Goal: Information Seeking & Learning: Find specific fact

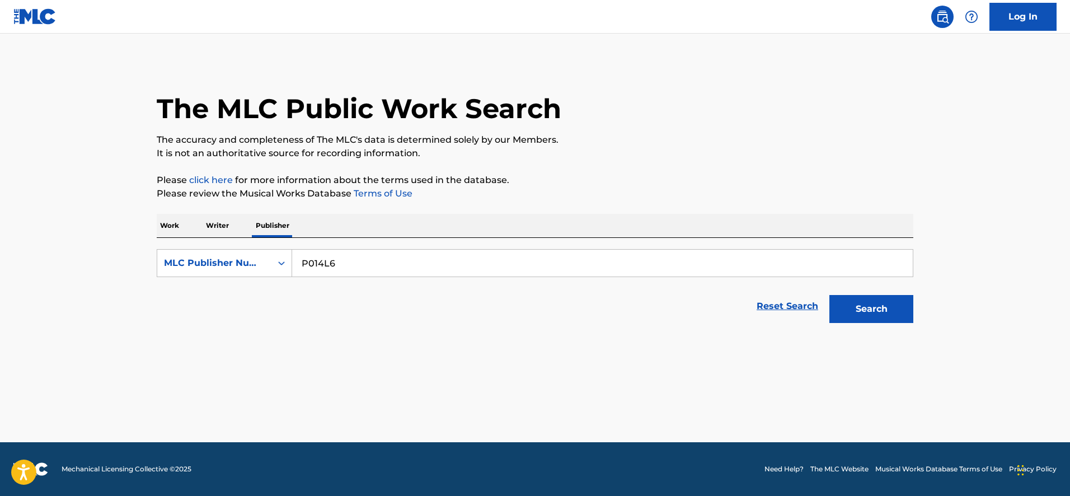
drag, startPoint x: 0, startPoint y: 0, endPoint x: 847, endPoint y: 304, distance: 900.3
click at [847, 304] on button "Search" at bounding box center [871, 309] width 84 height 28
click at [360, 268] on input "P014L6" at bounding box center [602, 263] width 621 height 27
type input "transgressive publishing"
click at [829, 295] on button "Search" at bounding box center [871, 309] width 84 height 28
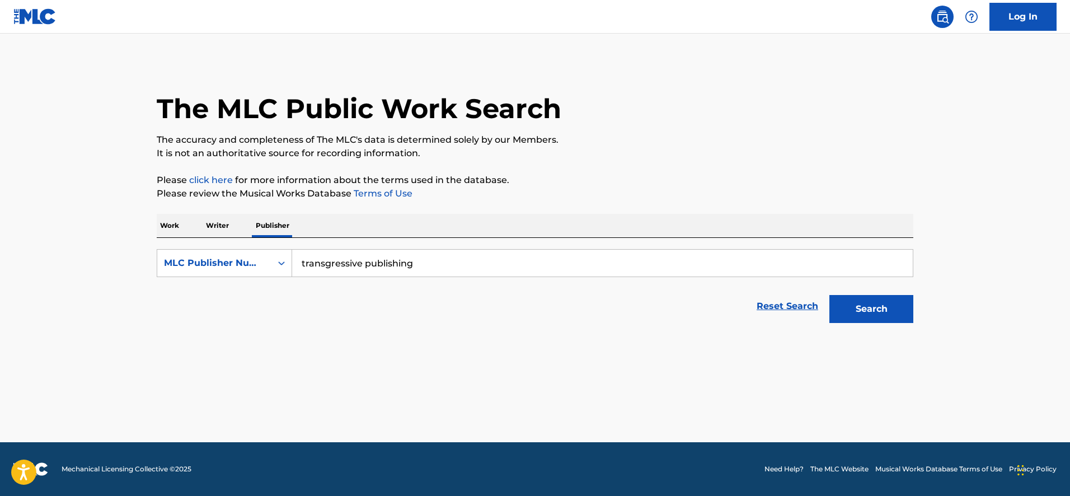
click at [829, 295] on button "Search" at bounding box center [871, 309] width 84 height 28
click at [221, 261] on div "MLC Publisher Number" at bounding box center [214, 262] width 101 height 13
click at [222, 295] on div "Publisher Name" at bounding box center [224, 291] width 134 height 28
click at [331, 264] on input "Search Form" at bounding box center [602, 263] width 621 height 27
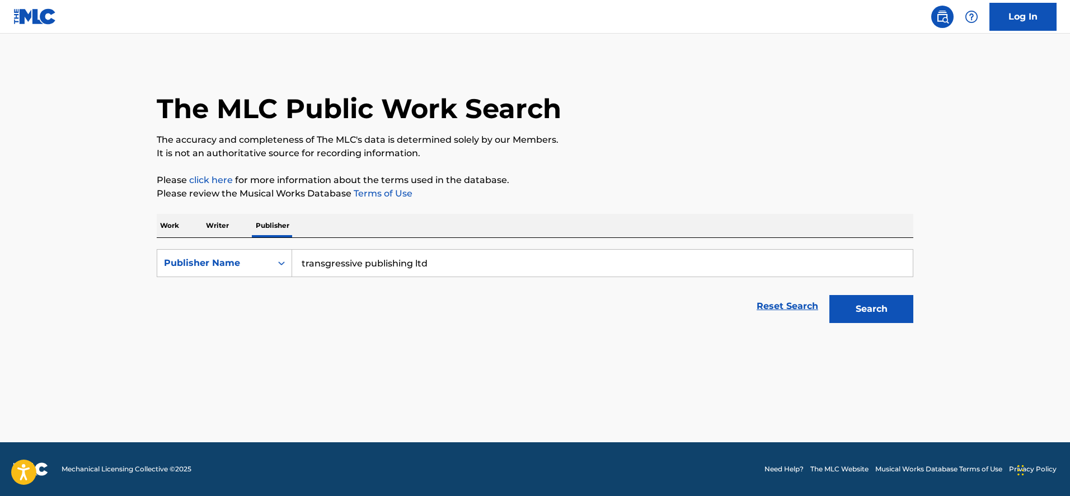
type input "transgressive publishing ltd"
click at [858, 304] on button "Search" at bounding box center [871, 309] width 84 height 28
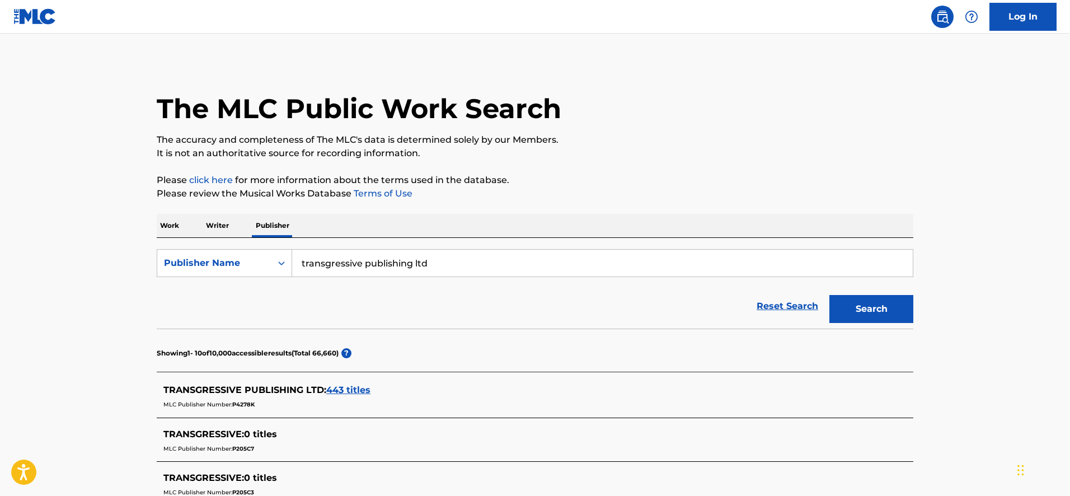
click at [359, 386] on span "443 titles" at bounding box center [348, 389] width 44 height 11
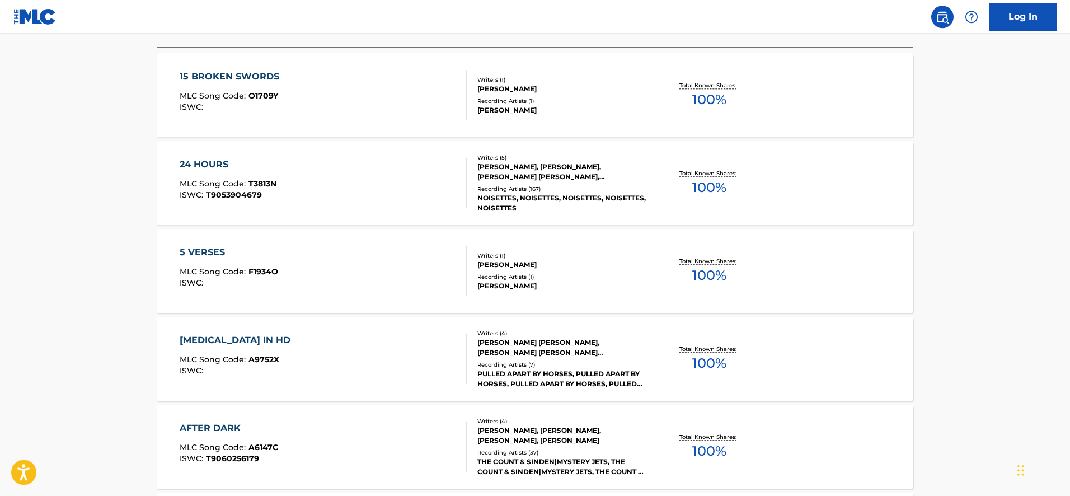
scroll to position [400, 0]
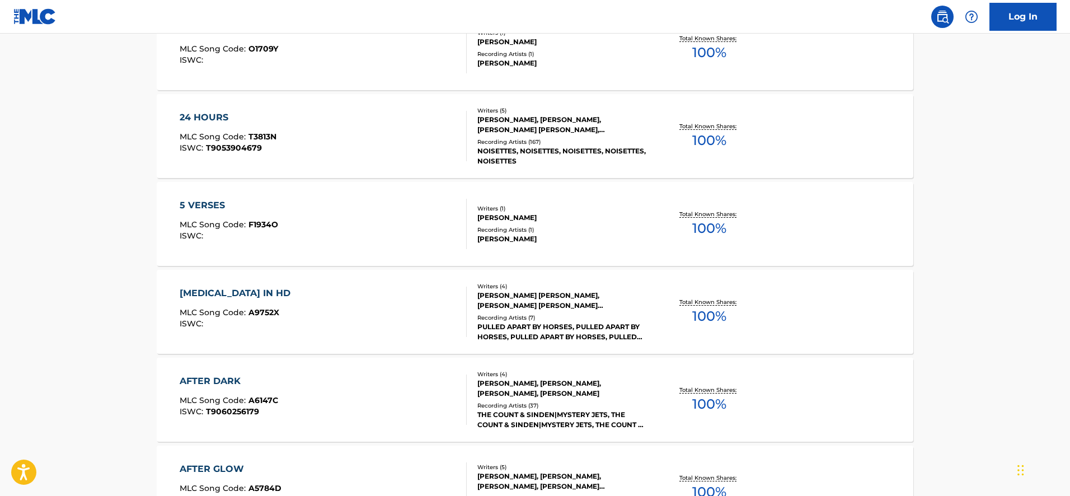
click at [212, 294] on div "[MEDICAL_DATA] IN HD" at bounding box center [238, 293] width 116 height 13
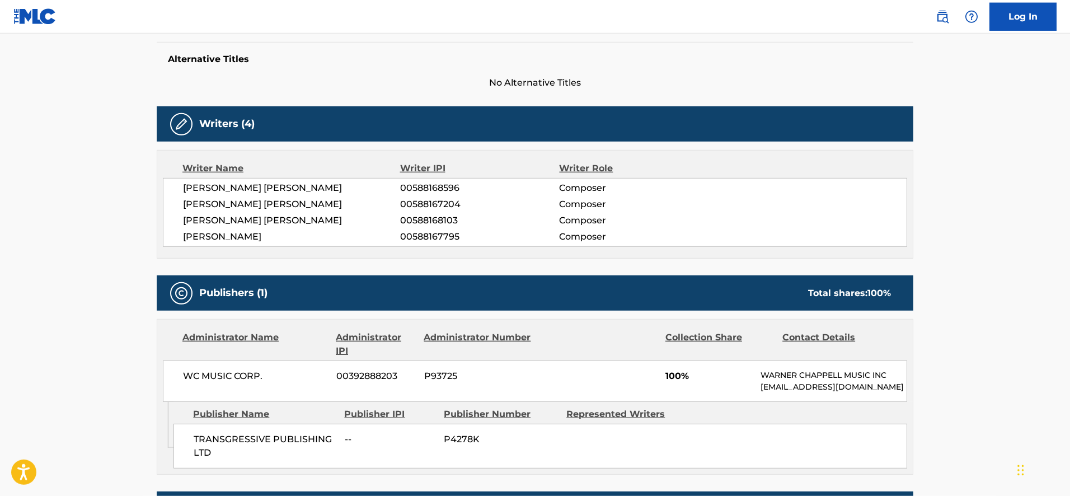
scroll to position [342, 0]
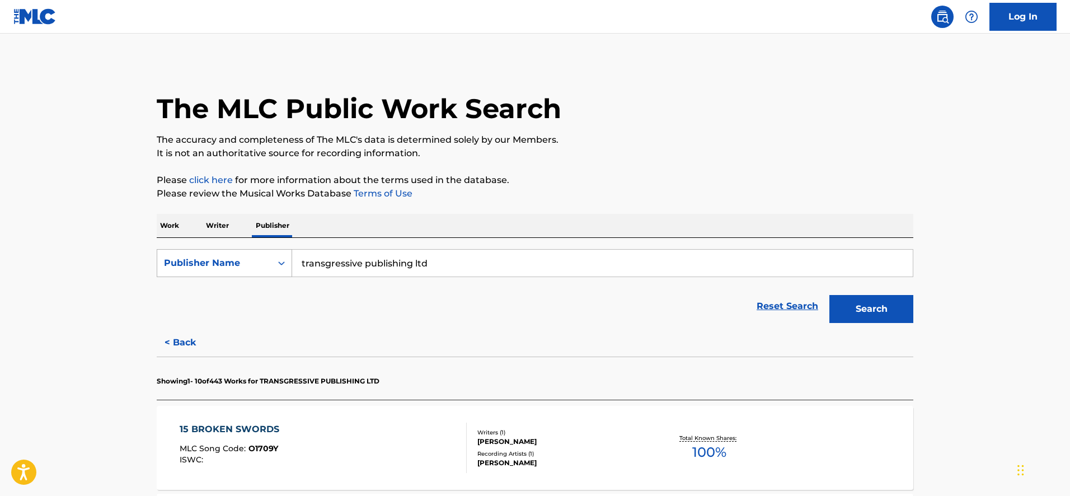
click at [232, 271] on div "Publisher Name" at bounding box center [214, 262] width 114 height 21
click at [242, 317] on div "MLC Publisher Number" at bounding box center [224, 319] width 134 height 28
click at [372, 258] on input "Search Form" at bounding box center [602, 263] width 621 height 27
paste input "P1783X"
type input "P1783X"
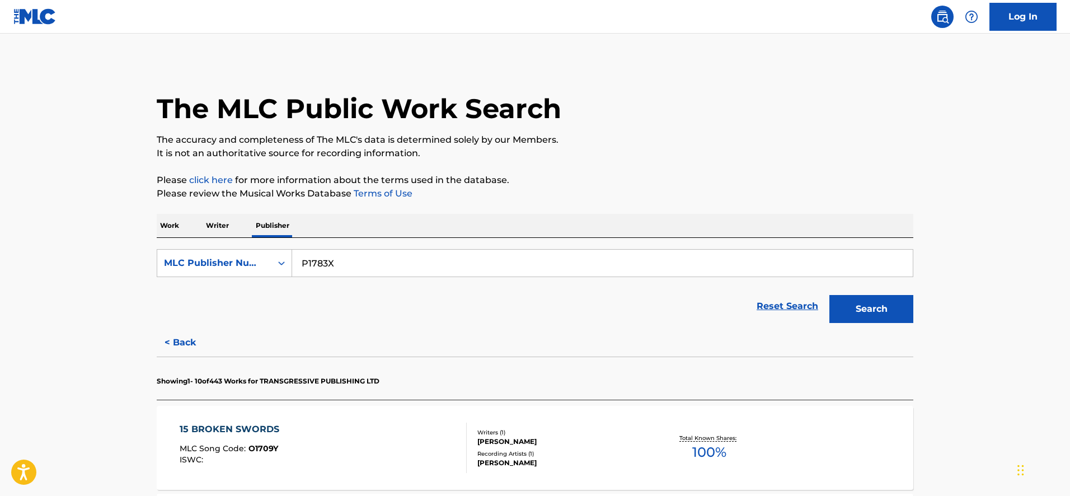
click at [829, 295] on button "Search" at bounding box center [871, 309] width 84 height 28
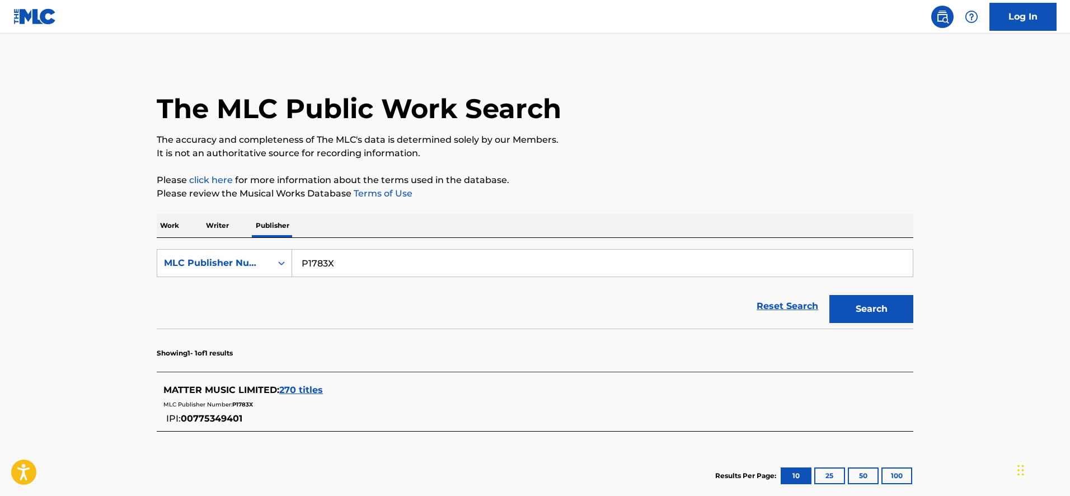
click at [285, 396] on div "MATTER MUSIC LIMITED : 270 titles" at bounding box center [520, 389] width 714 height 13
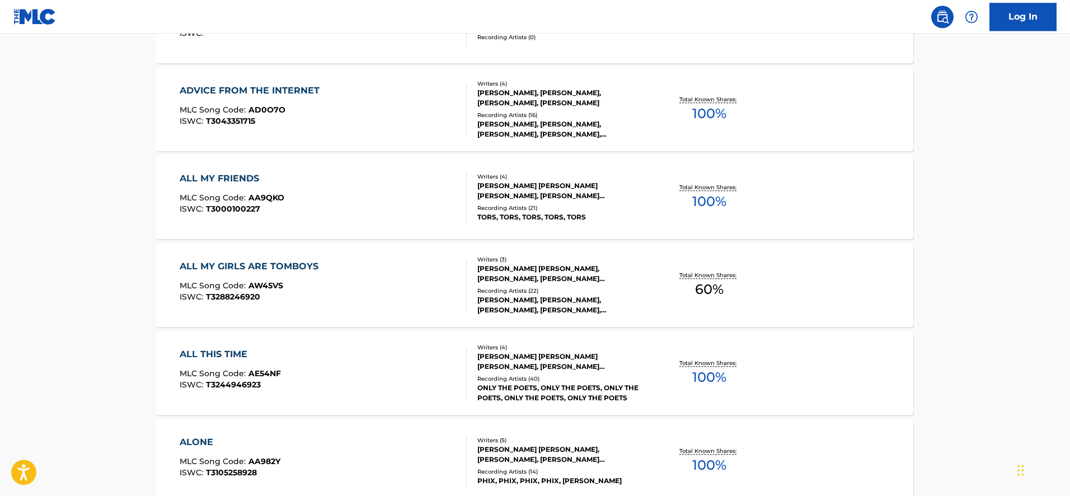
scroll to position [457, 0]
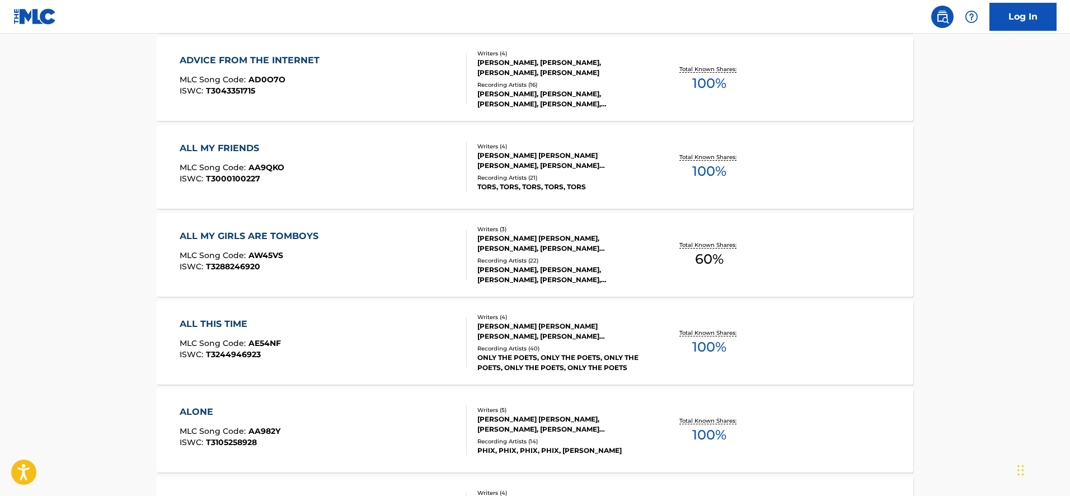
click at [287, 236] on div "ALL MY GIRLS ARE TOMBOYS" at bounding box center [252, 235] width 144 height 13
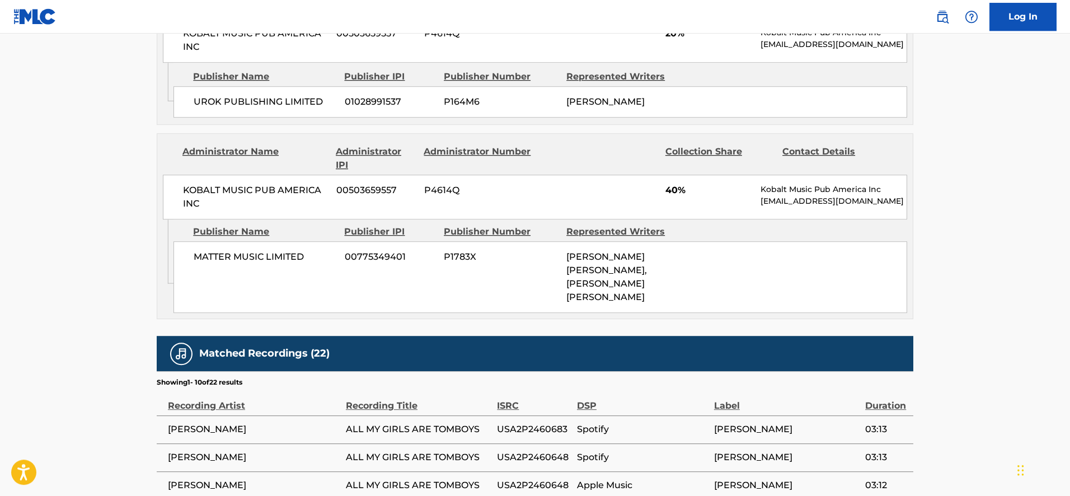
scroll to position [628, 0]
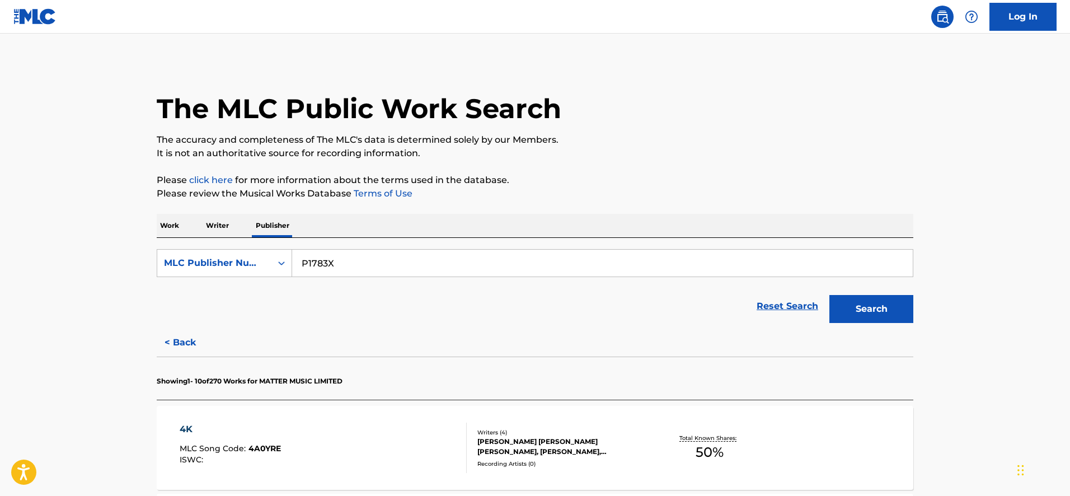
click at [362, 270] on input "P1783X" at bounding box center [602, 263] width 621 height 27
paste input "5935O"
type input "P5935O"
click at [829, 295] on button "Search" at bounding box center [871, 309] width 84 height 28
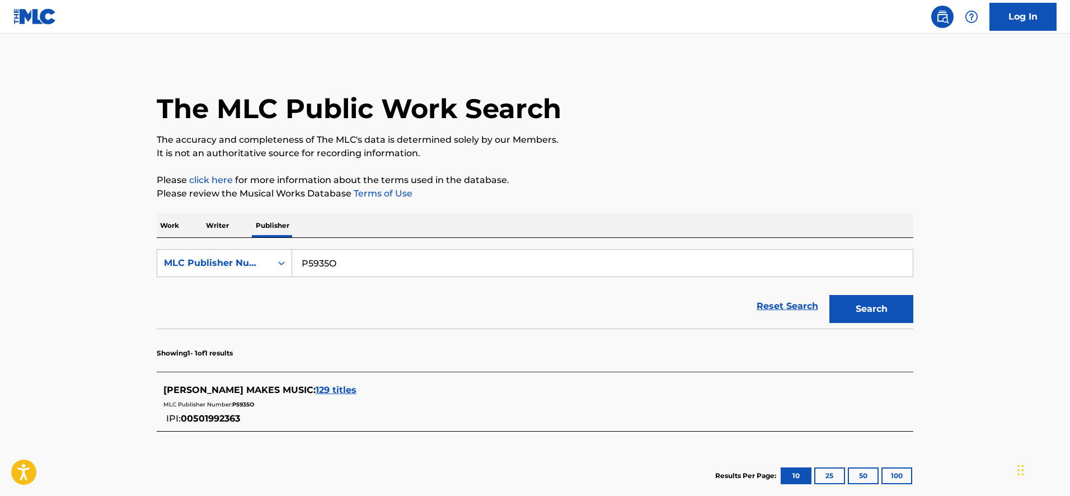
click at [316, 391] on span "129 titles" at bounding box center [336, 389] width 41 height 11
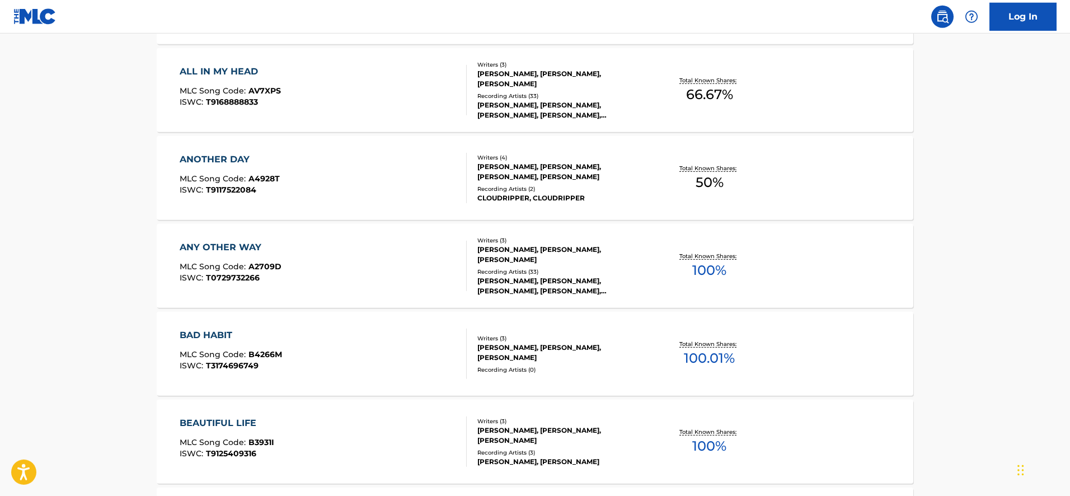
scroll to position [457, 0]
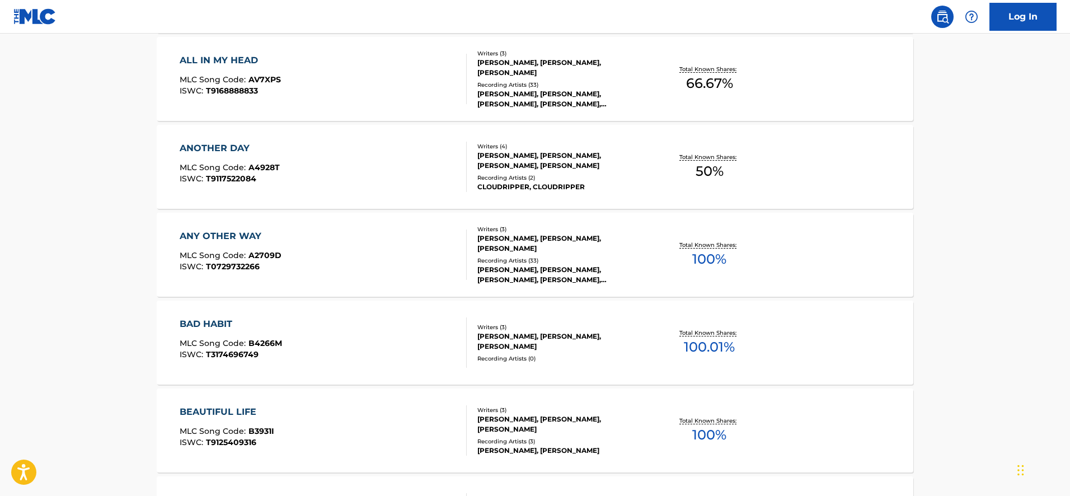
click at [221, 233] on div "ANY OTHER WAY" at bounding box center [231, 235] width 102 height 13
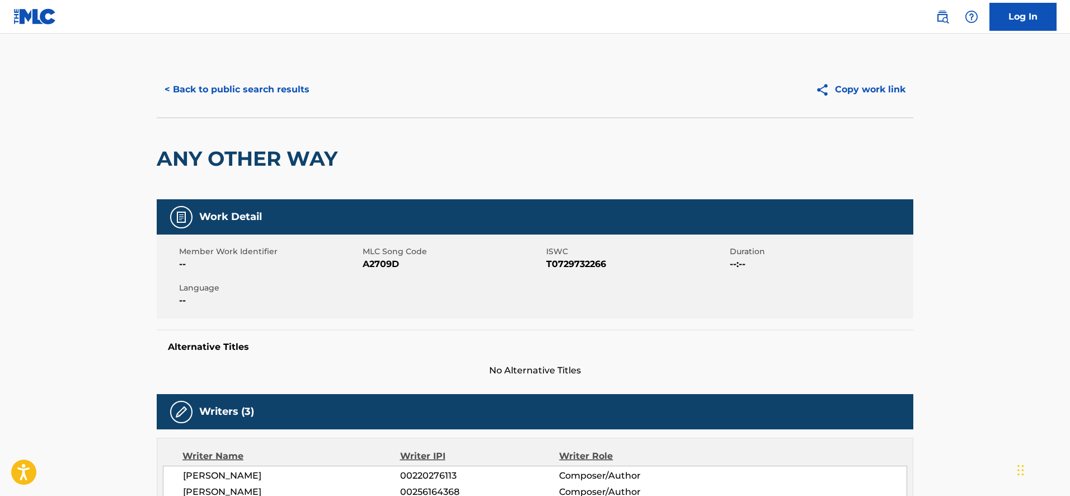
click at [384, 265] on span "A2709D" at bounding box center [453, 263] width 181 height 13
copy span "A2709D"
click at [223, 93] on button "< Back to public search results" at bounding box center [237, 90] width 161 height 28
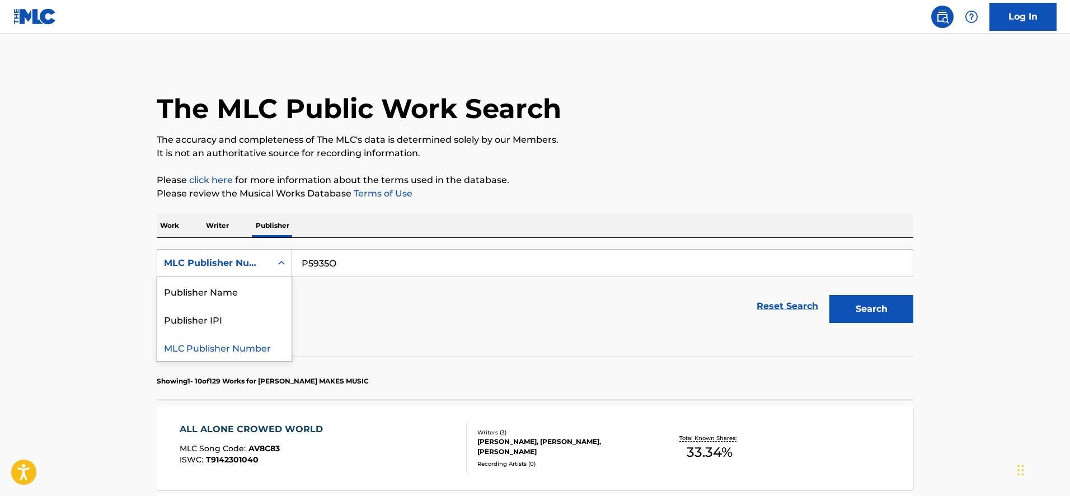
click at [246, 270] on div "MLC Publisher Number" at bounding box center [214, 262] width 114 height 21
click at [308, 270] on input "P5935O" at bounding box center [602, 263] width 621 height 27
paste input "BC in Office"
click at [829, 295] on button "Search" at bounding box center [871, 309] width 84 height 28
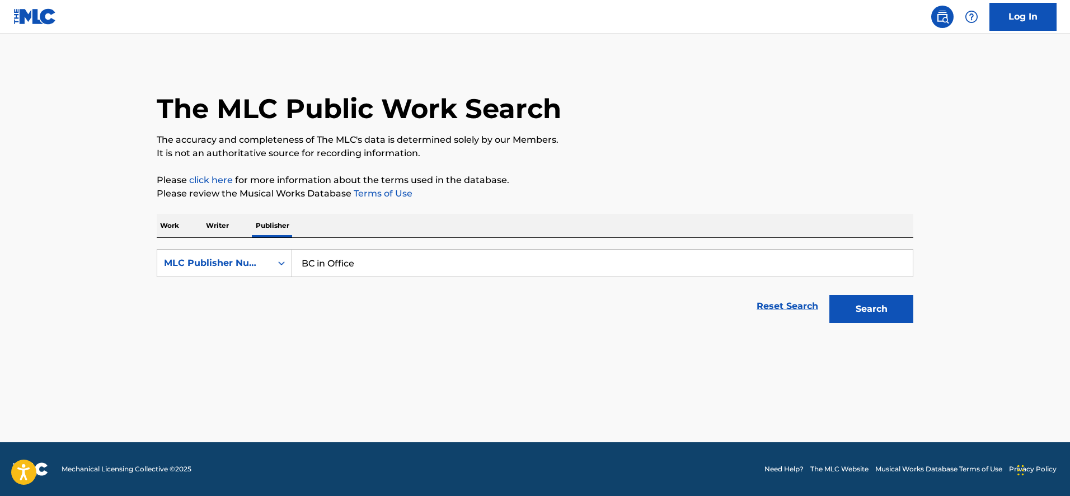
click at [315, 265] on input "BC in Office" at bounding box center [602, 263] width 621 height 27
paste input "P8742N"
type input "P8742N"
click at [829, 295] on button "Search" at bounding box center [871, 309] width 84 height 28
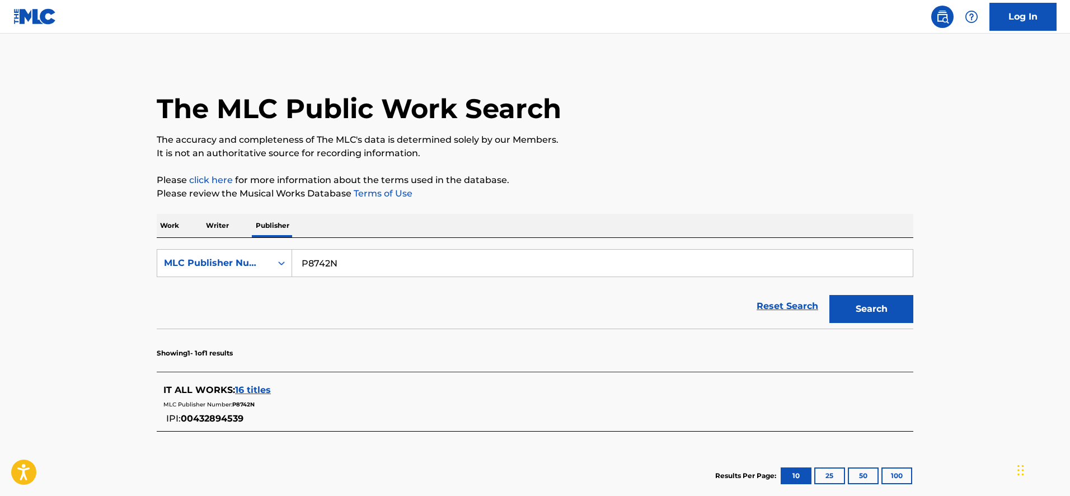
click at [248, 391] on span "16 titles" at bounding box center [253, 389] width 36 height 11
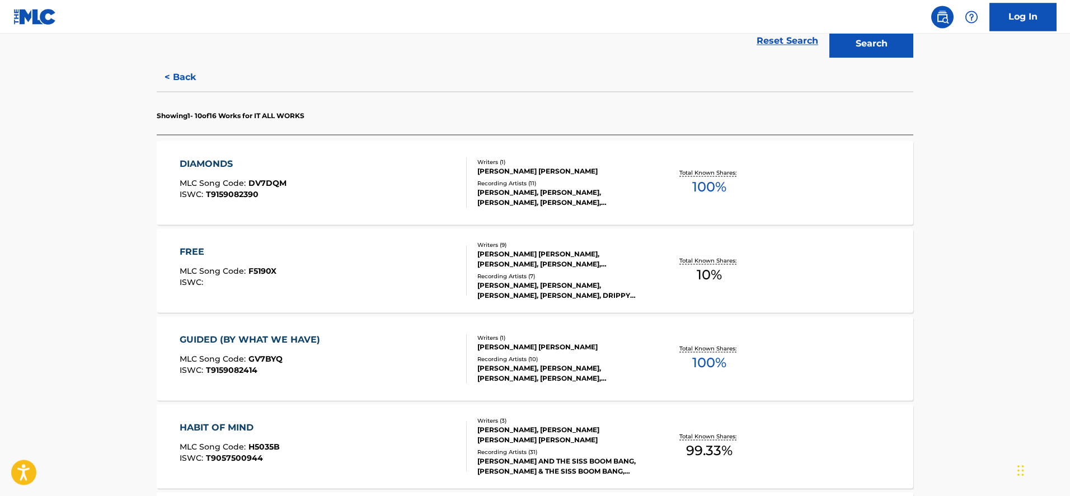
scroll to position [342, 0]
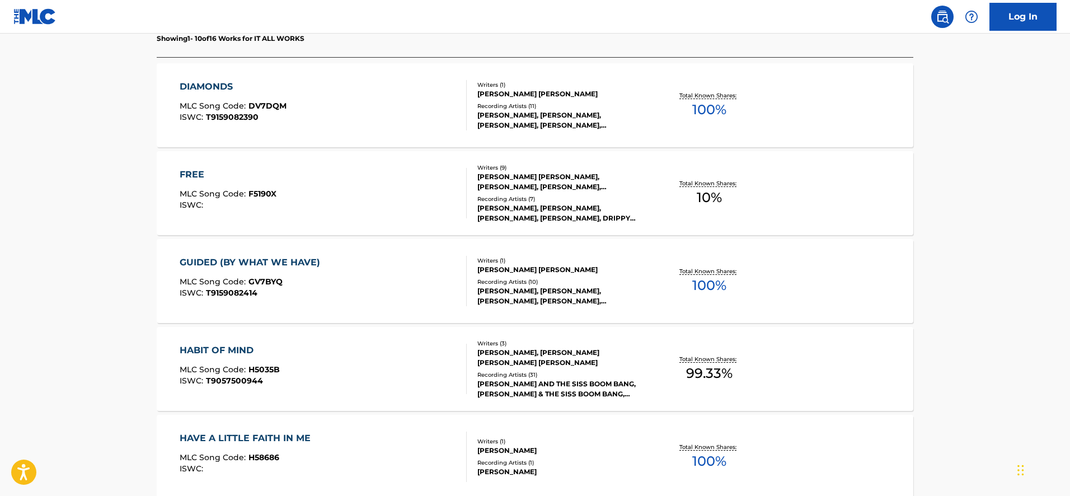
click at [186, 168] on div "FREE" at bounding box center [228, 174] width 97 height 13
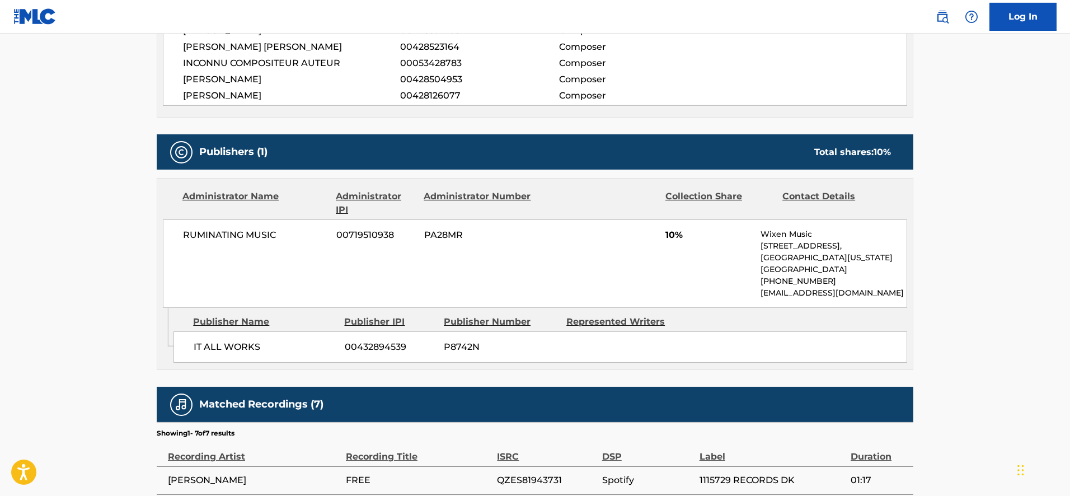
scroll to position [514, 0]
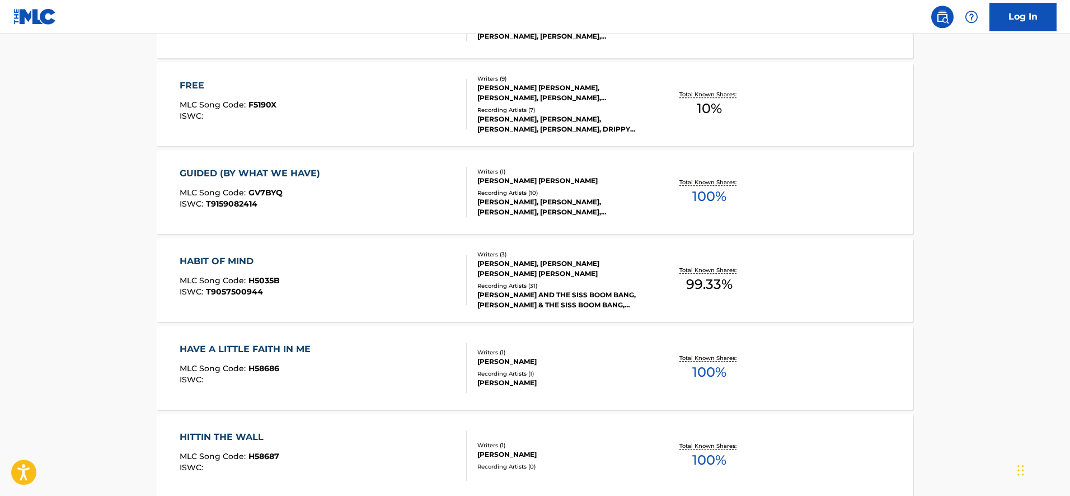
scroll to position [457, 0]
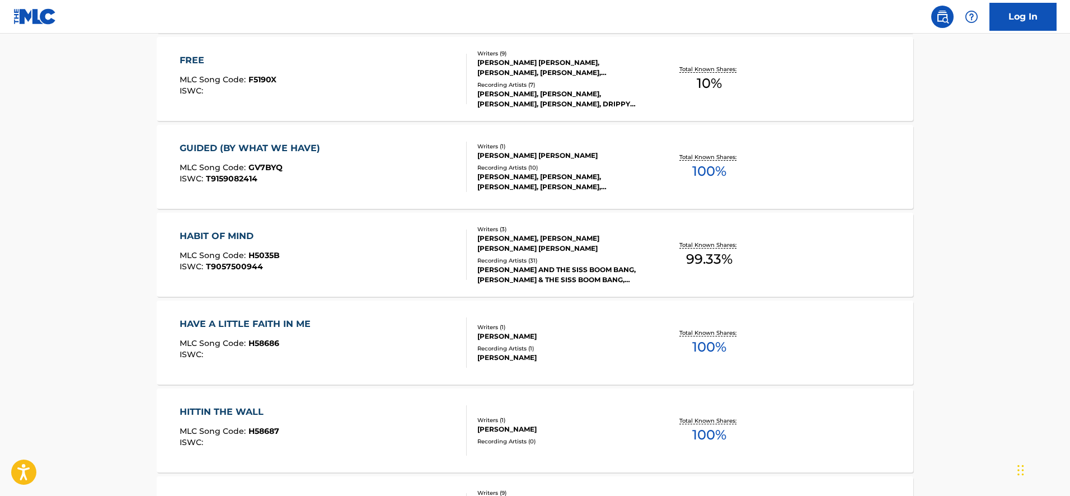
click at [232, 238] on div "HABIT OF MIND" at bounding box center [230, 235] width 100 height 13
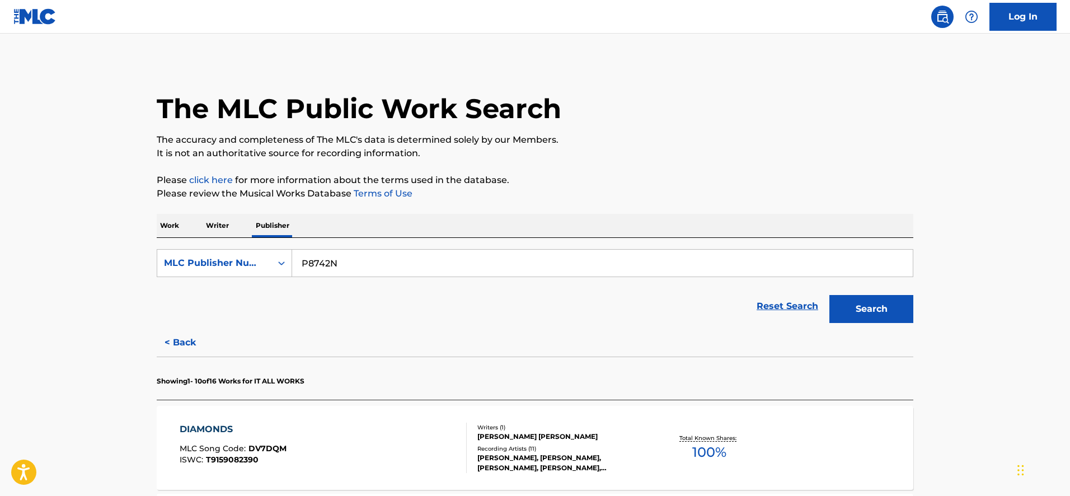
scroll to position [342, 0]
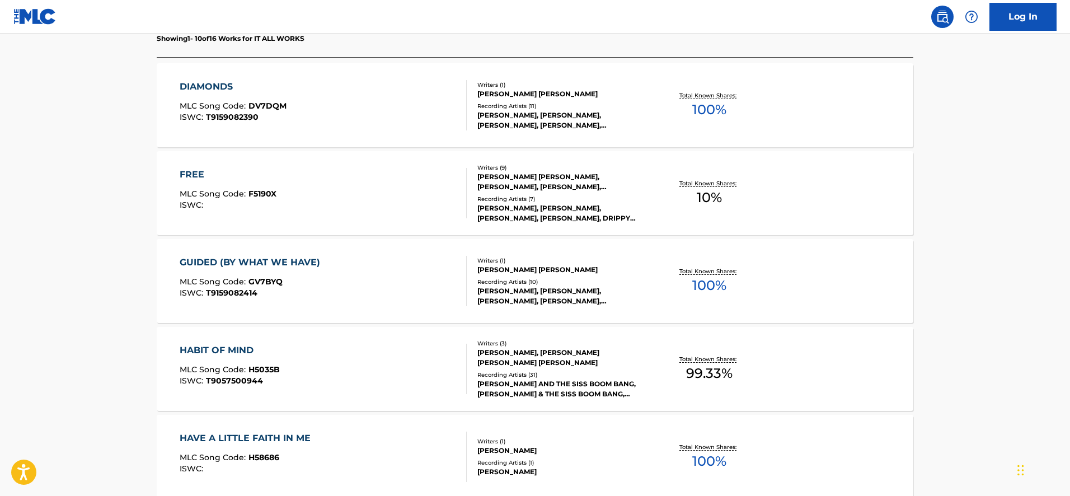
click at [191, 173] on div "FREE" at bounding box center [228, 174] width 97 height 13
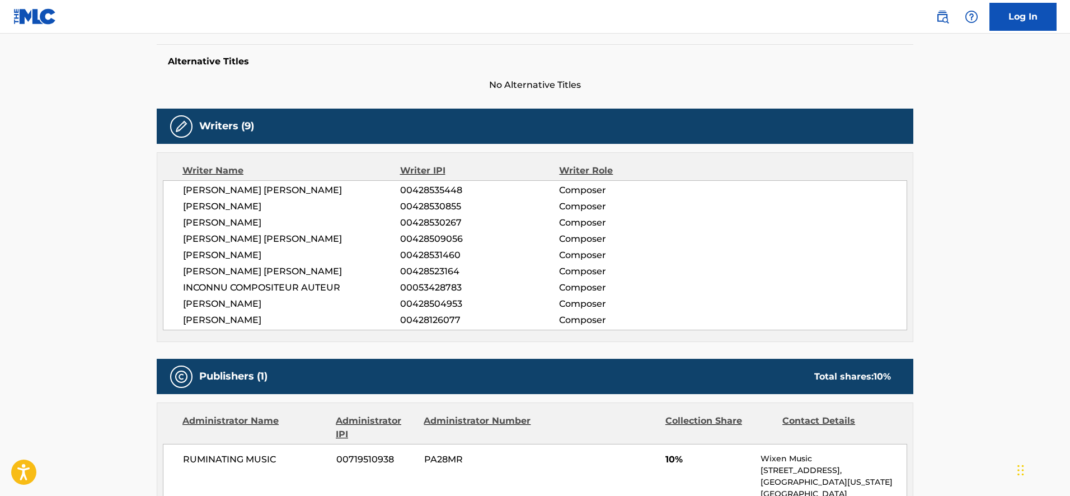
scroll to position [571, 0]
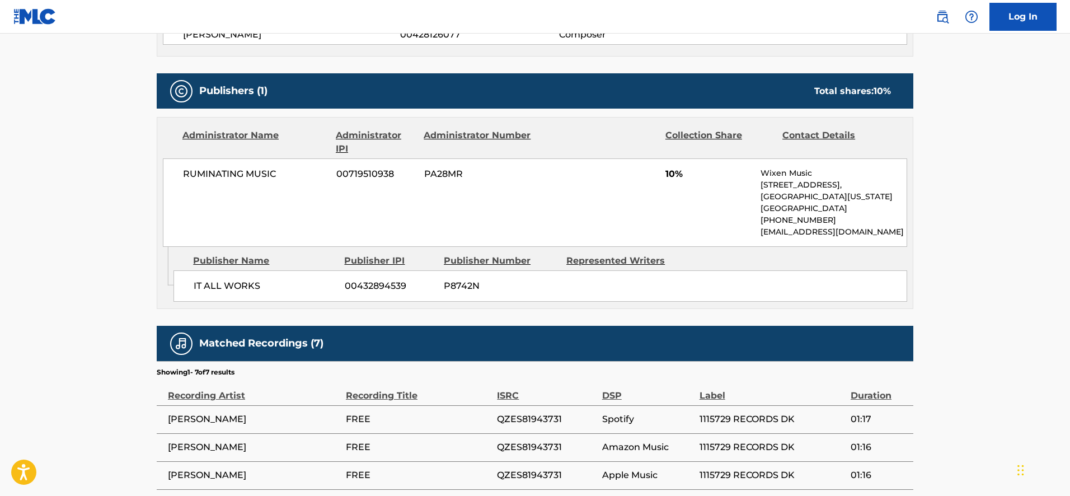
click at [448, 173] on span "PA28MR" at bounding box center [478, 173] width 109 height 13
copy span "PA28MR"
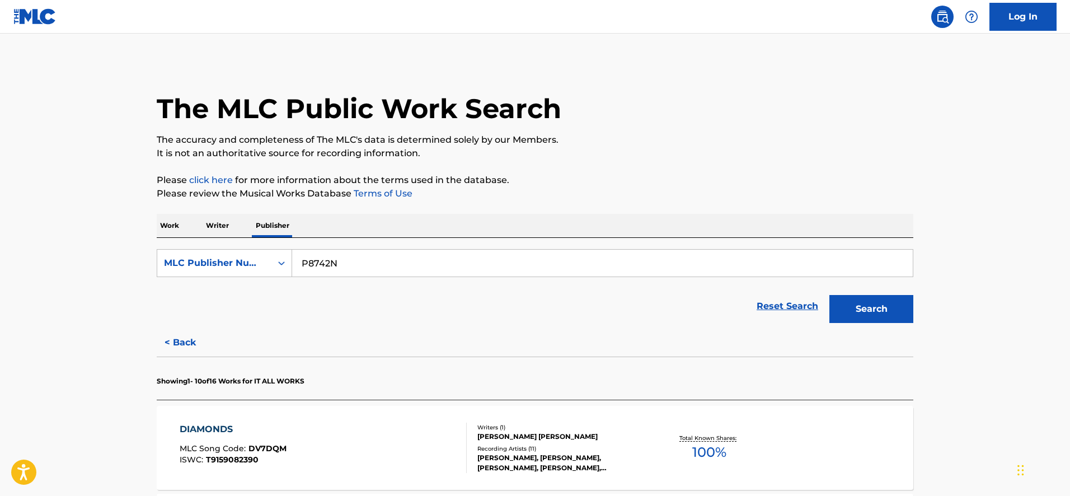
click at [313, 268] on input "P8742N" at bounding box center [602, 263] width 621 height 27
paste input "A54SV"
type input "PA54SV"
click at [829, 295] on button "Search" at bounding box center [871, 309] width 84 height 28
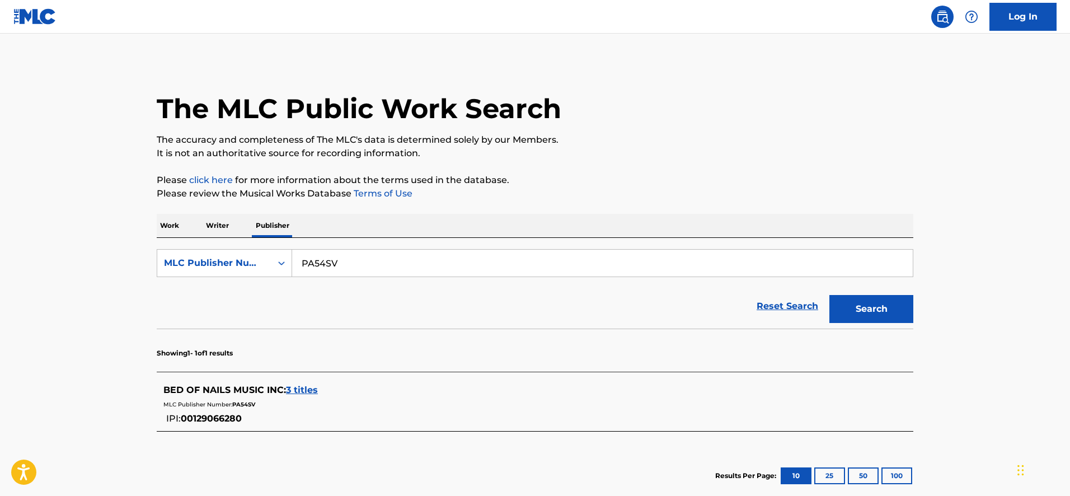
click at [307, 385] on span "3 titles" at bounding box center [302, 389] width 32 height 11
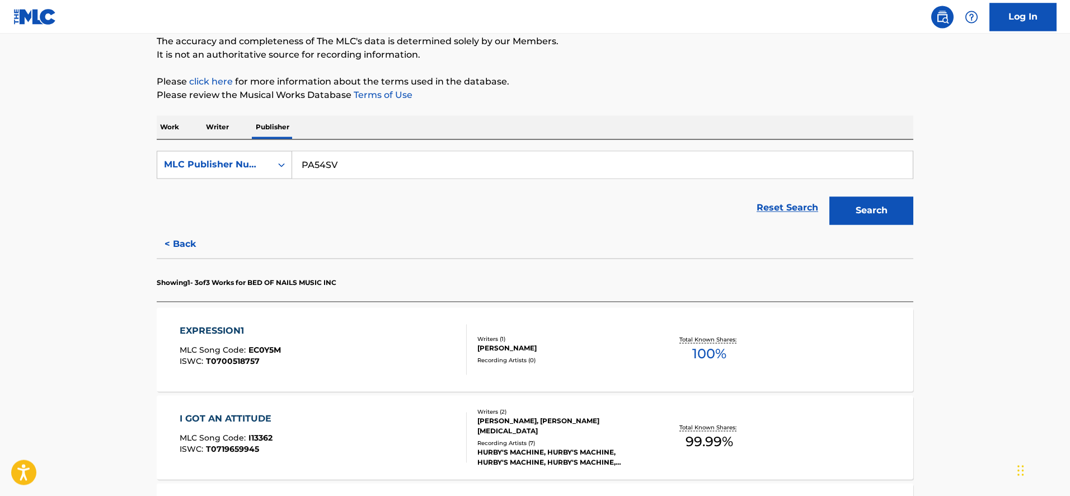
scroll to position [180, 0]
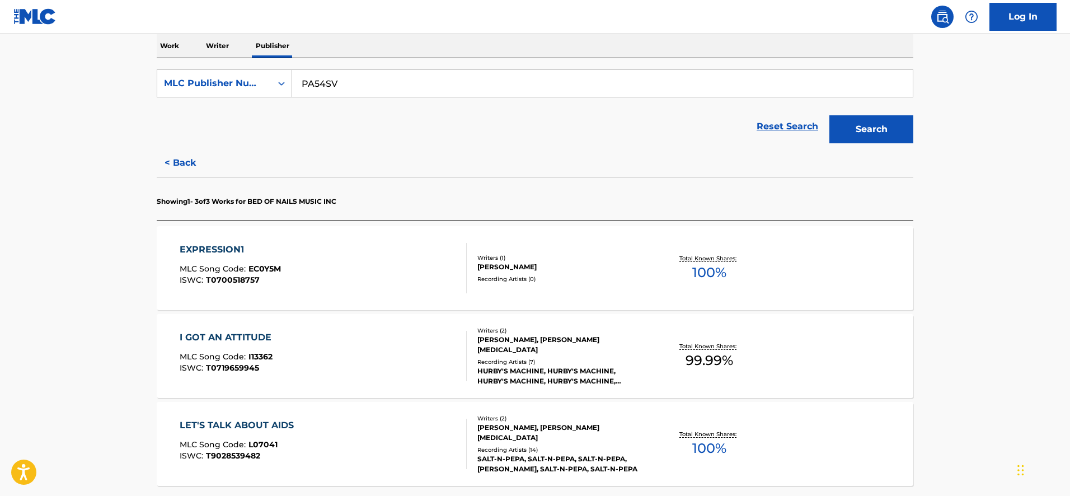
click at [312, 275] on div "EXPRESSION1 MLC Song Code : EC0Y5M ISWC : T0700518757" at bounding box center [324, 268] width 288 height 50
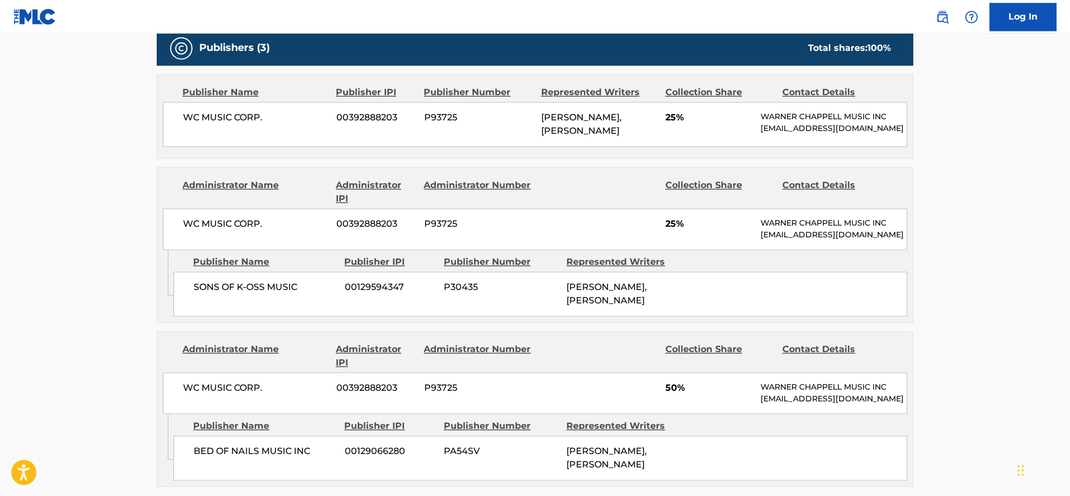
scroll to position [571, 0]
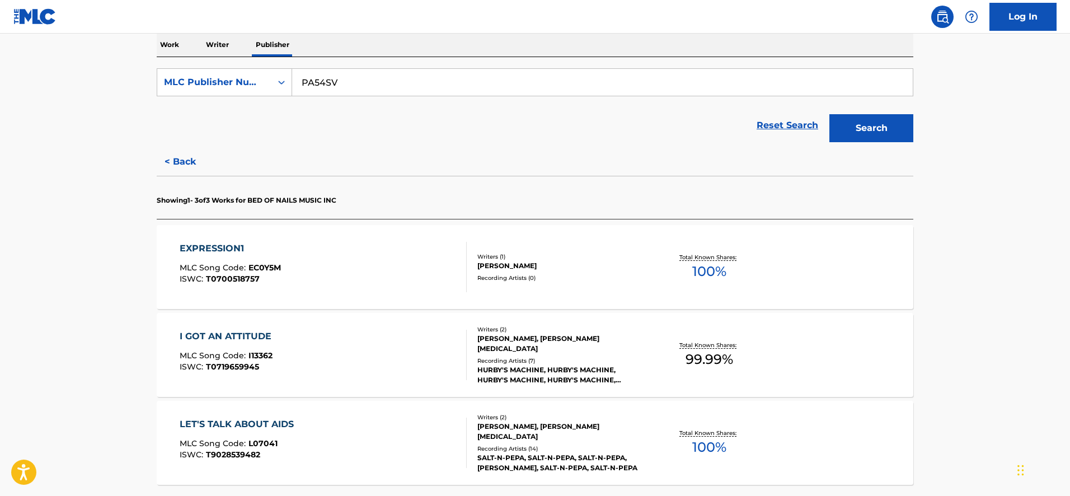
scroll to position [299, 0]
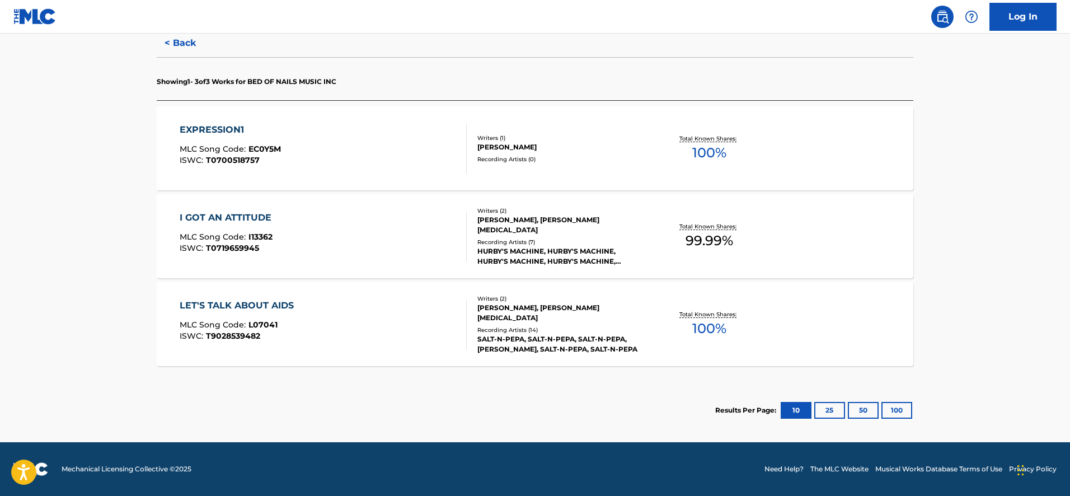
click at [259, 234] on span "I13362" at bounding box center [260, 237] width 24 height 10
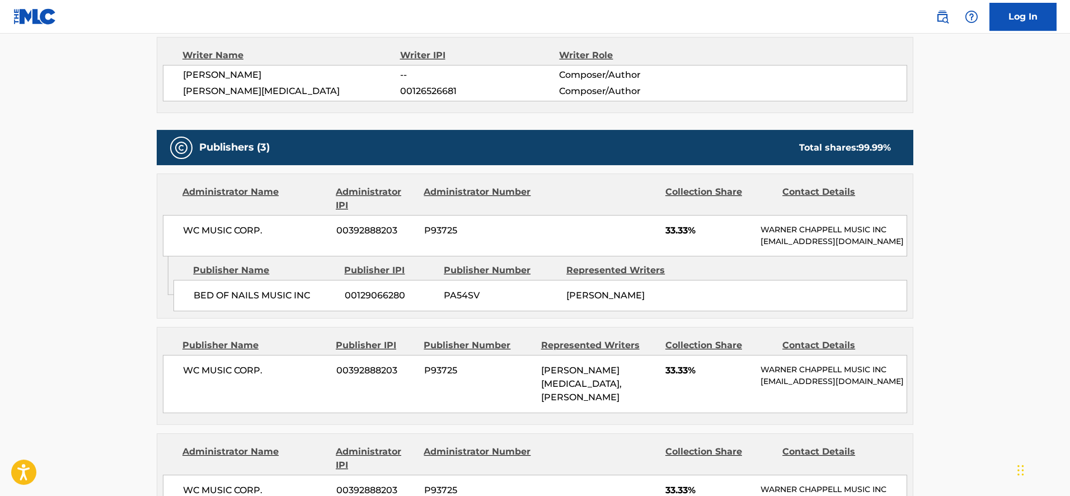
scroll to position [457, 0]
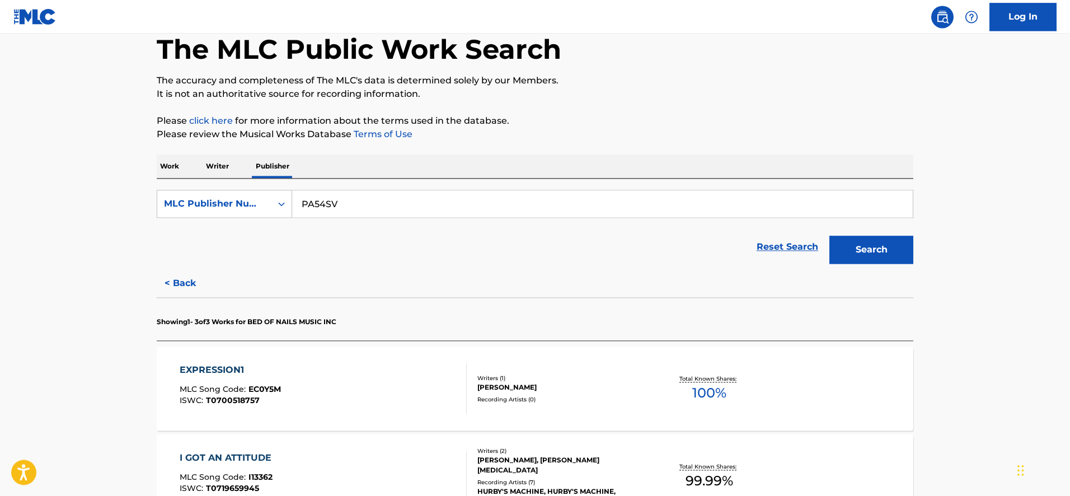
scroll to position [299, 0]
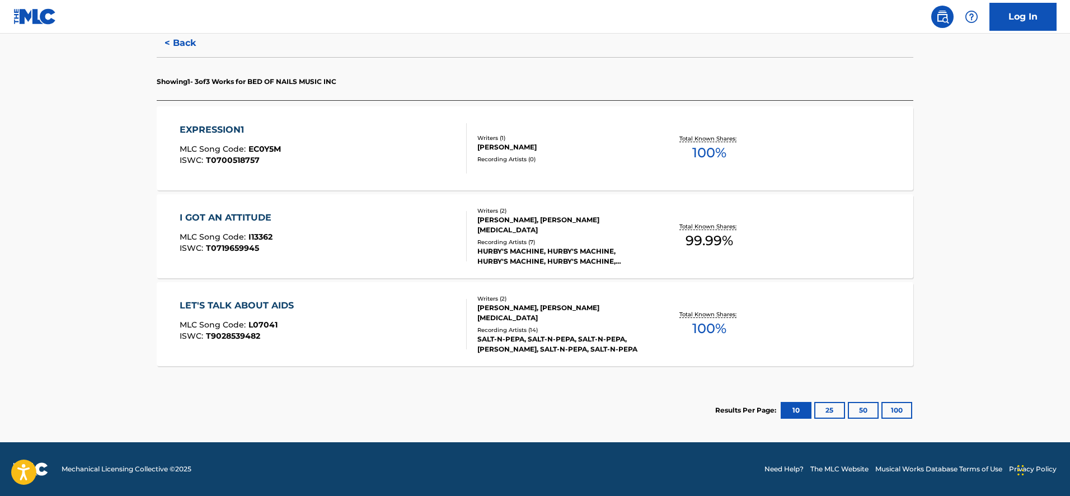
click at [318, 302] on div "LET'S TALK ABOUT AIDS MLC Song Code : L07041 ISWC : T9028539482" at bounding box center [324, 324] width 288 height 50
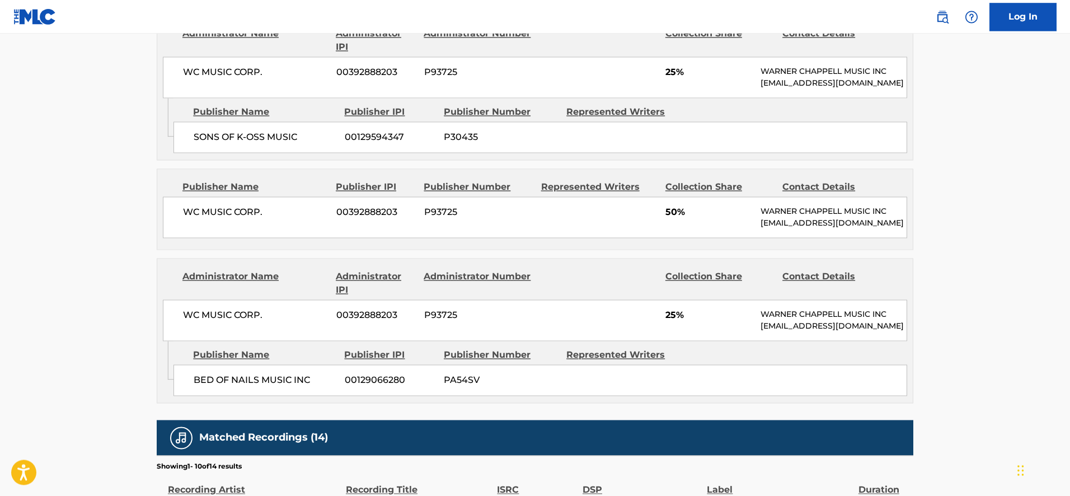
scroll to position [628, 0]
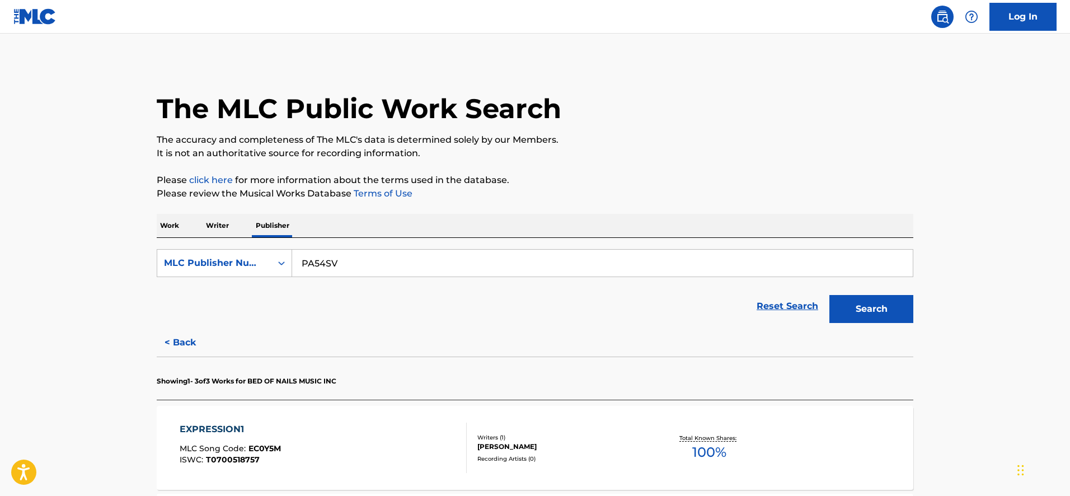
click at [317, 274] on input "PA54SV" at bounding box center [602, 263] width 621 height 27
paste input "3795T"
type input "P3795T"
click at [829, 295] on button "Search" at bounding box center [871, 309] width 84 height 28
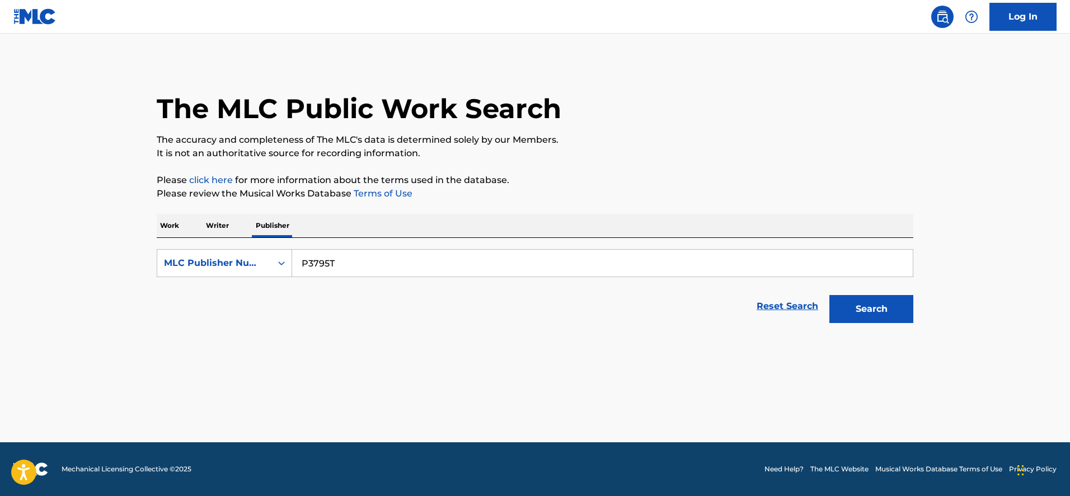
click at [303, 261] on input "P3795T" at bounding box center [602, 263] width 621 height 27
click at [829, 295] on button "Search" at bounding box center [871, 309] width 84 height 28
click at [277, 264] on icon "Search Form" at bounding box center [281, 262] width 11 height 11
click at [270, 292] on div "Publisher Name" at bounding box center [224, 291] width 134 height 28
click at [317, 269] on input "Search Form" at bounding box center [602, 263] width 621 height 27
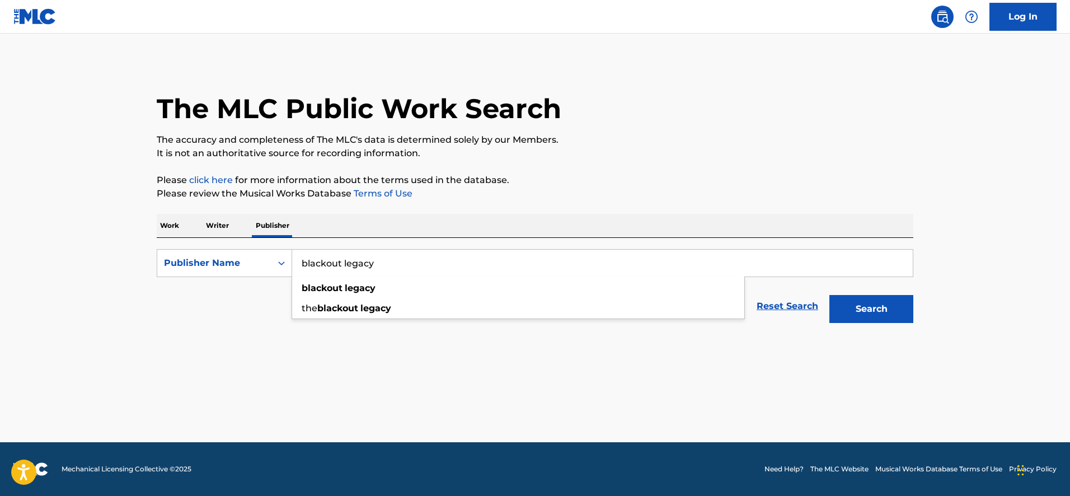
type input "blackout legacy"
click at [829, 295] on button "Search" at bounding box center [871, 309] width 84 height 28
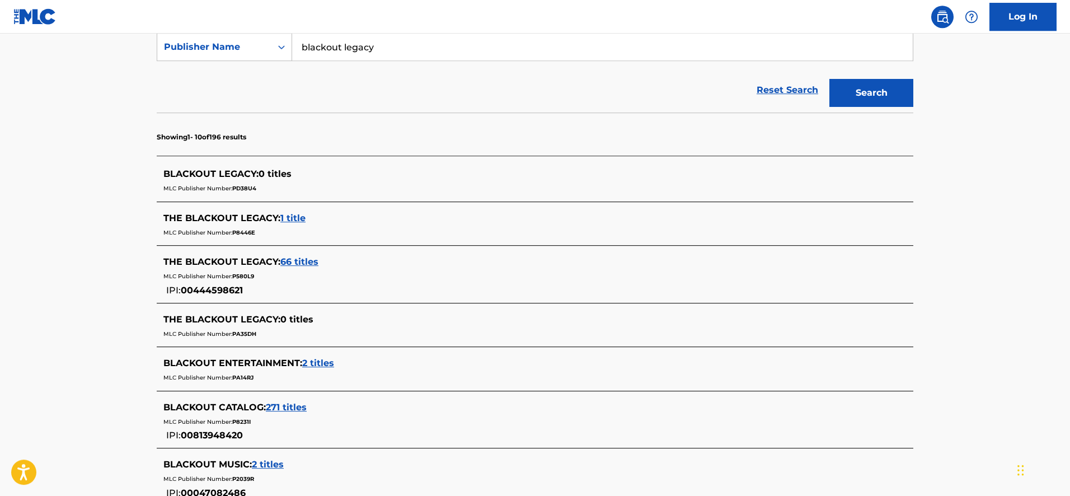
scroll to position [228, 0]
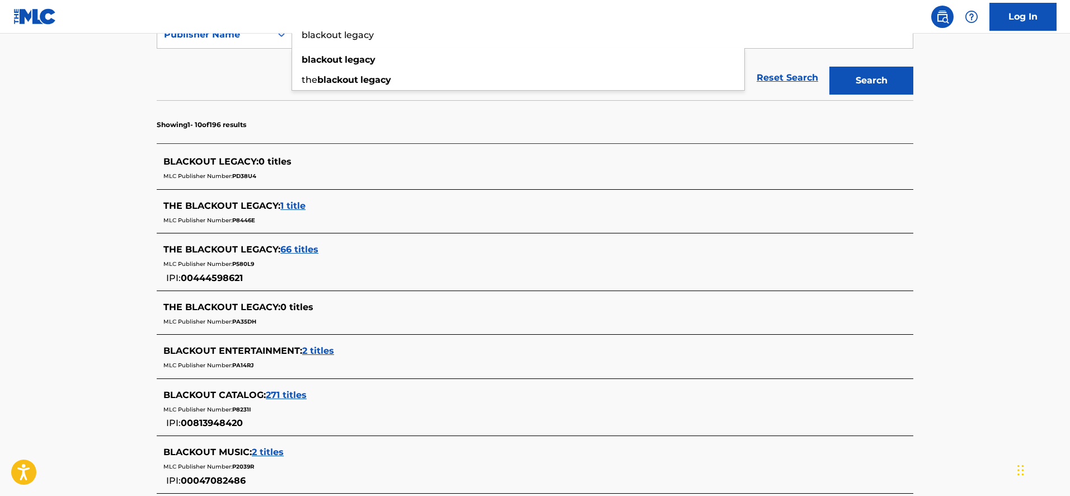
click at [123, 86] on main "The MLC Public Work Search The accuracy and completeness of The MLC's data is d…" at bounding box center [535, 262] width 1070 height 914
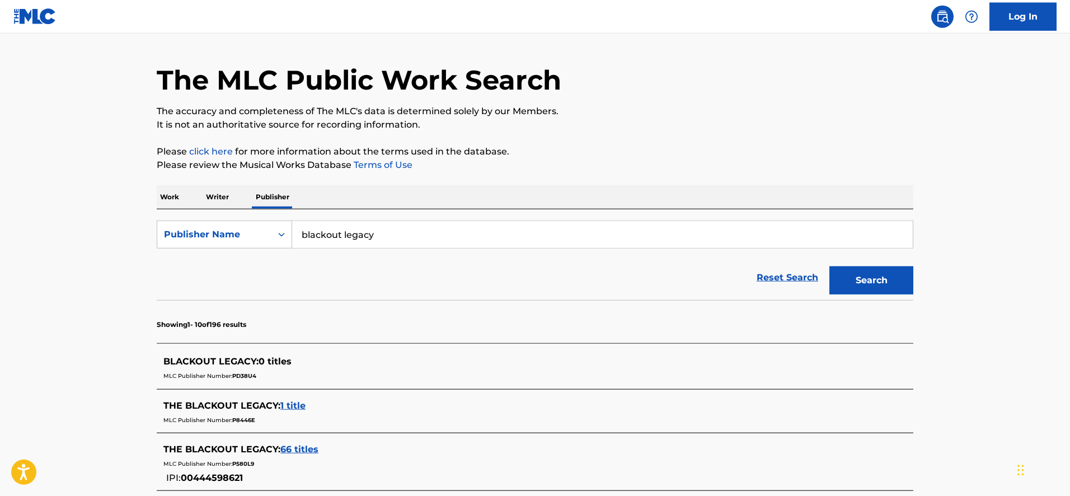
scroll to position [0, 0]
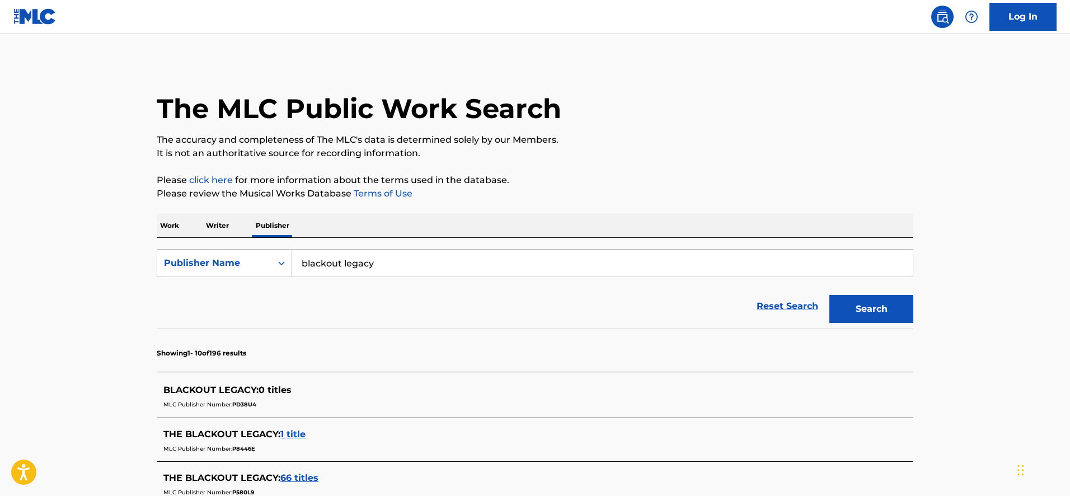
click at [173, 230] on p "Work" at bounding box center [170, 226] width 26 height 24
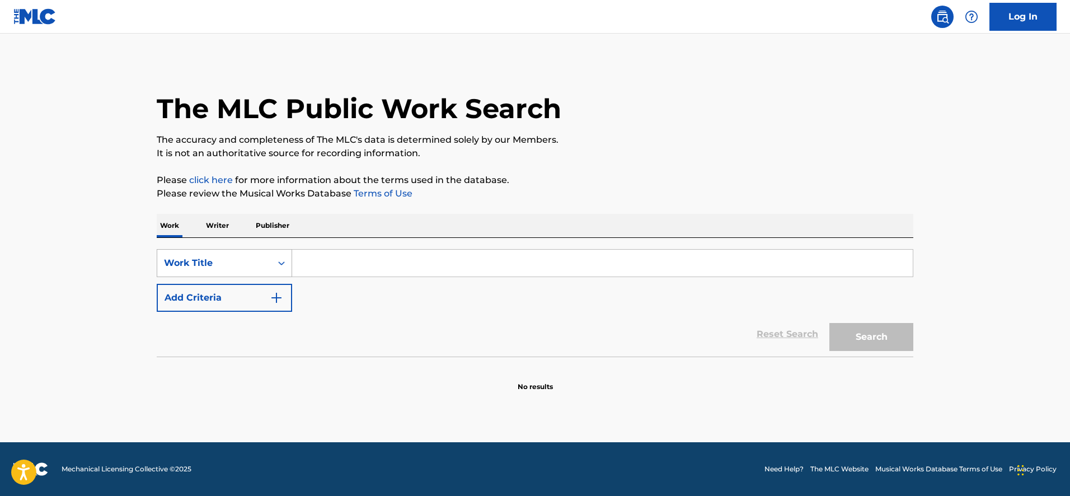
click at [218, 261] on div "Work Title" at bounding box center [214, 262] width 101 height 13
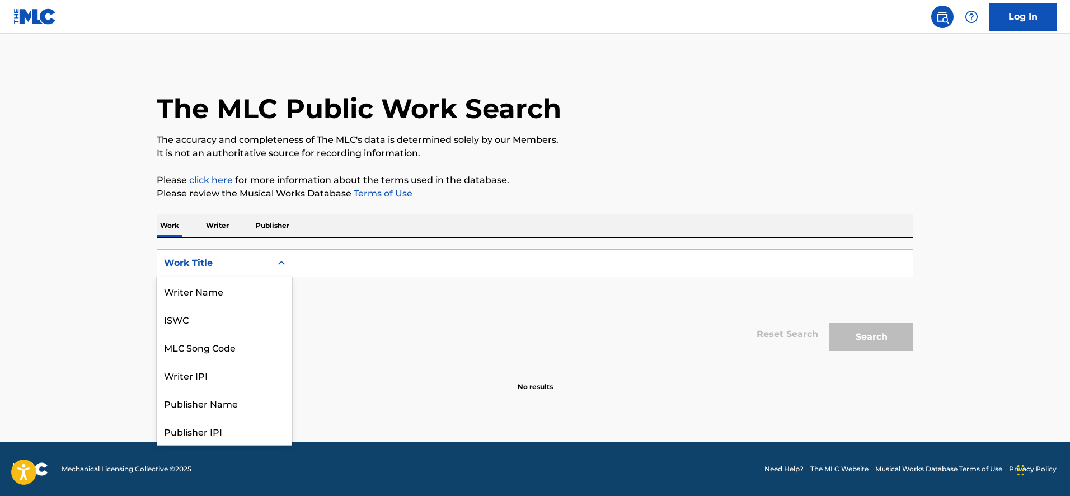
scroll to position [56, 0]
click at [307, 260] on input "Search Form" at bounding box center [602, 263] width 621 height 27
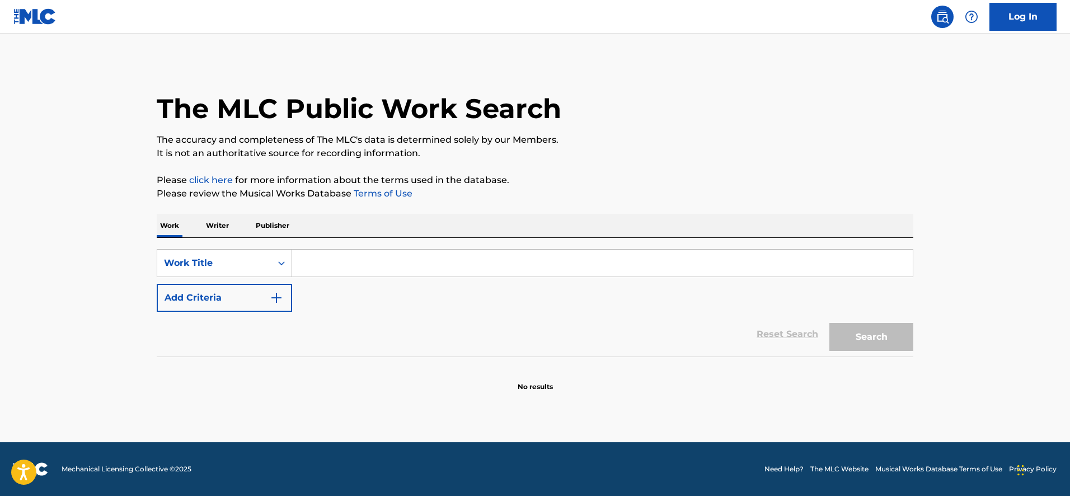
paste input "T1923T"
type input "T1923T"
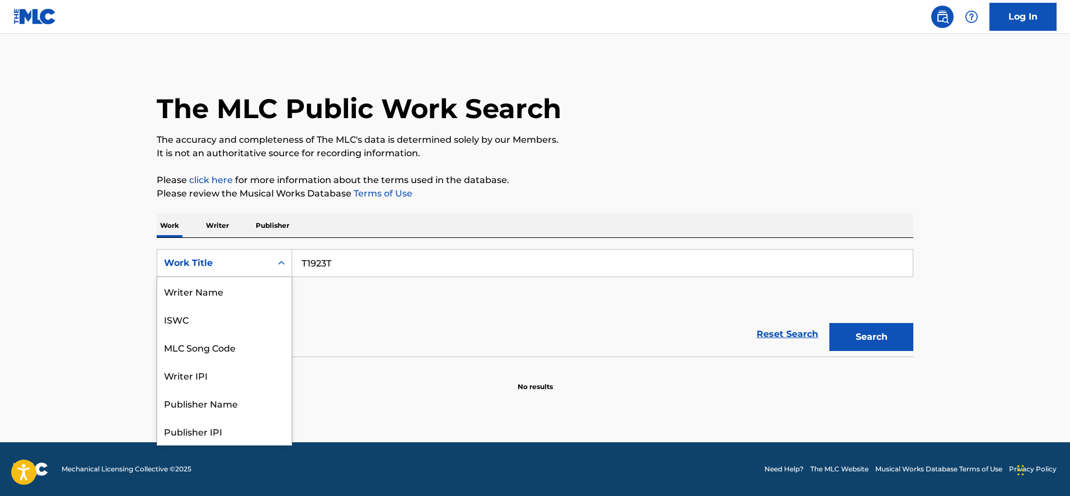
click at [290, 264] on div "Search Form" at bounding box center [281, 263] width 20 height 20
click at [268, 293] on div "MLC Song Code" at bounding box center [224, 291] width 134 height 28
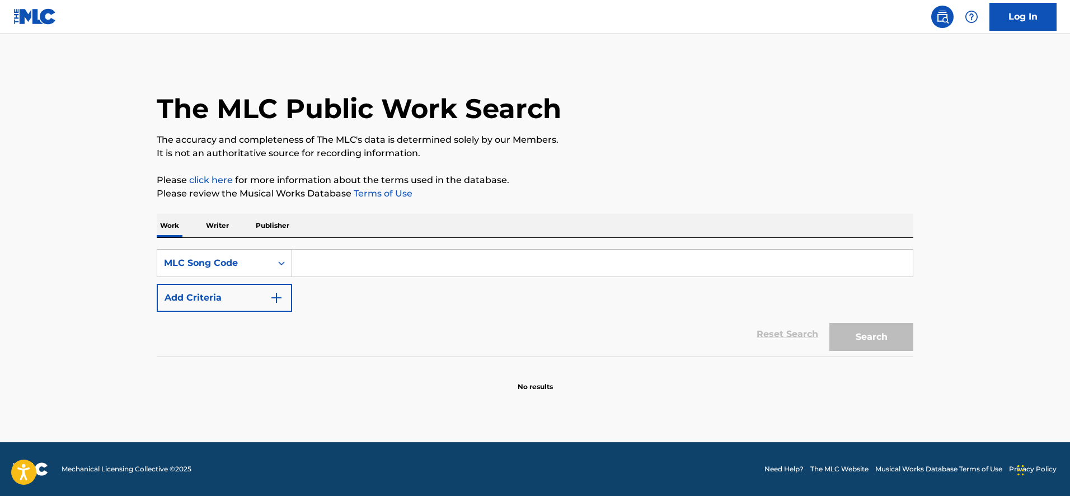
click at [325, 273] on input "Search Form" at bounding box center [602, 263] width 621 height 27
paste input "T1923T"
type input "T1923T"
click at [829, 323] on button "Search" at bounding box center [871, 337] width 84 height 28
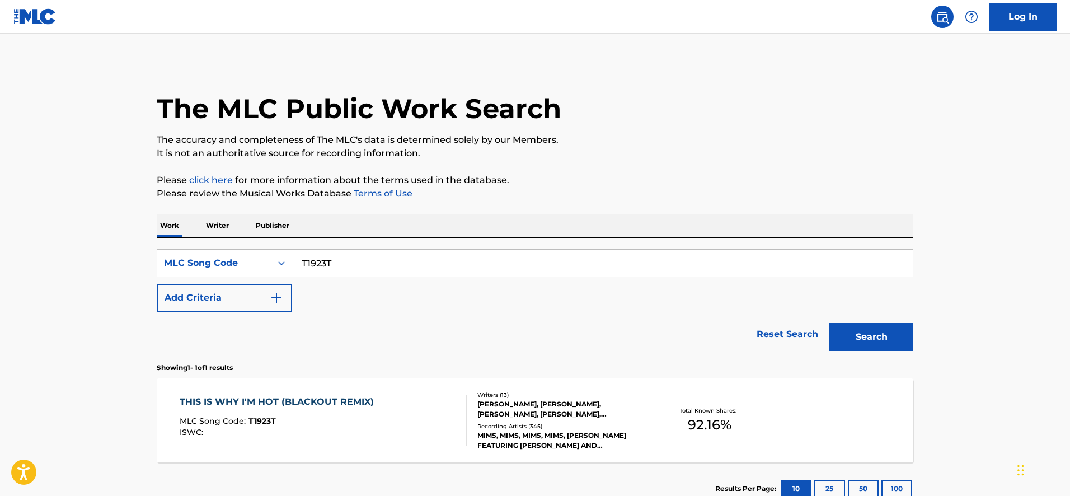
click at [401, 397] on div "THIS IS WHY I'M HOT (BLACKOUT REMIX) MLC Song Code : T1923T ISWC :" at bounding box center [324, 420] width 288 height 50
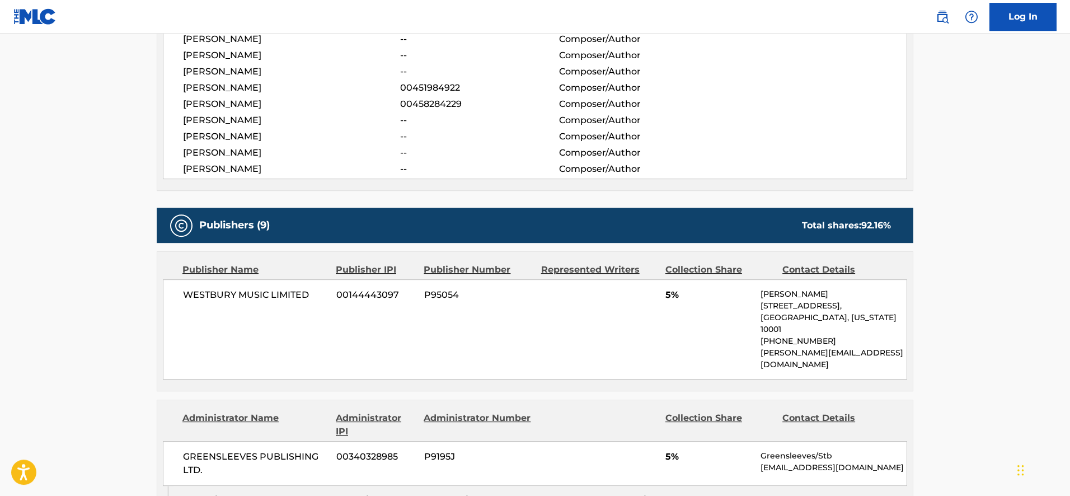
scroll to position [628, 0]
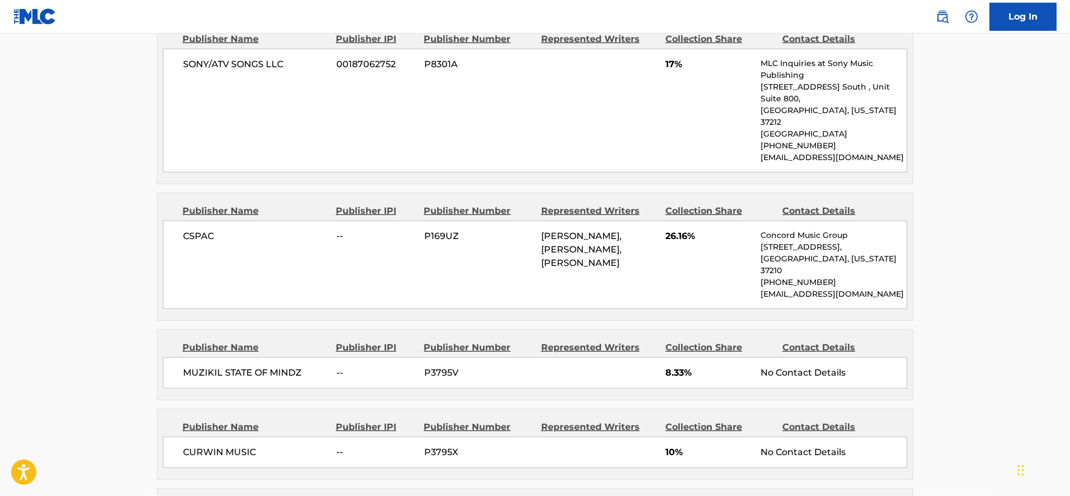
scroll to position [1142, 0]
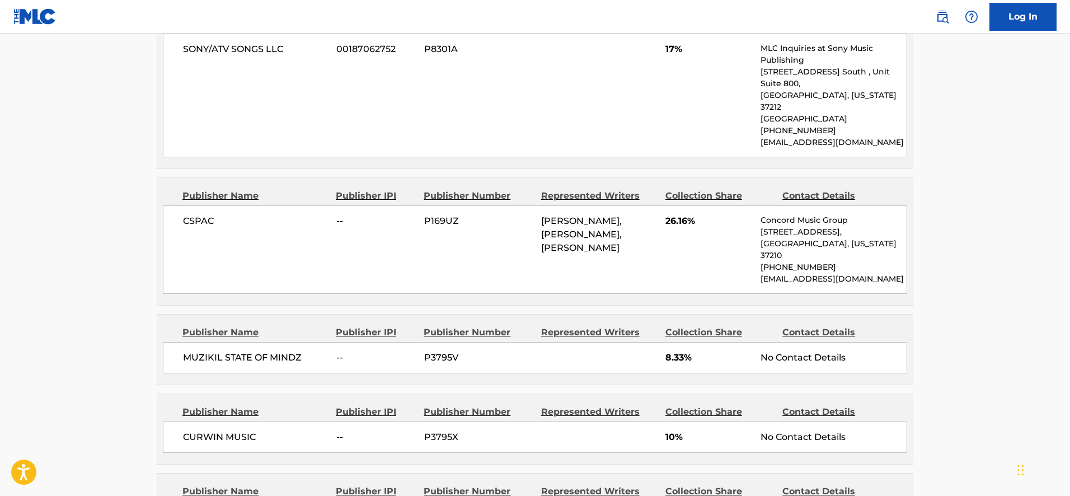
click at [448, 351] on span "P3795V" at bounding box center [478, 357] width 109 height 13
copy span "P3795V"
click at [454, 342] on div "MUZIKIL STATE OF MINDZ -- P3795V 8.33% No Contact Details" at bounding box center [535, 357] width 744 height 31
click at [454, 351] on span "P3795V" at bounding box center [478, 357] width 109 height 13
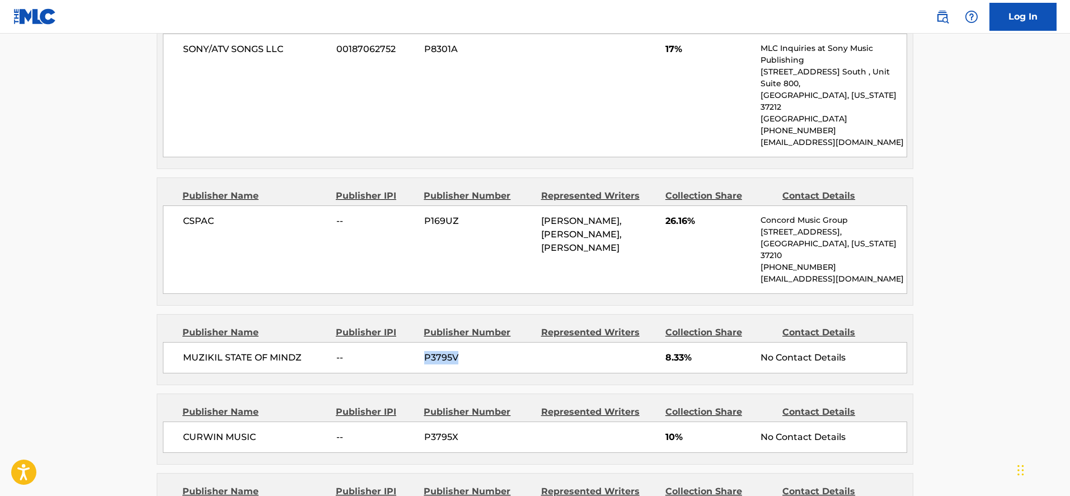
click at [454, 351] on span "P3795V" at bounding box center [478, 357] width 109 height 13
copy span "P3795V"
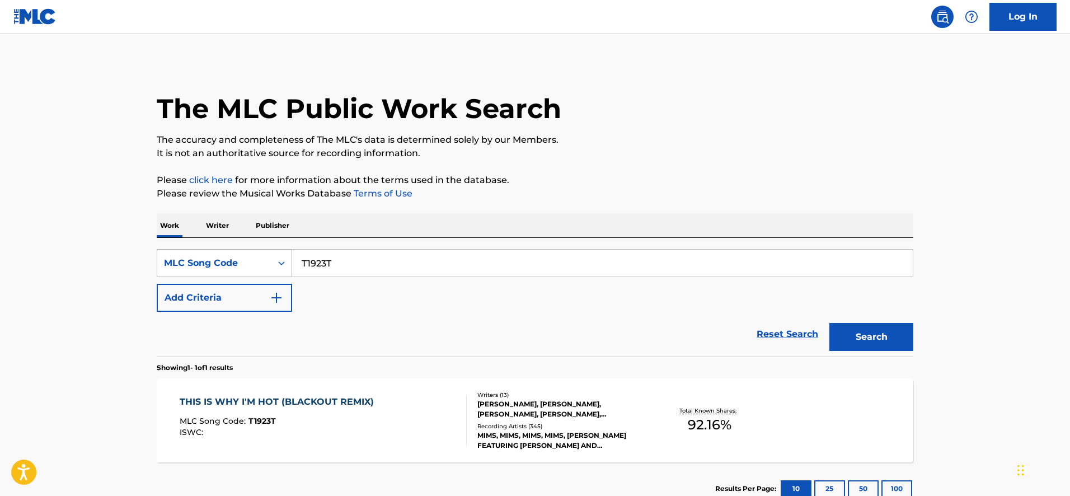
click at [282, 263] on icon "Search Form" at bounding box center [281, 263] width 7 height 4
click at [271, 232] on p "Publisher" at bounding box center [272, 226] width 40 height 24
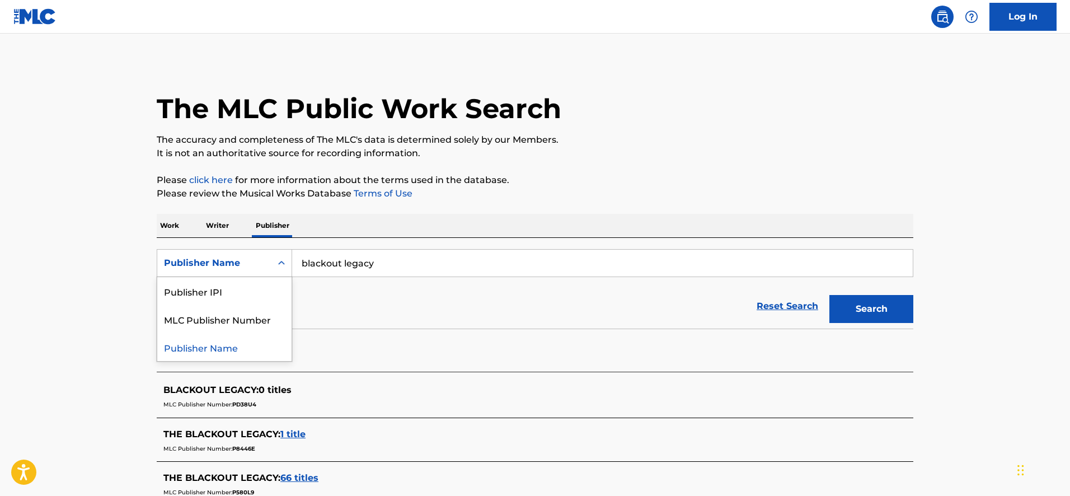
click at [268, 269] on div "Publisher Name" at bounding box center [214, 262] width 114 height 21
click at [267, 315] on div "MLC Publisher Number" at bounding box center [224, 319] width 134 height 28
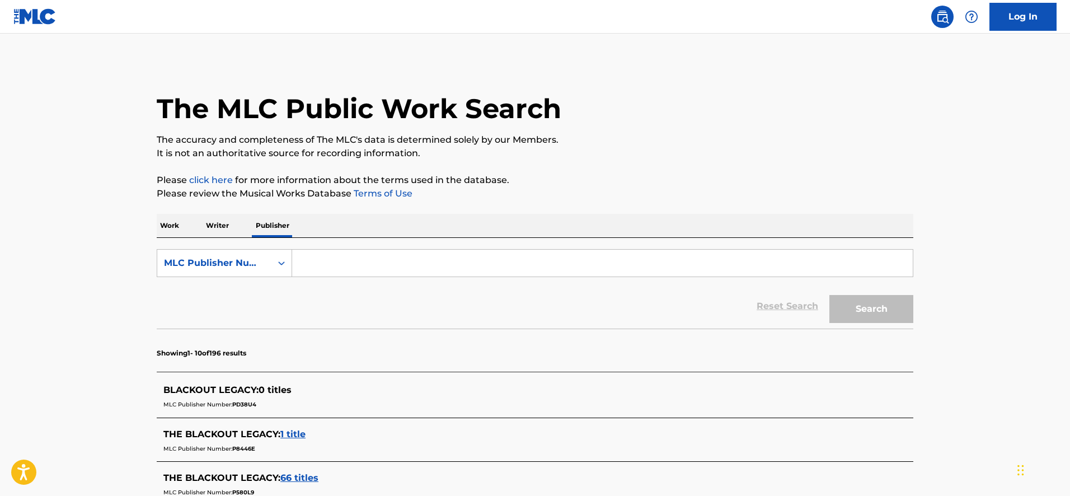
click at [315, 269] on input "Search Form" at bounding box center [602, 263] width 621 height 27
paste input "P3795V"
type input "P3795V"
click at [829, 295] on button "Search" at bounding box center [871, 309] width 84 height 28
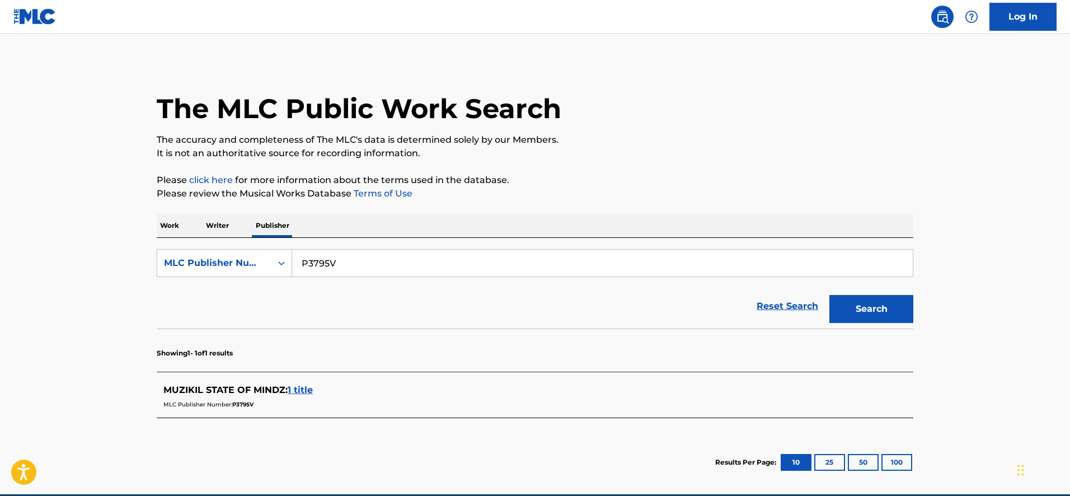
click at [302, 392] on span "1 title" at bounding box center [300, 389] width 25 height 11
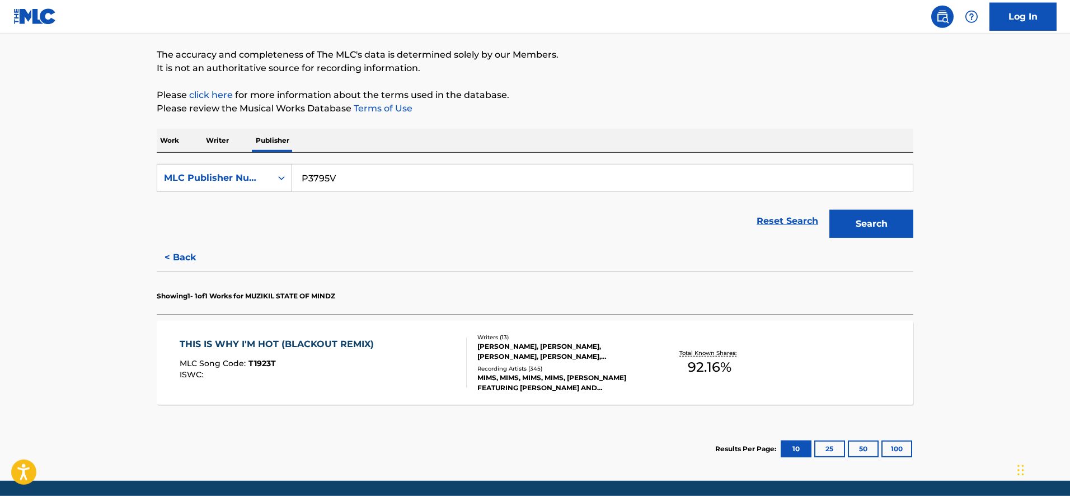
scroll to position [114, 0]
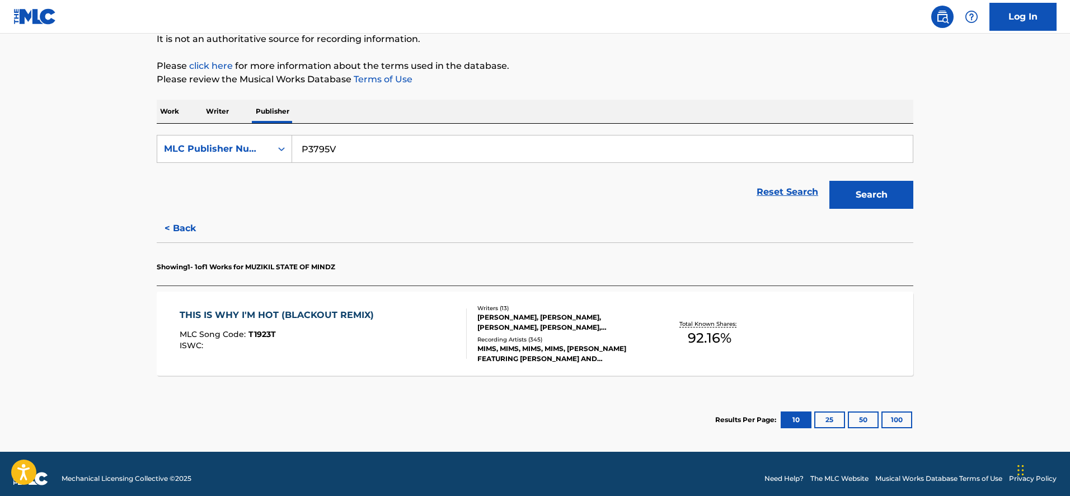
click at [340, 313] on div "THIS IS WHY I'M HOT (BLACKOUT REMIX)" at bounding box center [280, 314] width 200 height 13
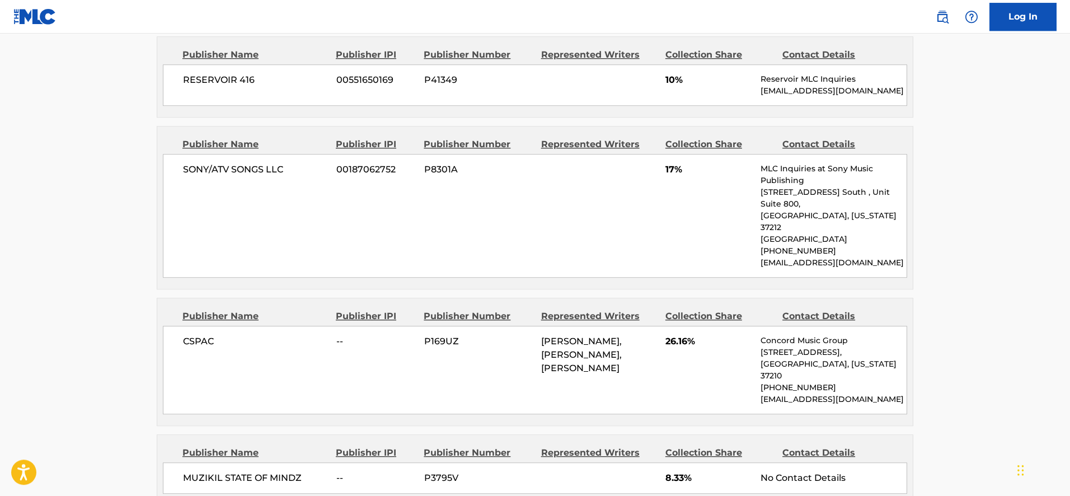
scroll to position [913, 0]
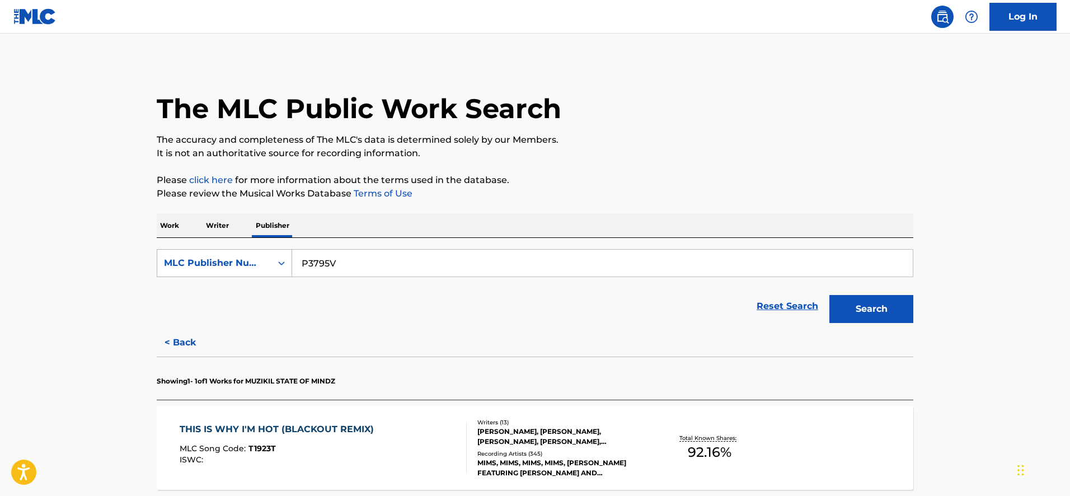
click at [276, 269] on div "Search Form" at bounding box center [281, 263] width 20 height 20
click at [269, 303] on div "Publisher Name" at bounding box center [224, 291] width 134 height 28
click at [323, 265] on input "Search Form" at bounding box center [602, 263] width 621 height 27
paste input "P3795V"
type input "muzikil"
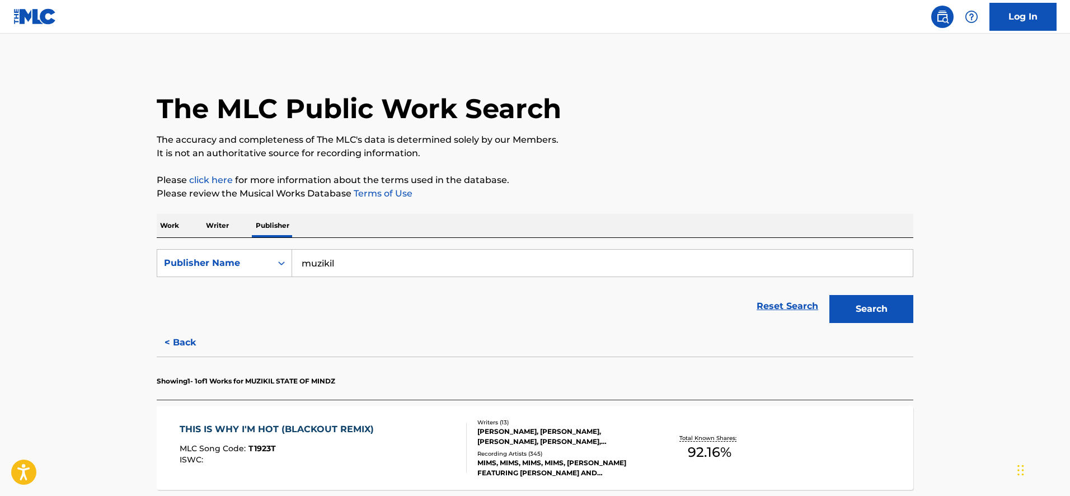
click at [345, 265] on input "muzikil" at bounding box center [602, 263] width 621 height 27
type input "muzikil state of mindz"
click at [829, 295] on button "Search" at bounding box center [871, 309] width 84 height 28
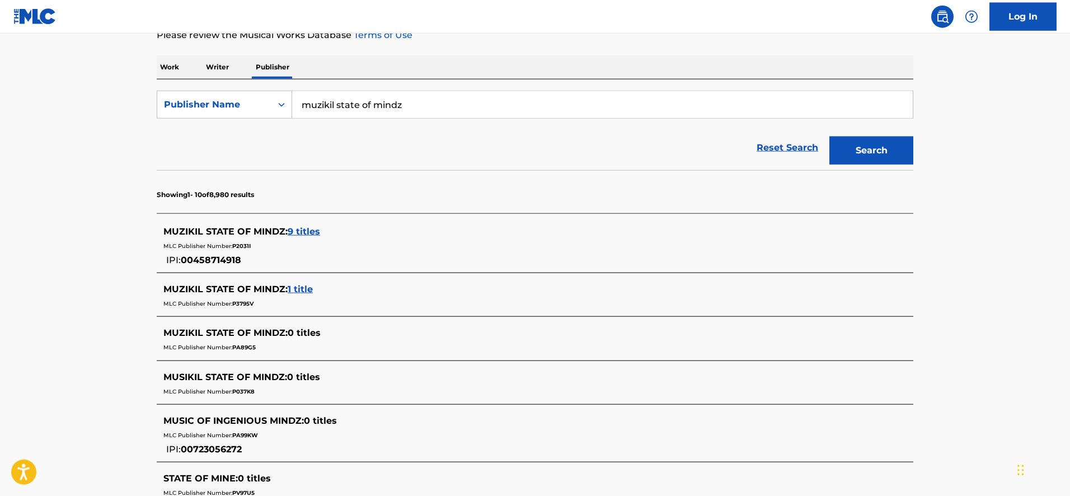
scroll to position [171, 0]
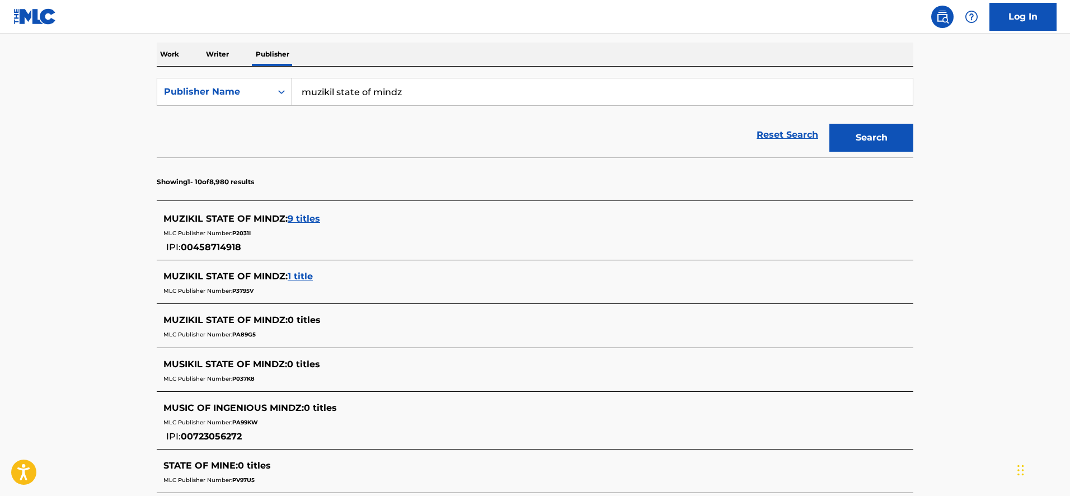
click at [307, 222] on span "9 titles" at bounding box center [304, 218] width 32 height 11
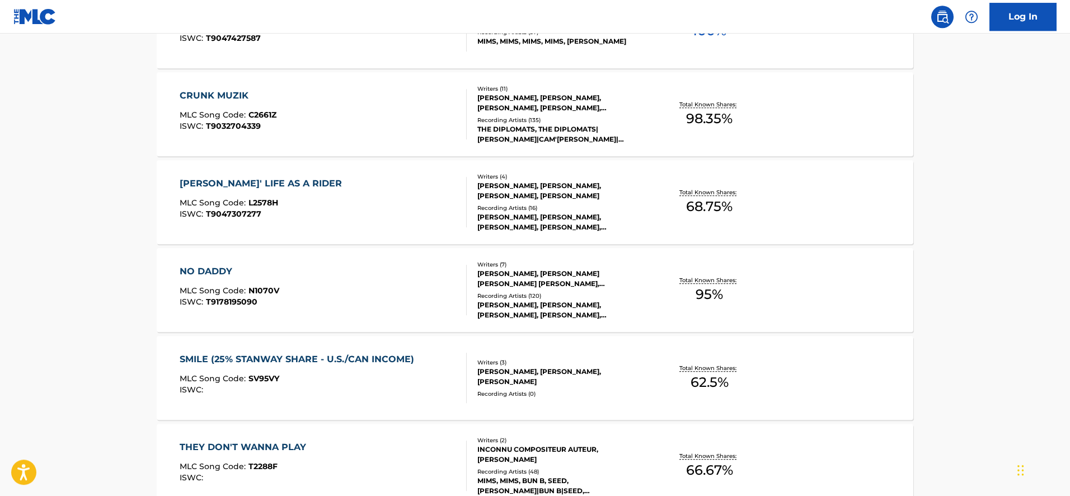
scroll to position [571, 0]
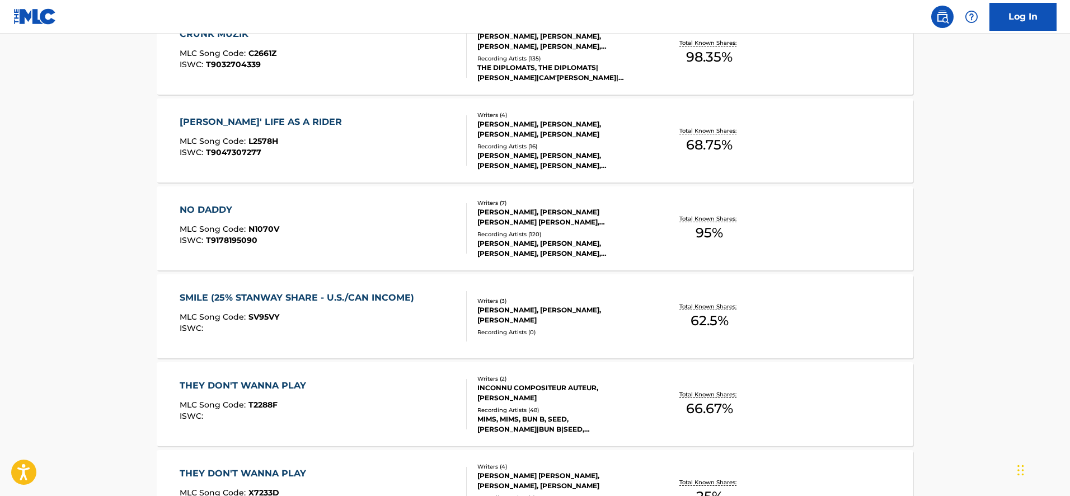
click at [215, 217] on div "NO DADDY MLC Song Code : N1070V ISWC : T9178195090" at bounding box center [230, 228] width 100 height 50
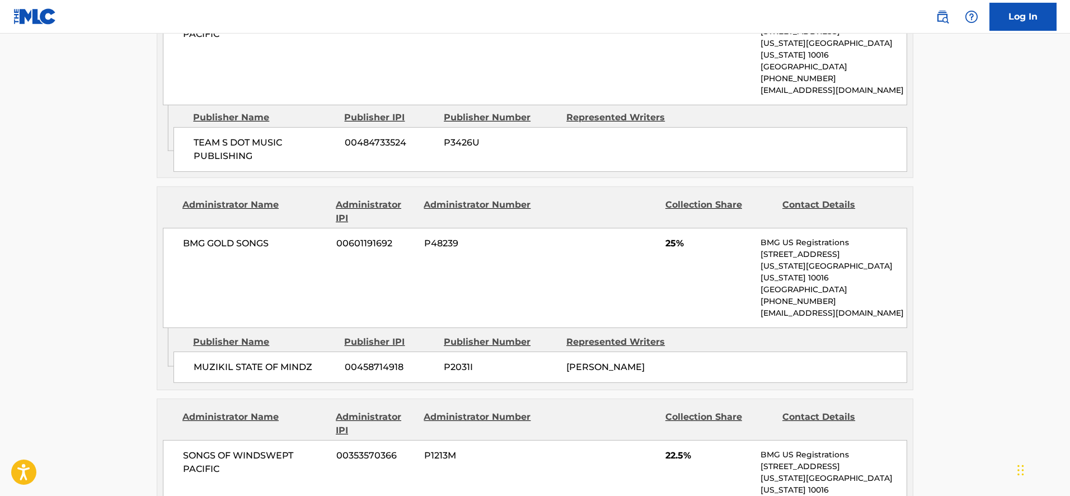
scroll to position [856, 0]
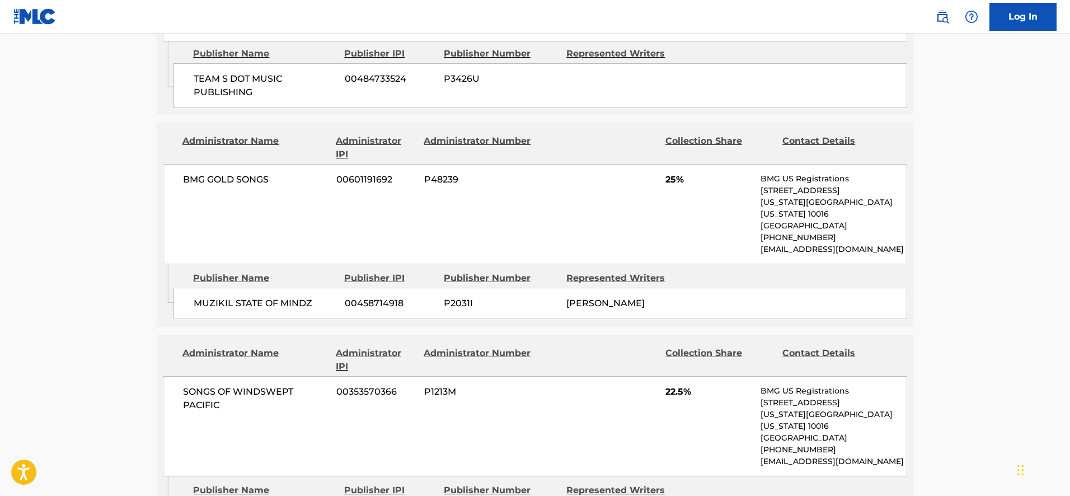
click at [453, 297] on span "P2031I" at bounding box center [501, 303] width 114 height 13
copy span "P2031I"
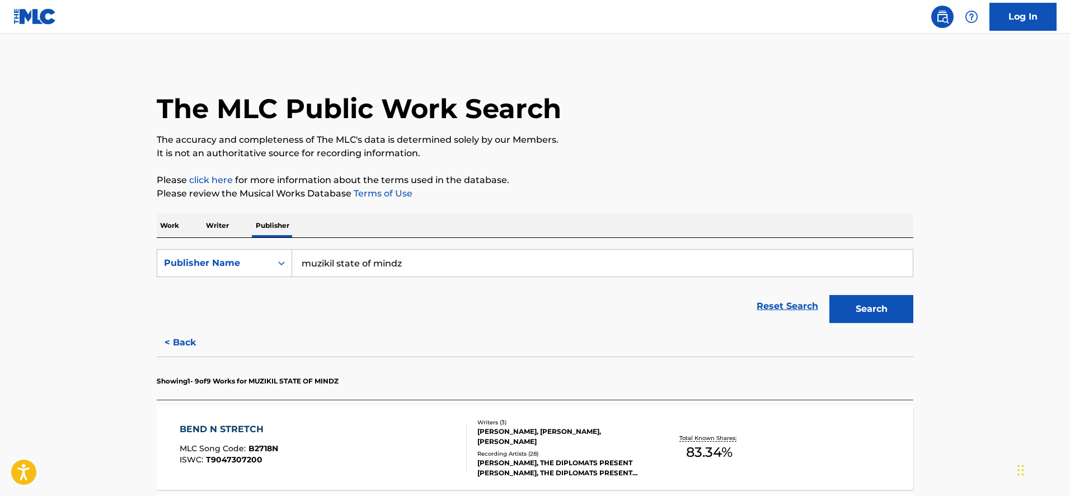
scroll to position [342, 0]
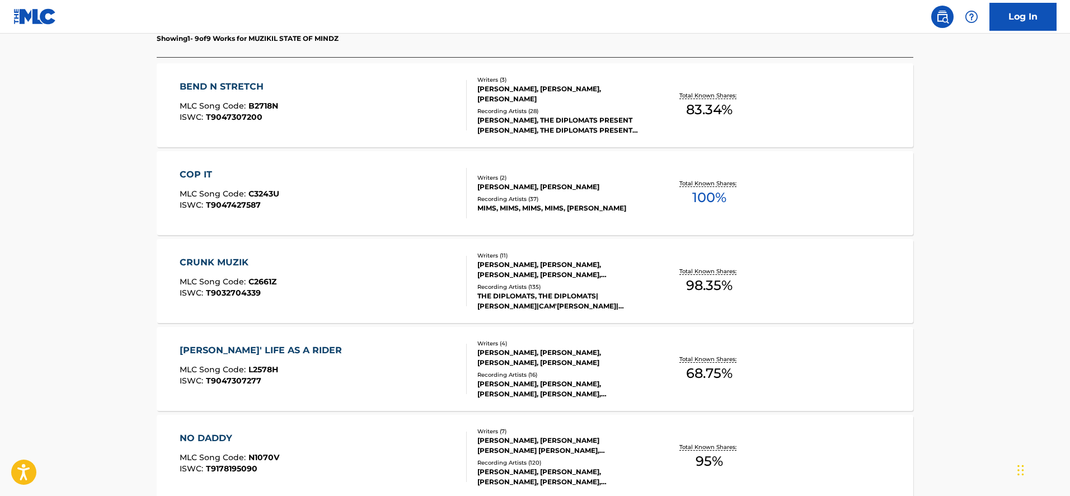
click at [227, 262] on div "CRUNK MUZIK" at bounding box center [228, 262] width 97 height 13
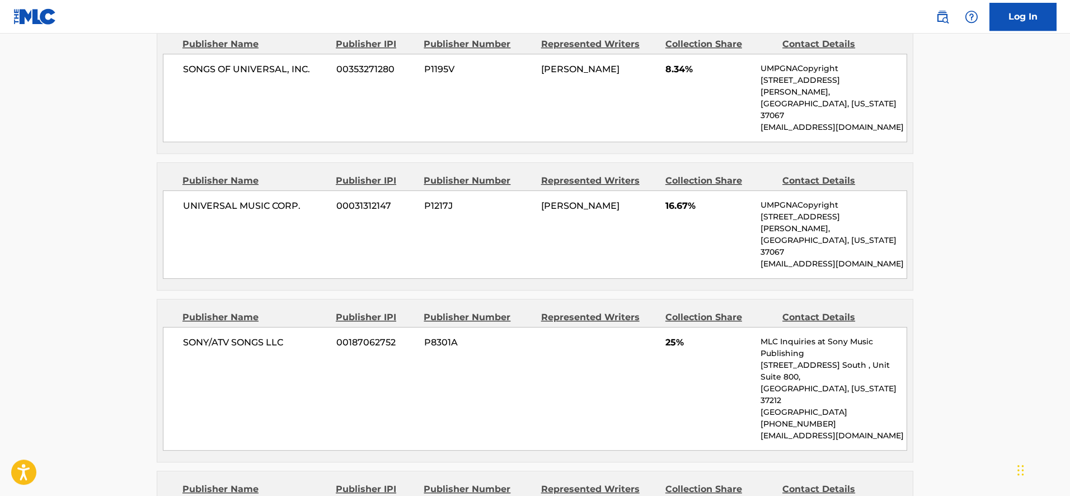
scroll to position [1347, 0]
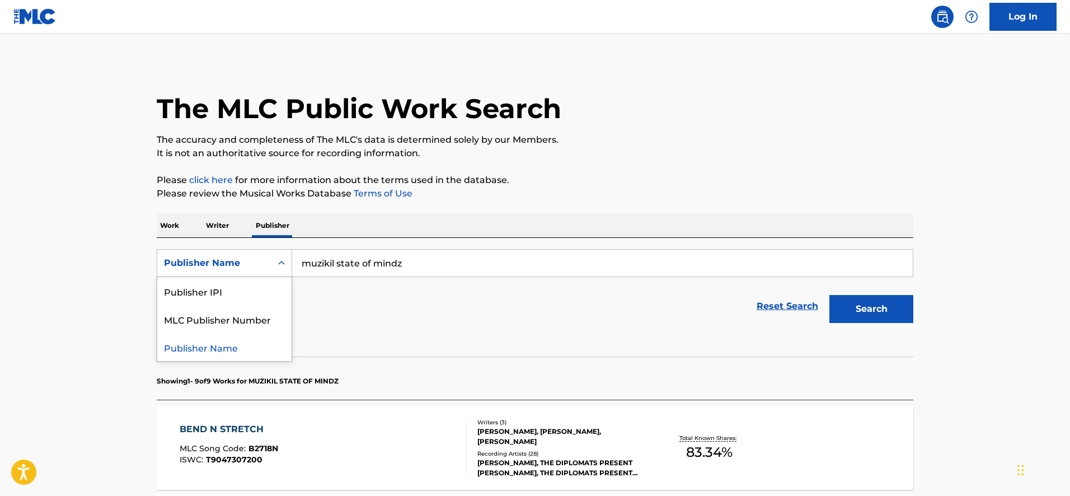
click at [252, 269] on div "Publisher Name" at bounding box center [214, 262] width 101 height 13
click at [270, 311] on div "MLC Publisher Number" at bounding box center [224, 319] width 134 height 28
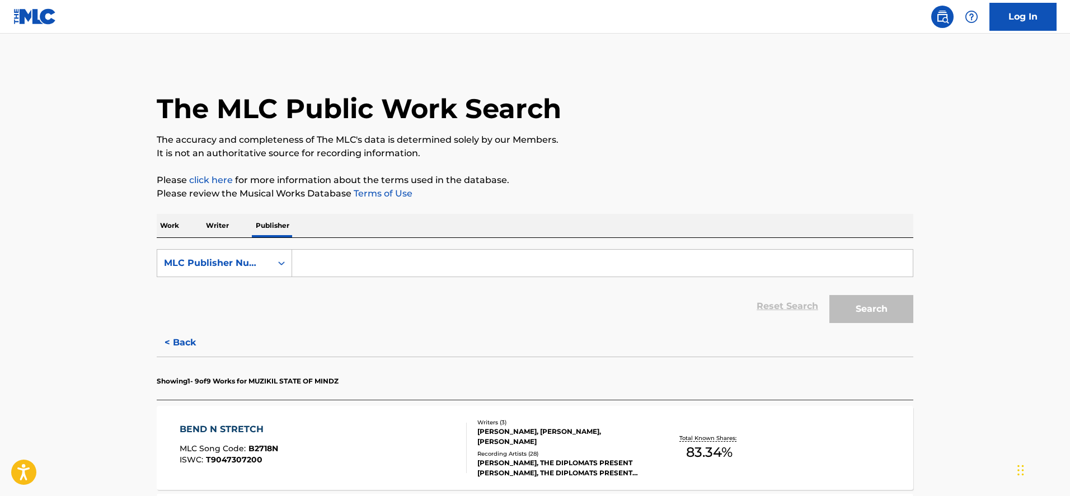
click at [312, 275] on input "Search Form" at bounding box center [602, 263] width 621 height 27
paste input "PN04KX"
click at [829, 295] on button "Search" at bounding box center [871, 309] width 84 height 28
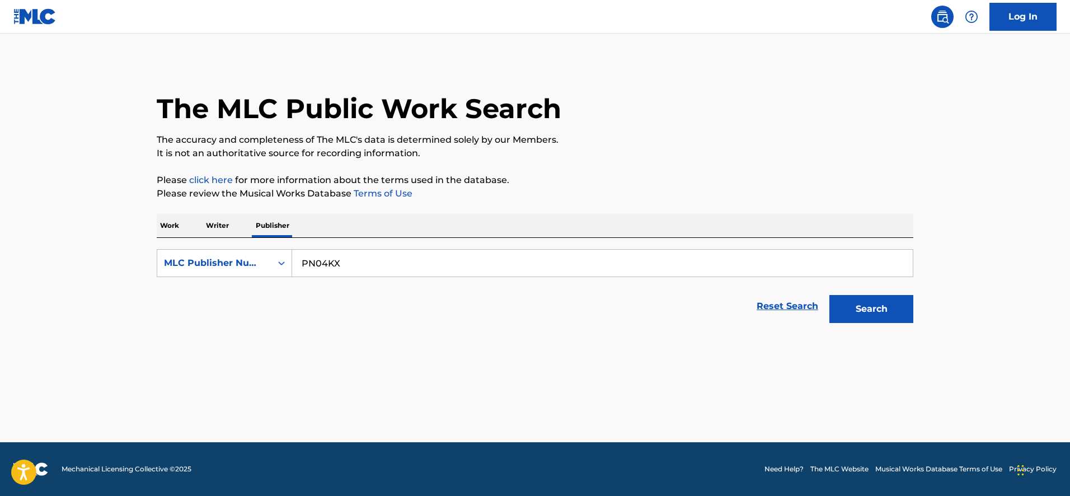
click at [318, 265] on input "PN04KX" at bounding box center [602, 263] width 621 height 27
click at [318, 266] on input "PN04KX" at bounding box center [602, 263] width 621 height 27
click at [367, 270] on input "PN04KX" at bounding box center [602, 263] width 621 height 27
paste input "CRITERION-MUSIC CORP"
type input "CRITERION-MUSIC CORP"
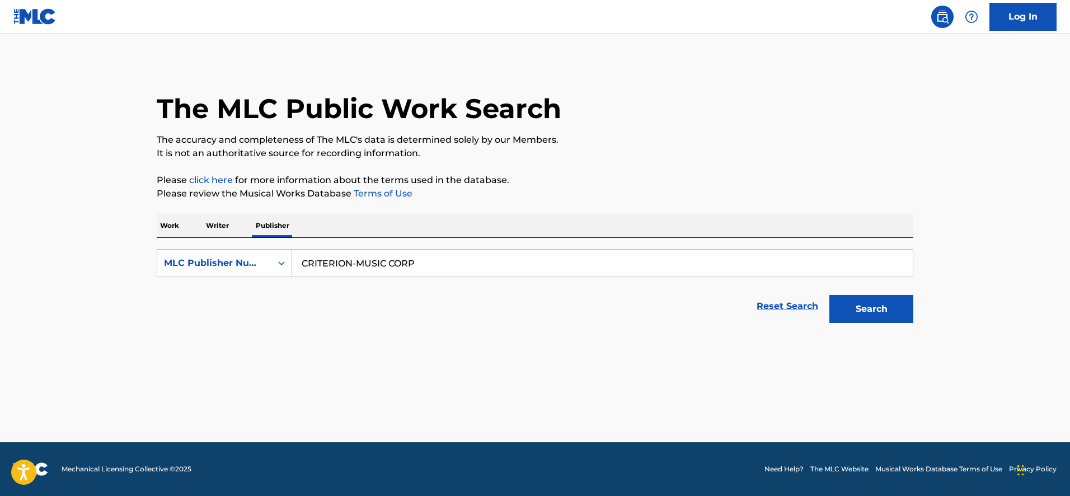
click at [829, 295] on button "Search" at bounding box center [871, 309] width 84 height 28
click at [173, 226] on p "Work" at bounding box center [170, 226] width 26 height 24
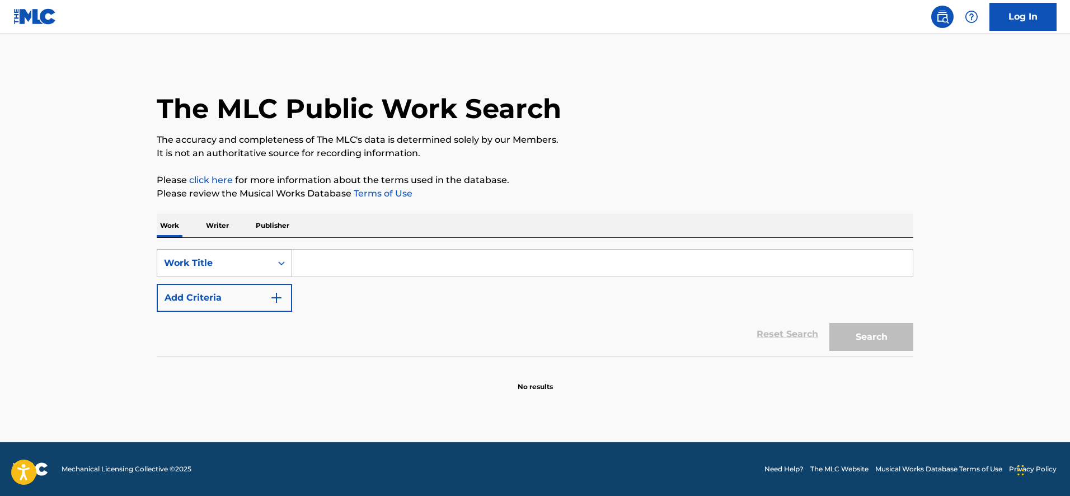
click at [238, 263] on div "Work Title" at bounding box center [214, 262] width 101 height 13
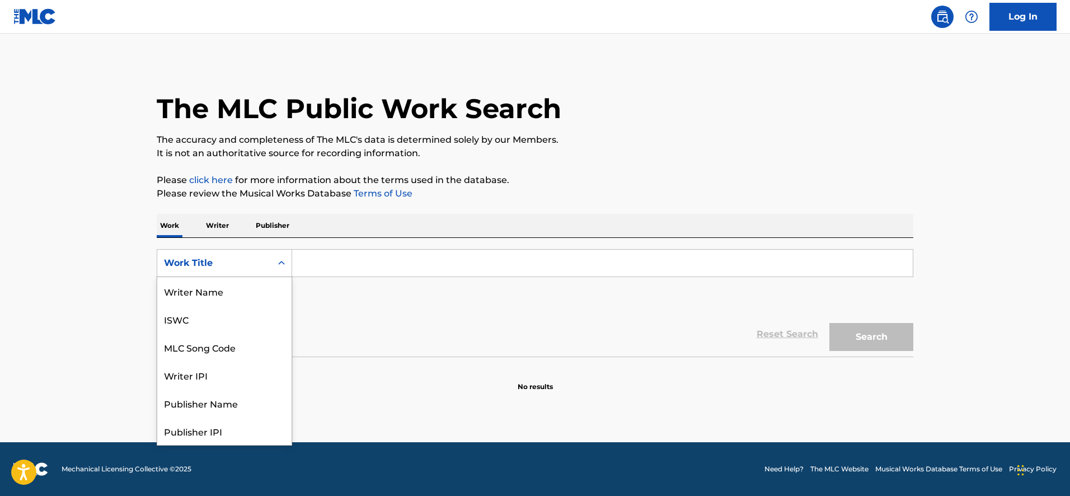
scroll to position [56, 0]
click at [244, 293] on div "MLC Song Code" at bounding box center [224, 291] width 134 height 28
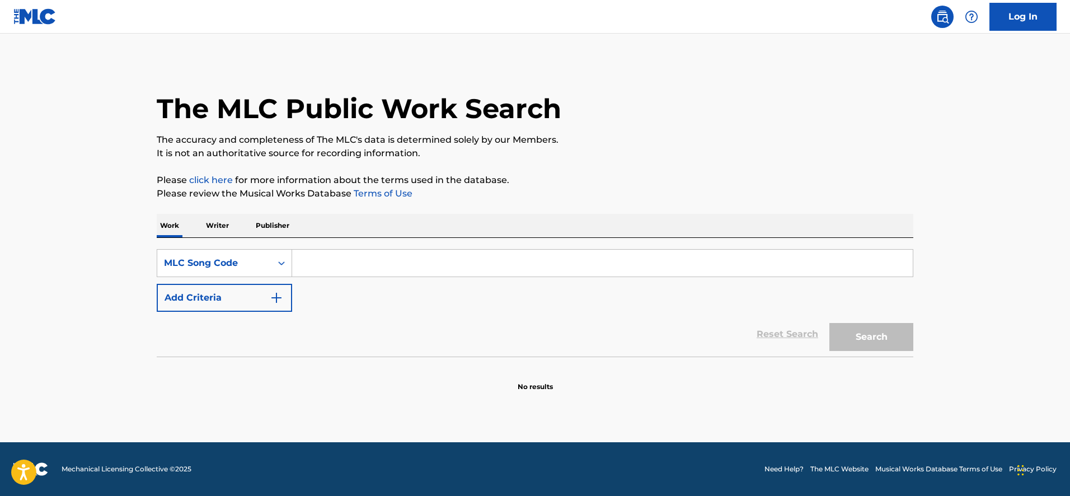
click at [297, 260] on input "Search Form" at bounding box center [602, 263] width 621 height 27
paste input "BA3LQD"
type input "BA3LQD"
click at [829, 323] on button "Search" at bounding box center [871, 337] width 84 height 28
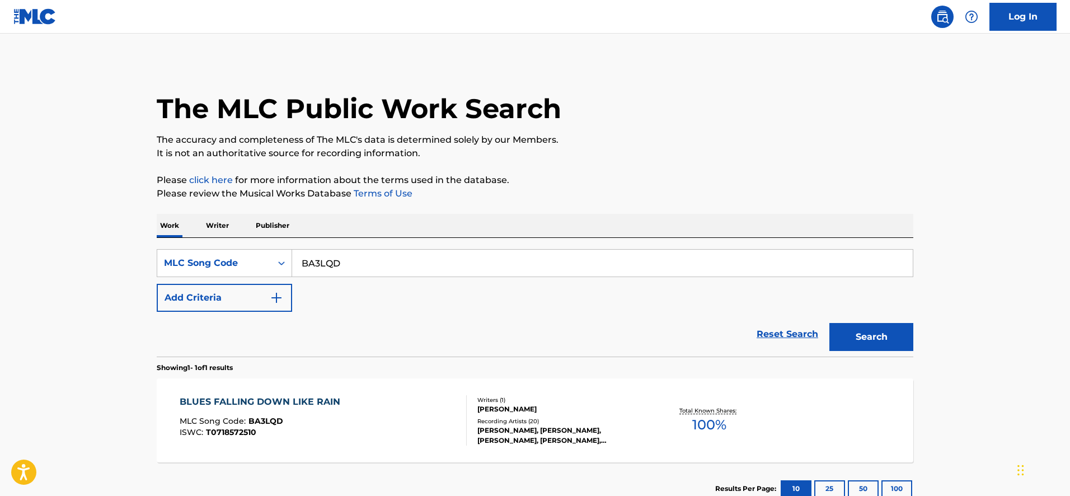
click at [313, 399] on div "BLUES FALLING DOWN LIKE RAIN" at bounding box center [263, 401] width 166 height 13
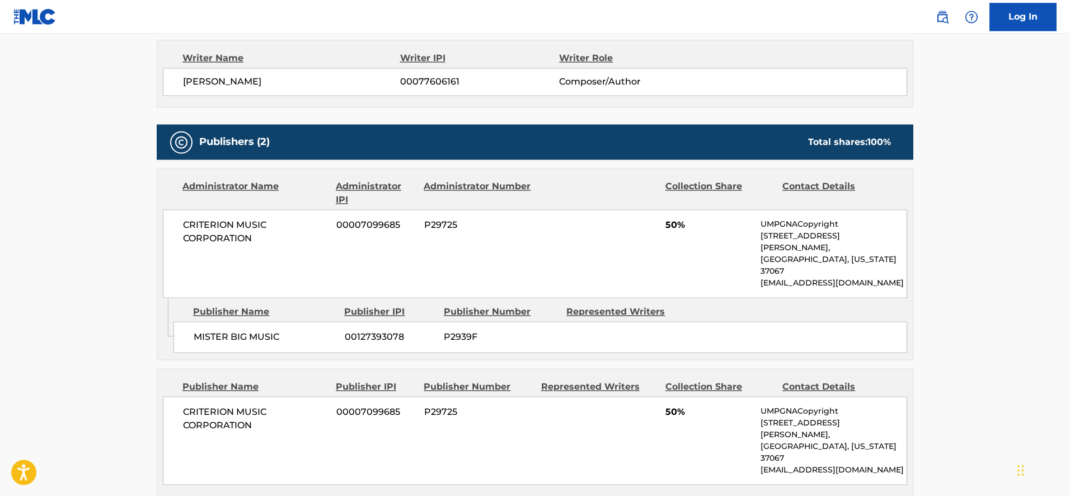
scroll to position [400, 0]
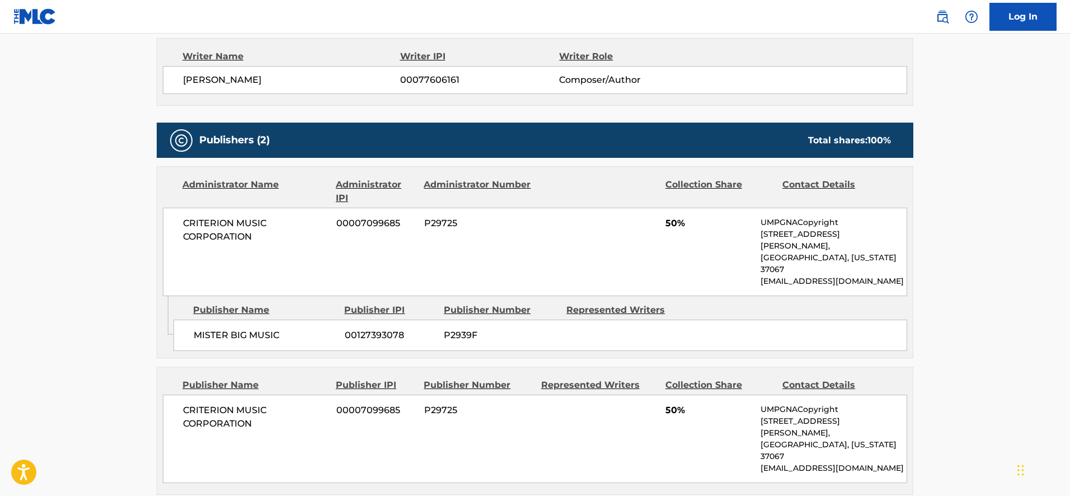
click at [444, 225] on span "P29725" at bounding box center [478, 223] width 109 height 13
copy span "P29725"
drag, startPoint x: 482, startPoint y: 225, endPoint x: 167, endPoint y: 228, distance: 315.7
click at [167, 228] on div "CRITERION MUSIC CORPORATION 00007099685 P29725 50% UMPGNACopyright [STREET_ADDR…" at bounding box center [535, 252] width 744 height 88
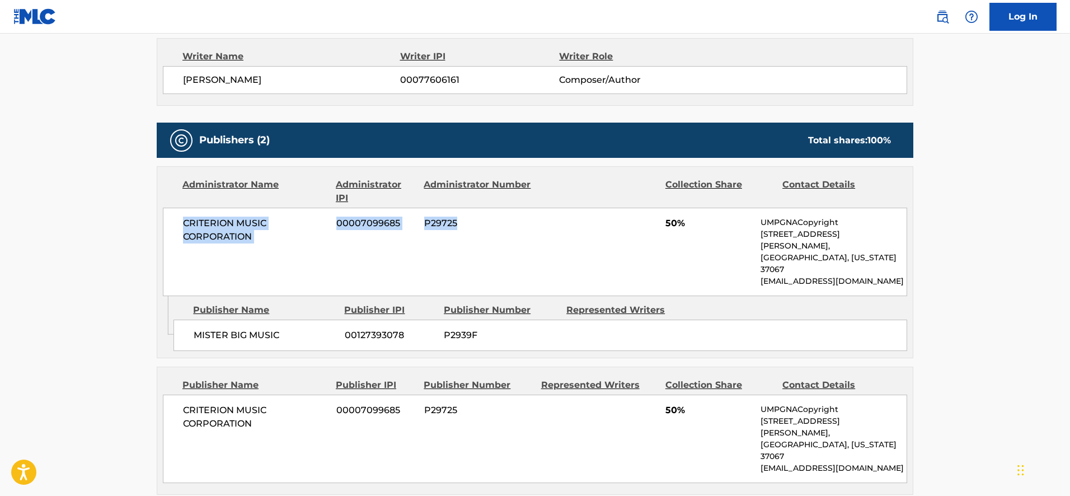
copy div "CRITERION MUSIC CORPORATION 00007099685 P29725"
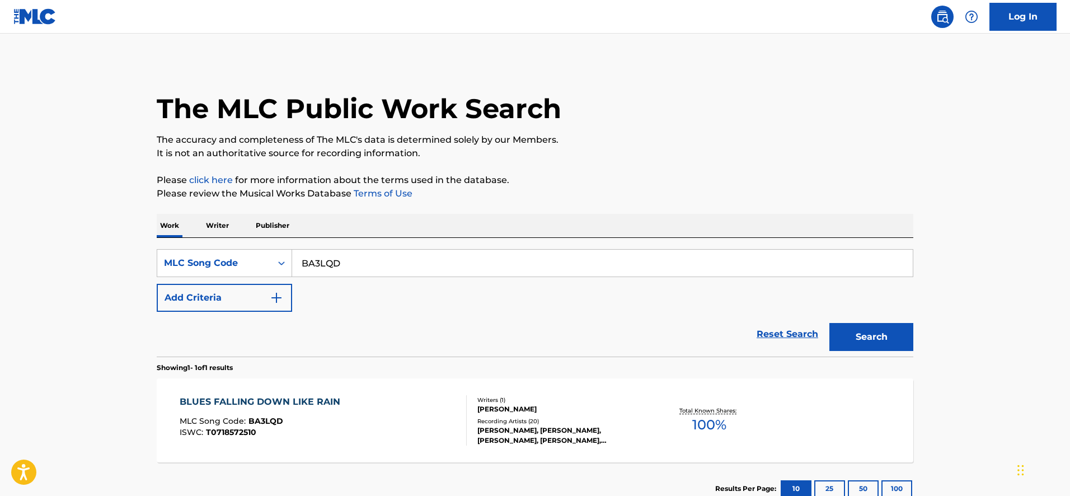
click at [265, 219] on p "Publisher" at bounding box center [272, 226] width 40 height 24
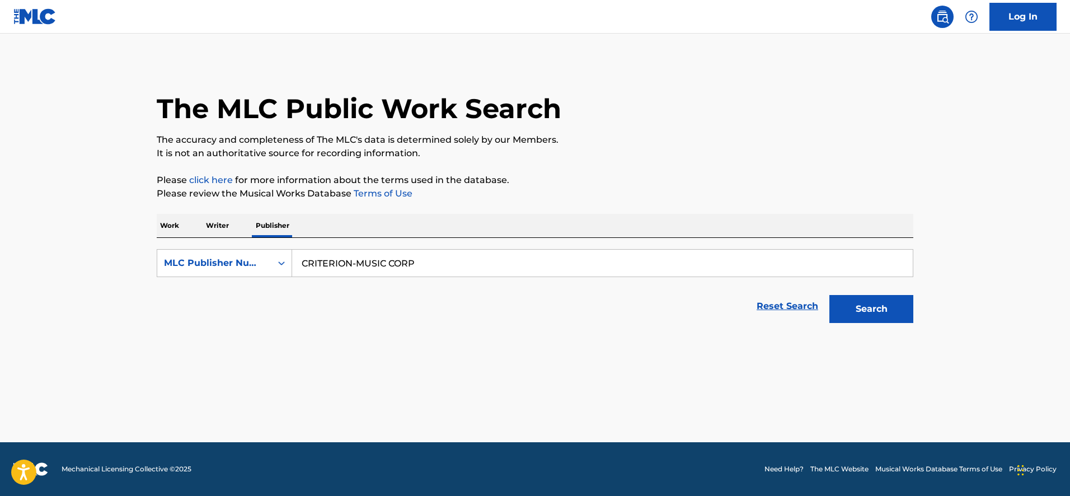
click at [322, 269] on input "CRITERION-MUSIC CORP" at bounding box center [602, 263] width 621 height 27
paste input "P010AZ"
type input "P010AZ"
click at [829, 295] on button "Search" at bounding box center [871, 309] width 84 height 28
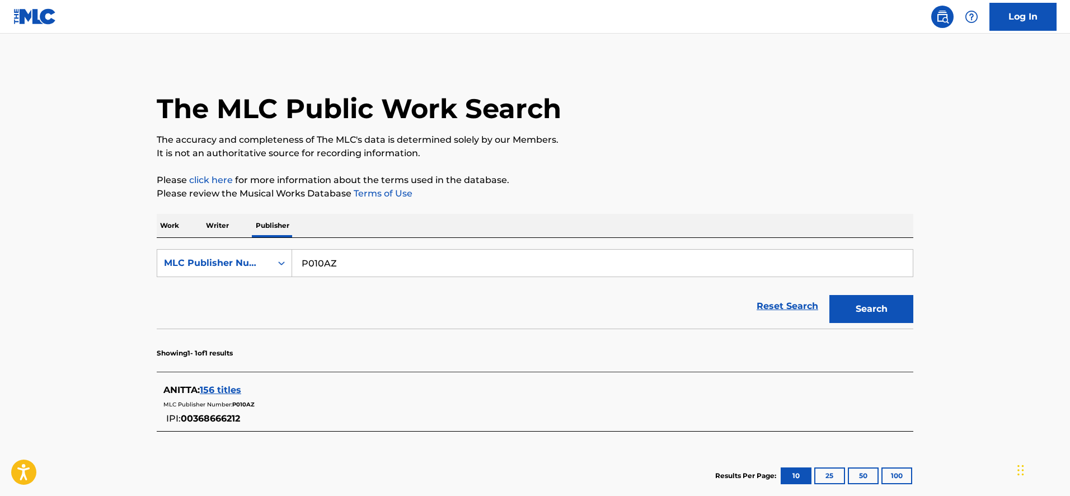
click at [223, 385] on span "156 titles" at bounding box center [220, 389] width 41 height 11
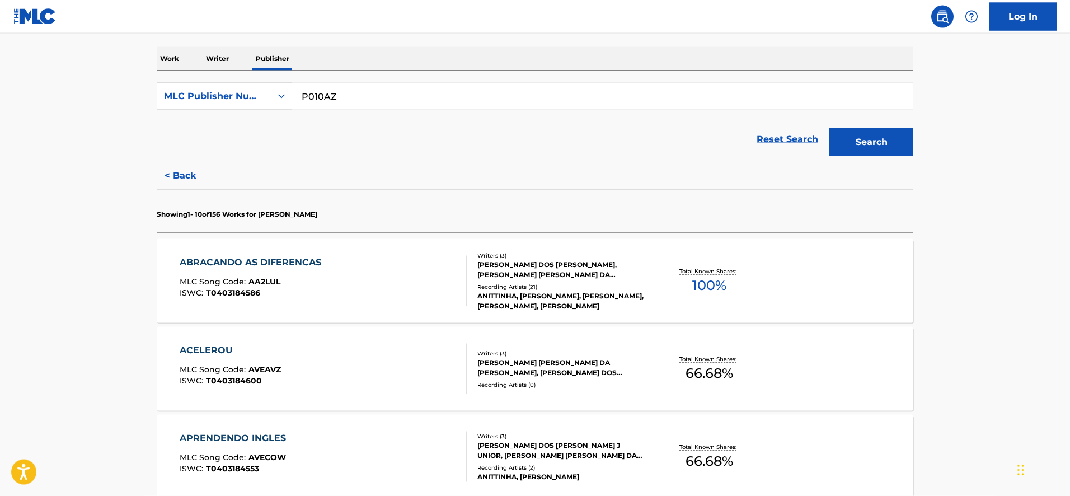
scroll to position [285, 0]
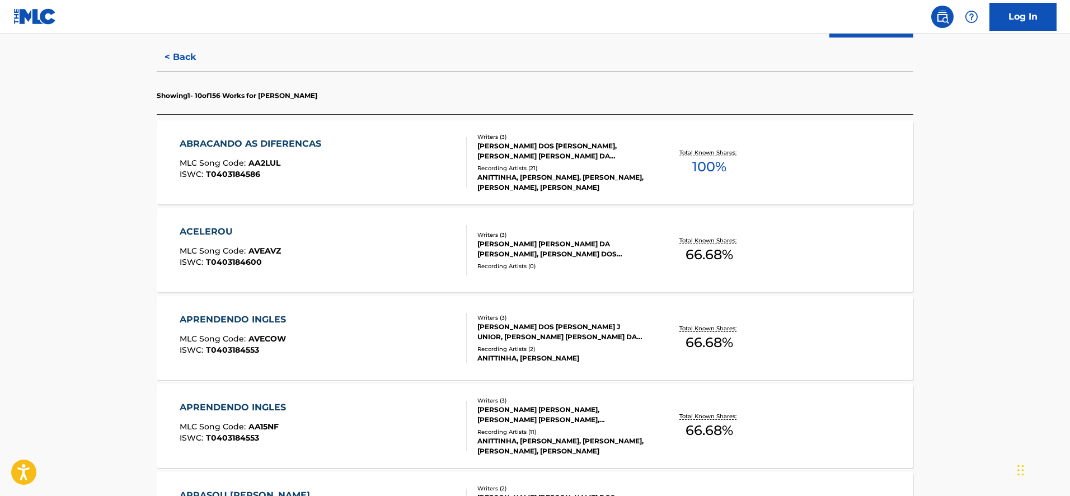
click at [226, 407] on div "APRENDENDO INGLES" at bounding box center [236, 407] width 112 height 13
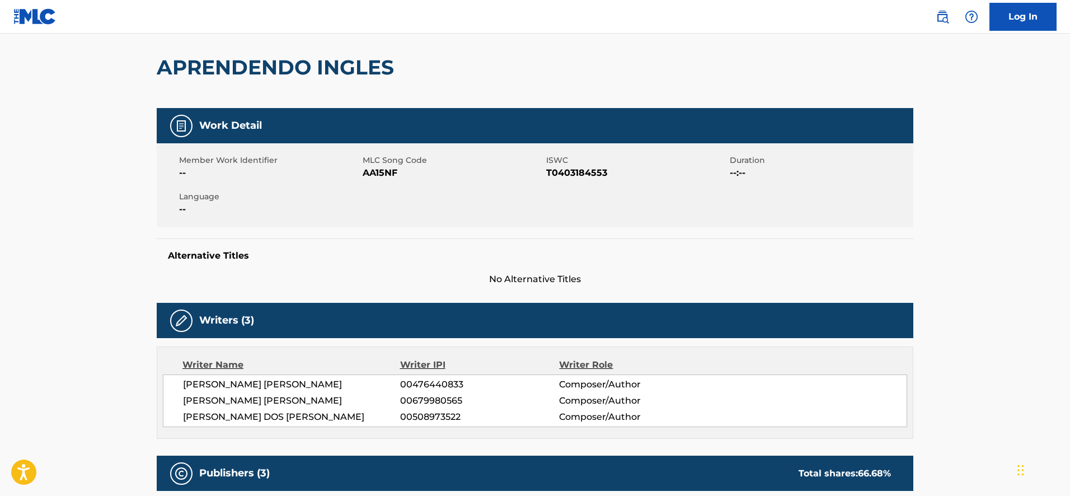
scroll to position [31, 0]
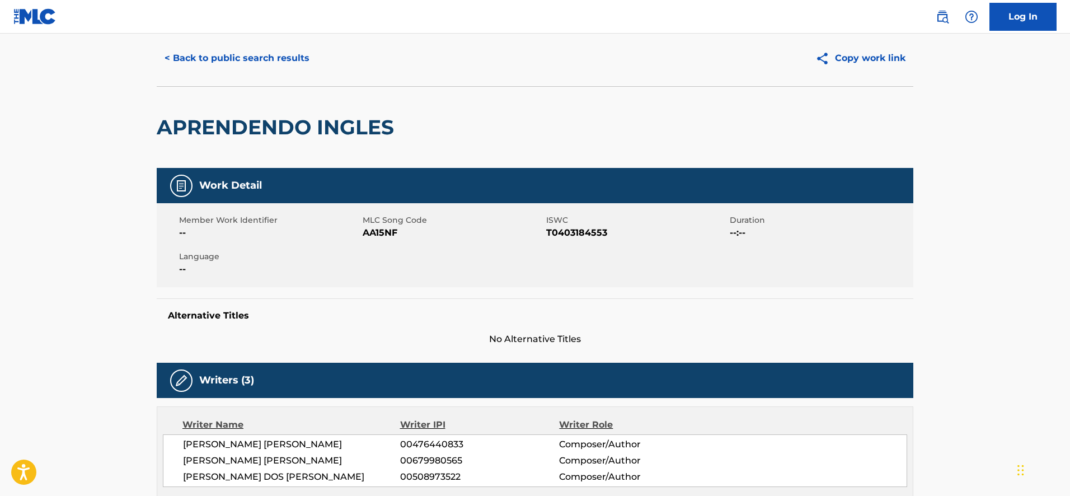
click at [370, 234] on span "AA15NF" at bounding box center [453, 232] width 181 height 13
copy span "AA15NF"
click at [210, 59] on button "< Back to public search results" at bounding box center [237, 58] width 161 height 28
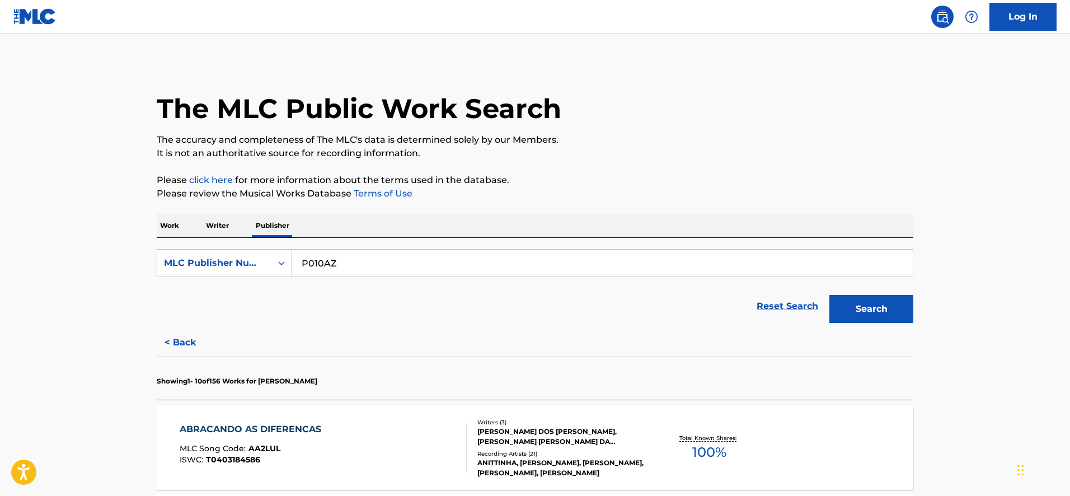
click at [343, 269] on input "P010AZ" at bounding box center [602, 263] width 621 height 27
paste input "A208S"
type input "PA208S"
click at [829, 295] on button "Search" at bounding box center [871, 309] width 84 height 28
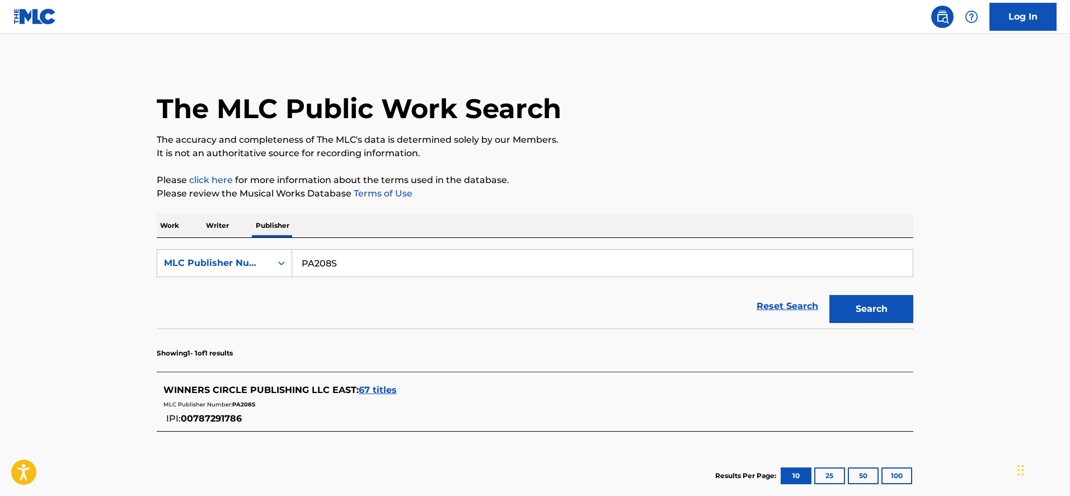
click at [383, 396] on div "WINNERS CIRCLE PUBLISHING LLC EAST : 67 titles" at bounding box center [520, 389] width 714 height 13
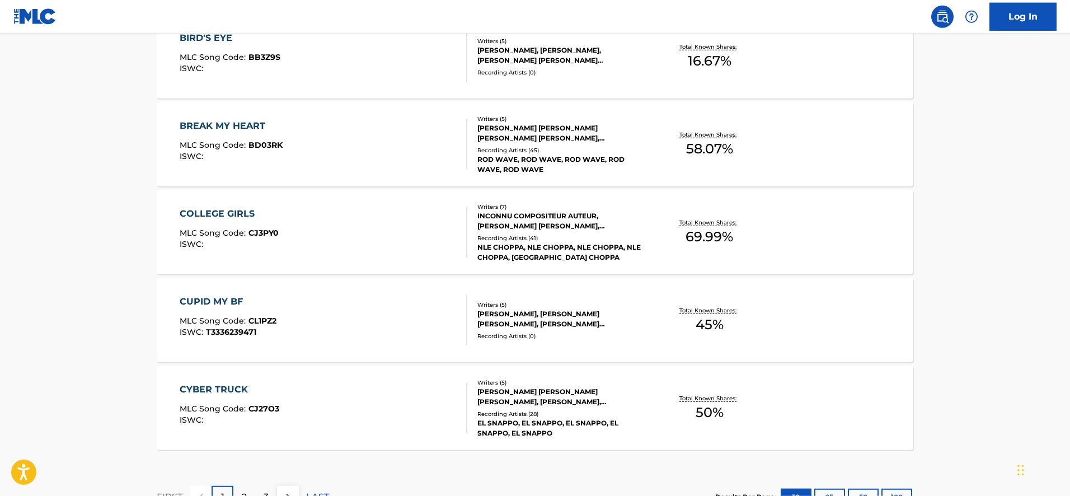
scroll to position [856, 0]
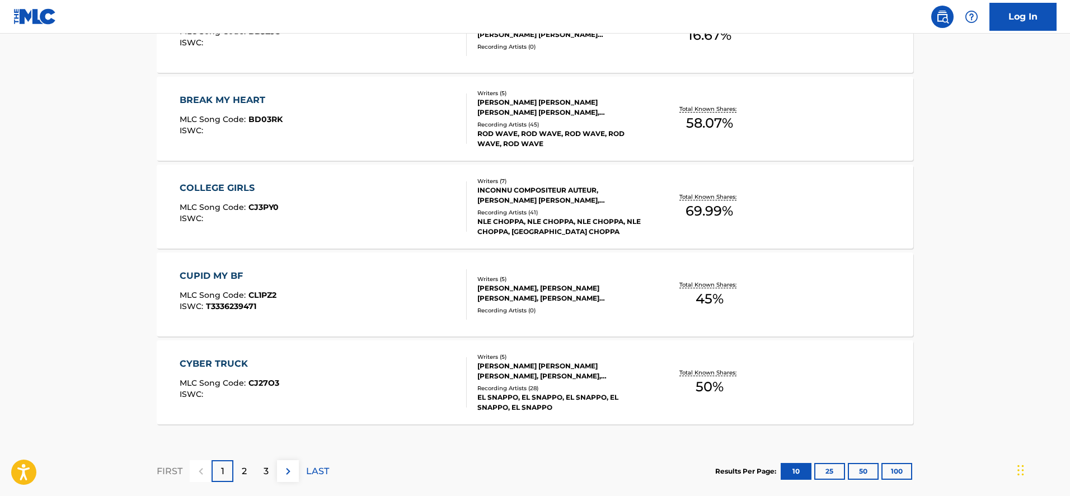
click at [241, 368] on div "CYBER TRUCK" at bounding box center [230, 363] width 100 height 13
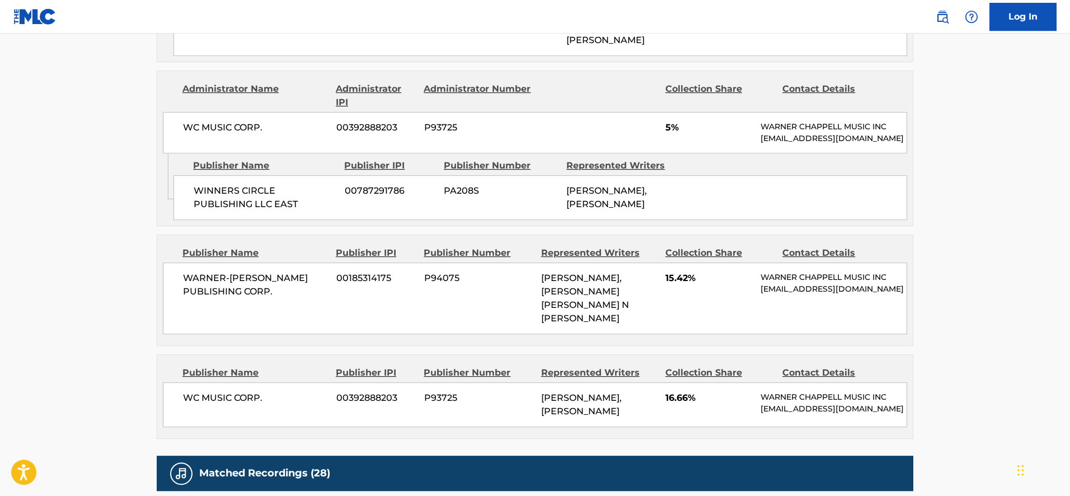
scroll to position [1085, 0]
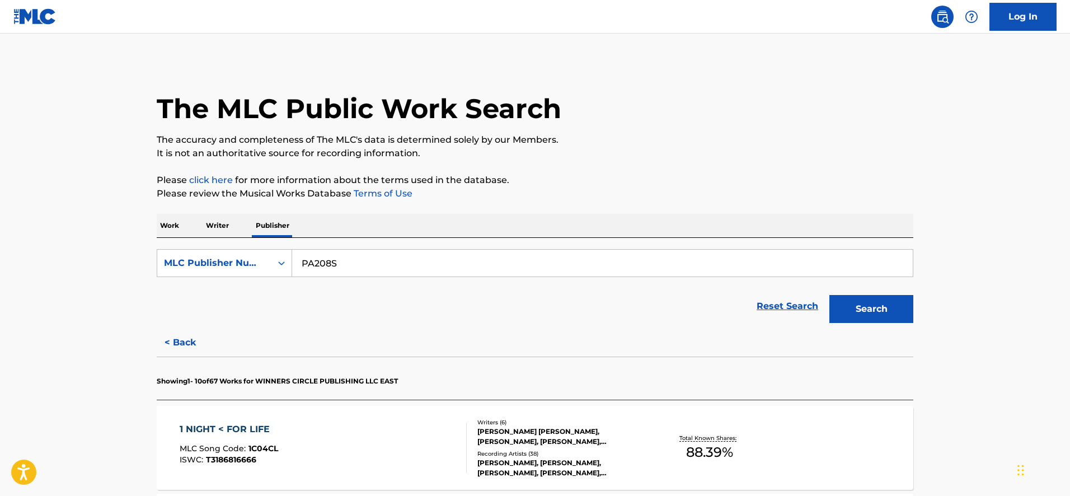
click at [360, 265] on input "PA208S" at bounding box center [602, 263] width 621 height 27
paste input "027AZ"
type input "P027AZ"
click at [829, 295] on button "Search" at bounding box center [871, 309] width 84 height 28
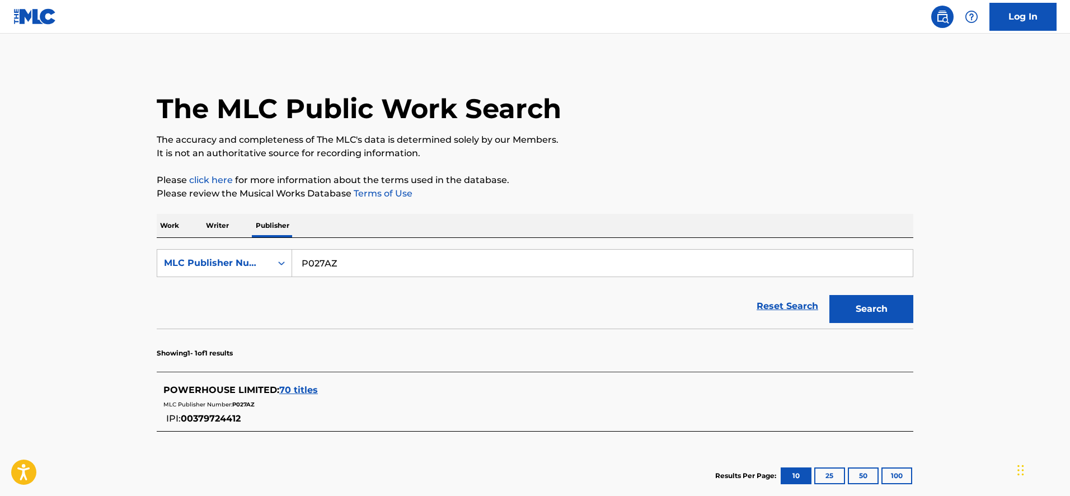
click at [306, 396] on div "POWERHOUSE LIMITED : 70 titles" at bounding box center [520, 389] width 714 height 13
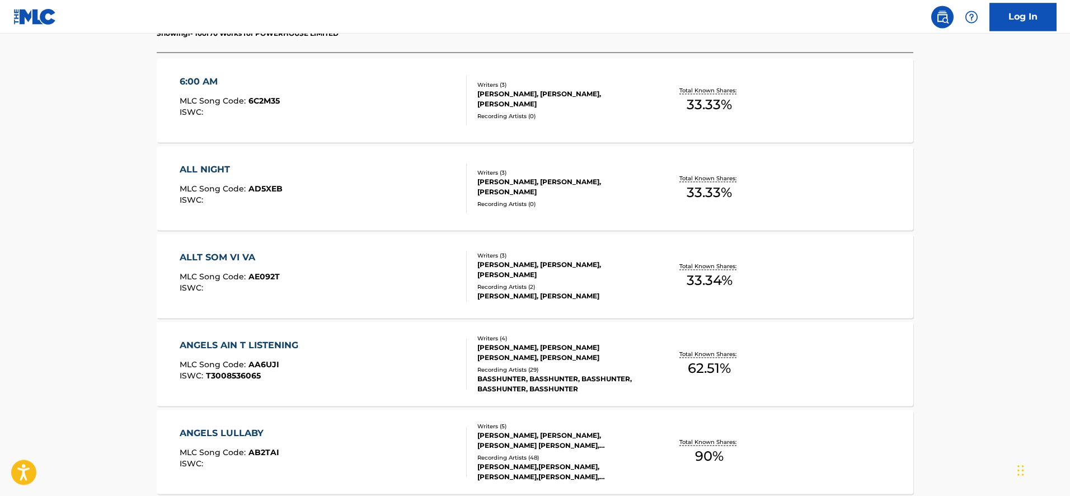
scroll to position [292, 0]
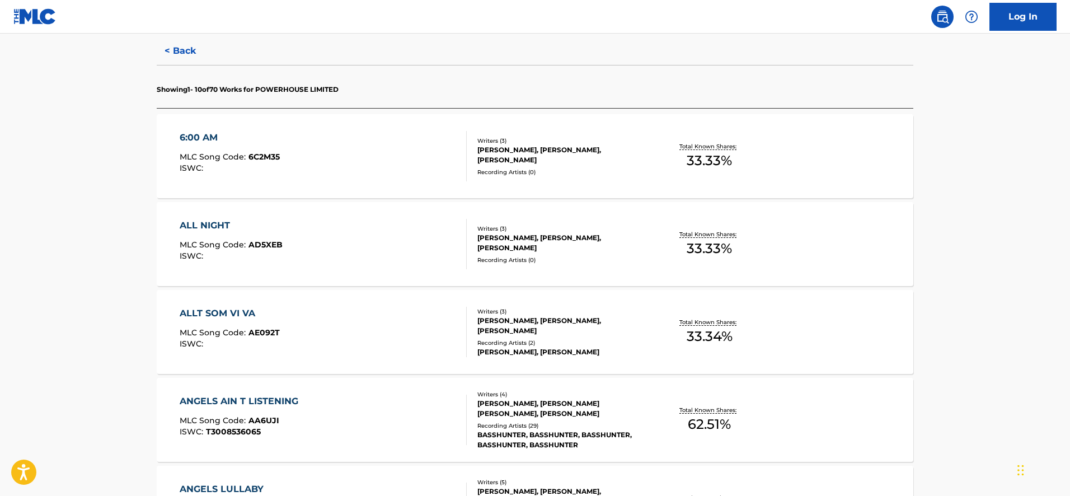
click at [301, 396] on div "ANGELS AIN T LISTENING" at bounding box center [242, 401] width 124 height 13
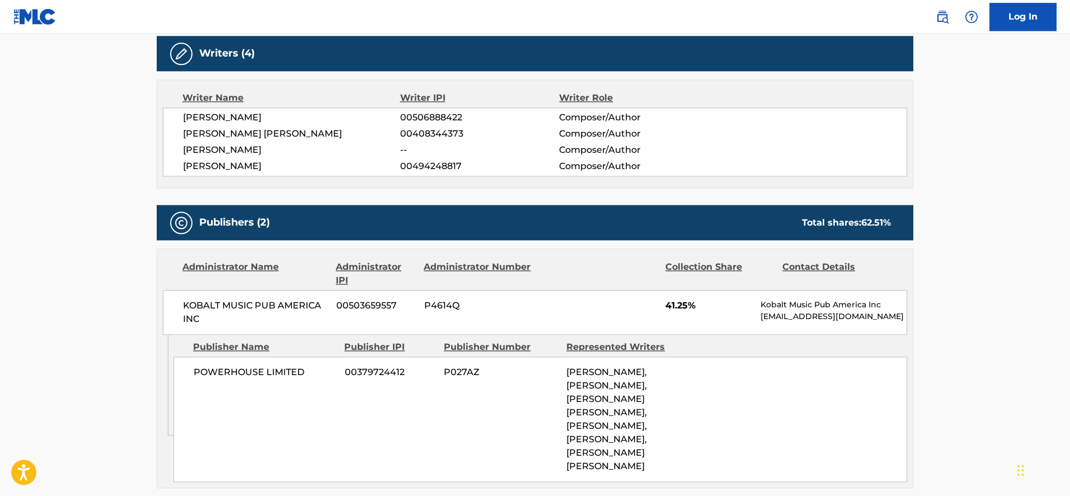
scroll to position [400, 0]
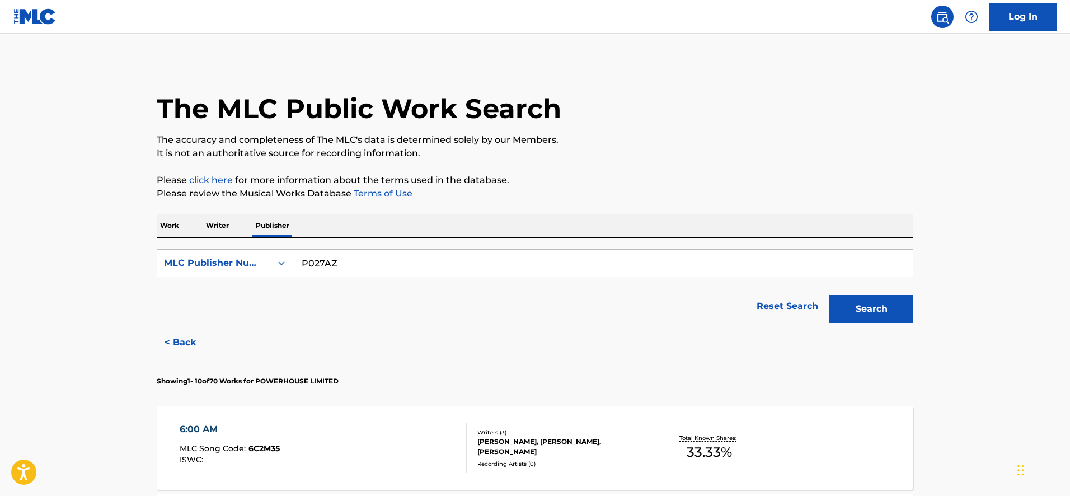
click at [326, 264] on input "P027AZ" at bounding box center [602, 263] width 621 height 27
paste input "82EO"
type input "P082EO"
click at [829, 295] on button "Search" at bounding box center [871, 309] width 84 height 28
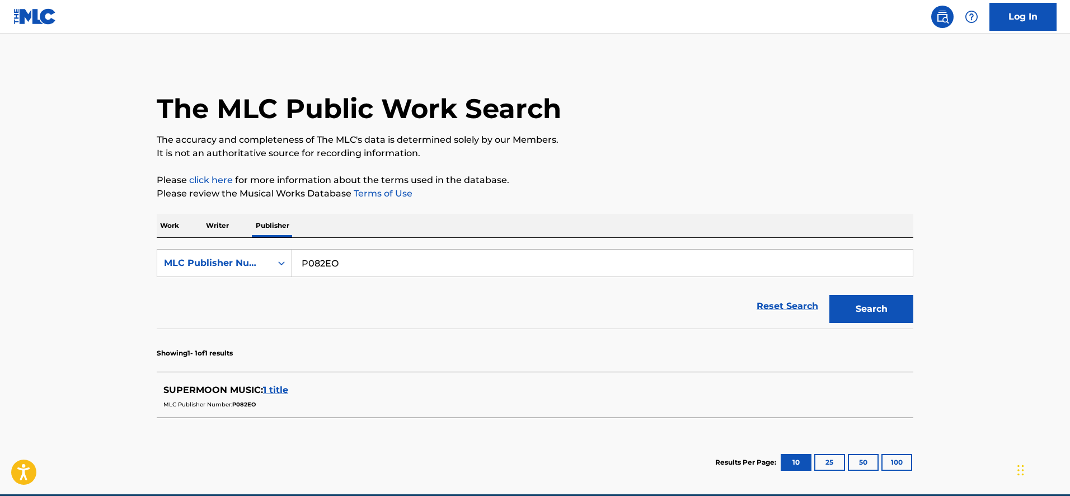
click at [278, 392] on span "1 title" at bounding box center [275, 389] width 25 height 11
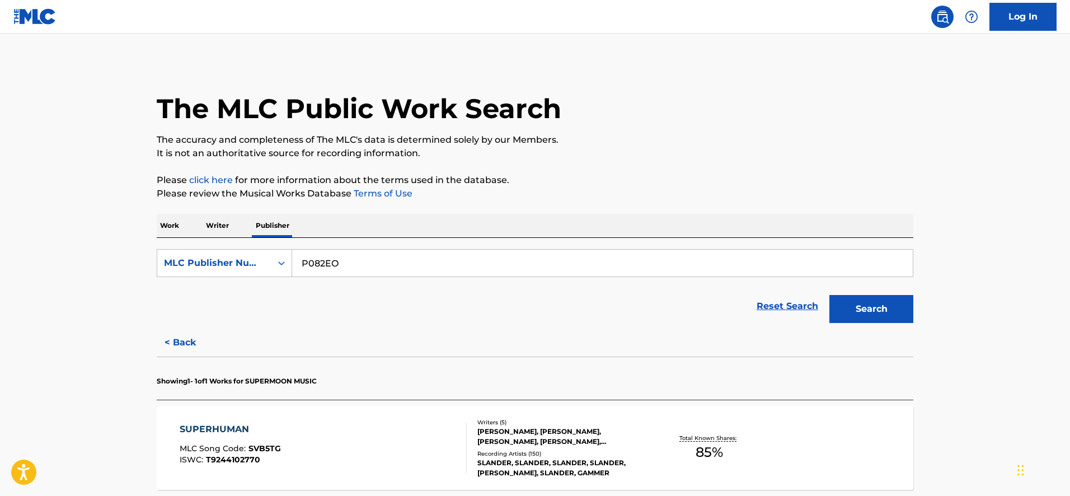
click at [268, 426] on div "SUPERHUMAN" at bounding box center [230, 429] width 101 height 13
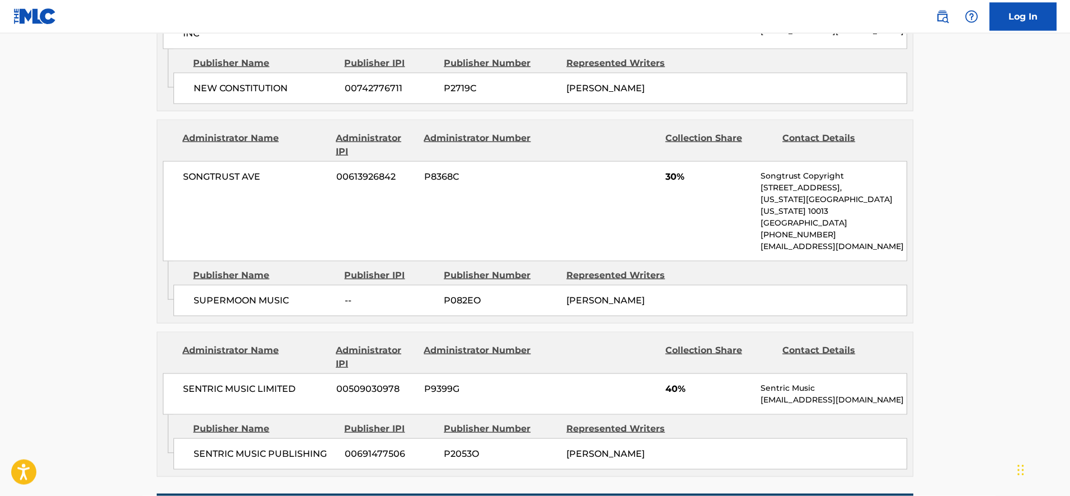
scroll to position [742, 0]
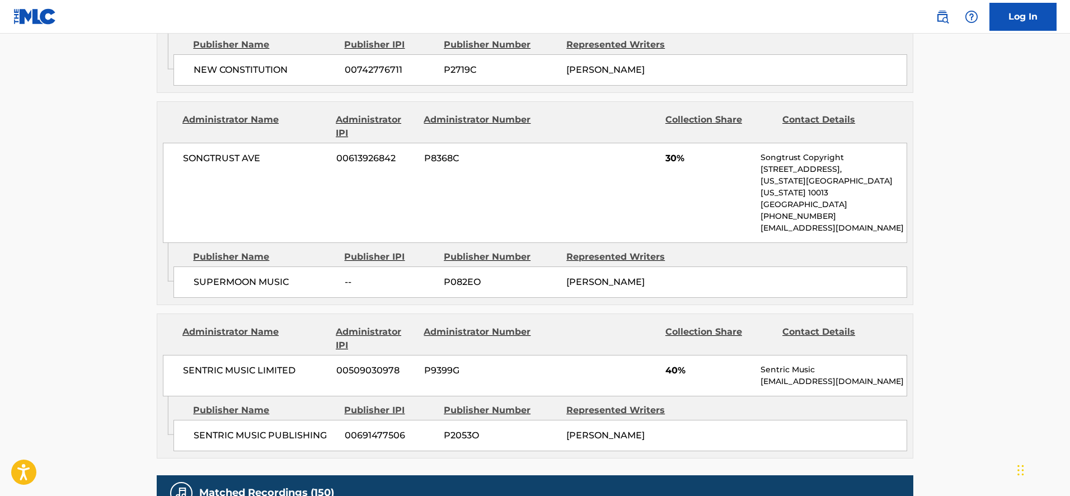
click at [109, 114] on main "< Back to public search results Copy work link SUPERHUMAN Work Detail Member Wo…" at bounding box center [535, 112] width 1070 height 1640
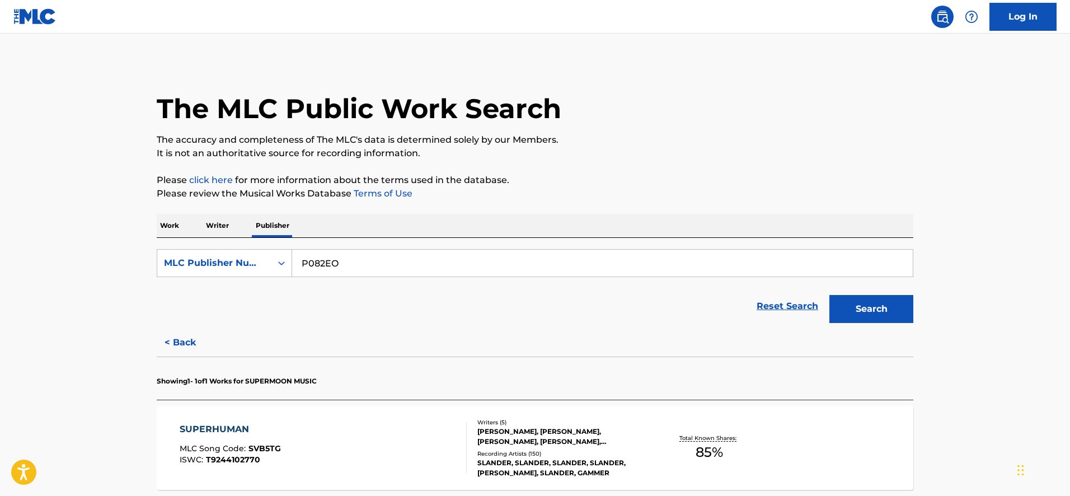
click at [317, 257] on input "P082EO" at bounding box center [602, 263] width 621 height 27
paste input "9722V"
type input "P9722V"
click at [829, 295] on button "Search" at bounding box center [871, 309] width 84 height 28
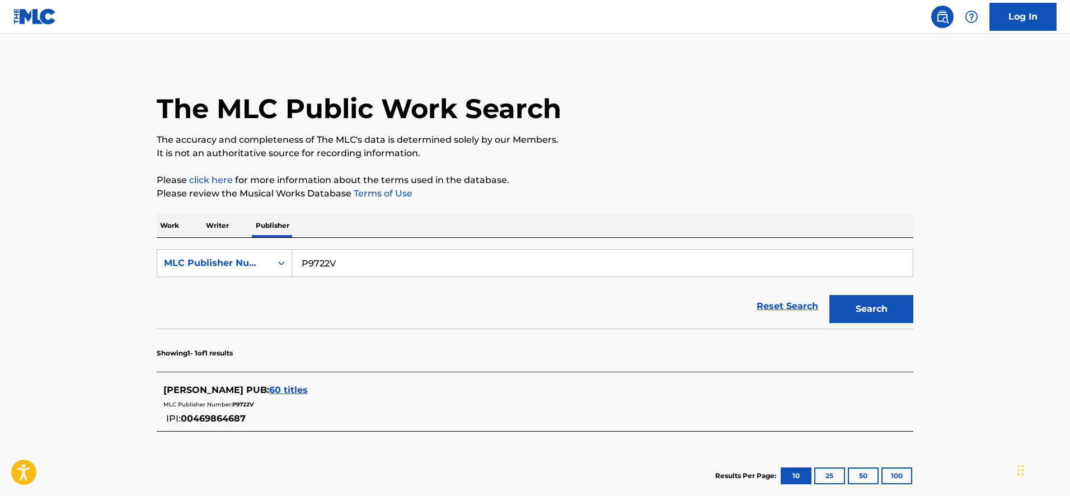
click at [269, 391] on span "60 titles" at bounding box center [288, 389] width 39 height 11
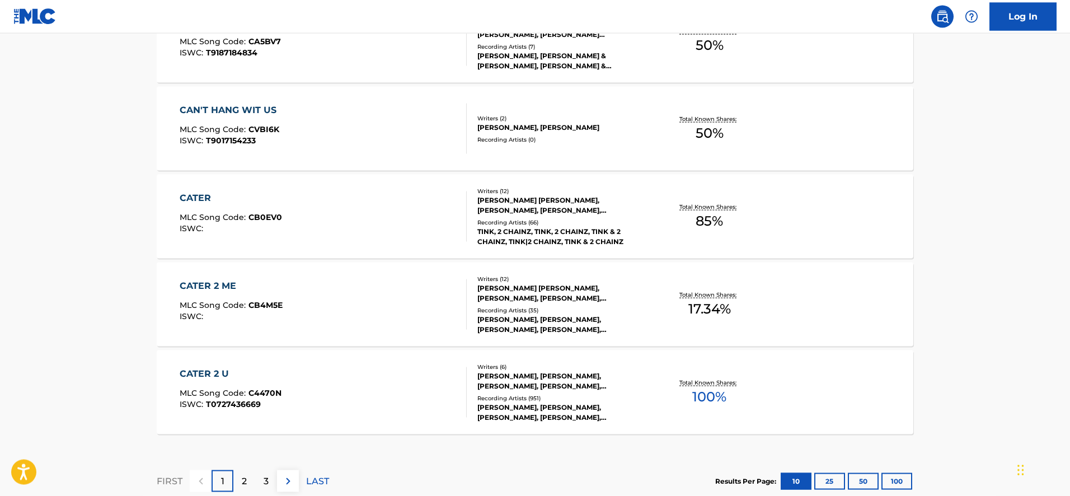
scroll to position [856, 0]
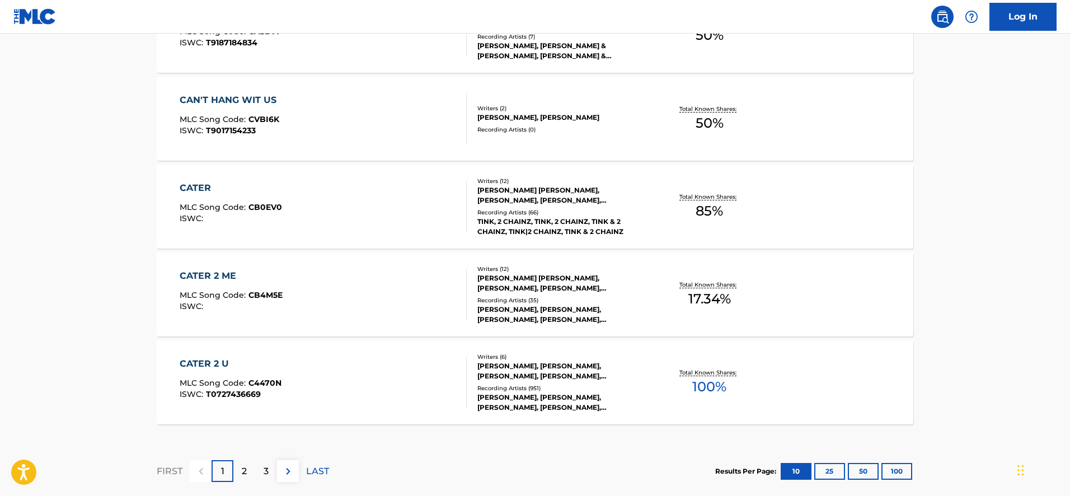
click at [215, 358] on div "CATER 2 U" at bounding box center [231, 363] width 102 height 13
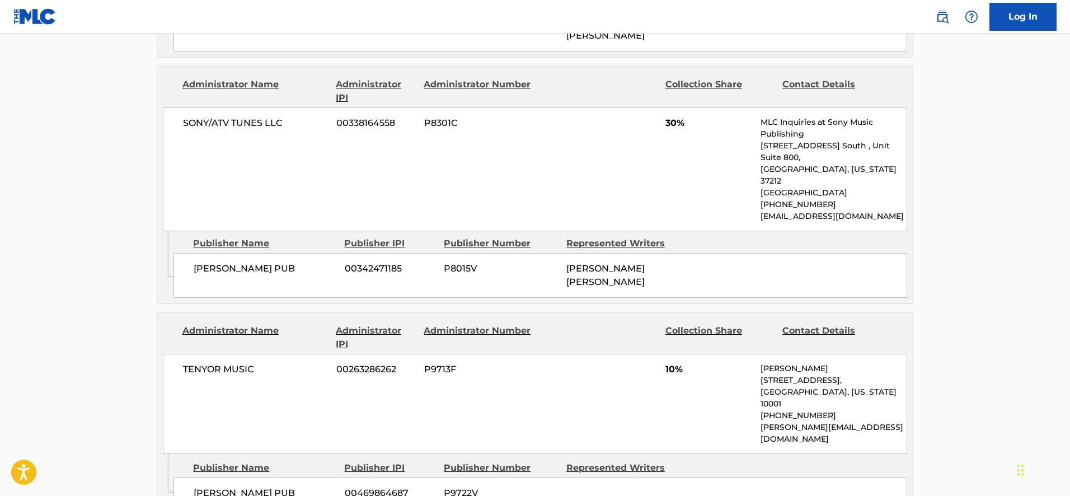
scroll to position [1712, 0]
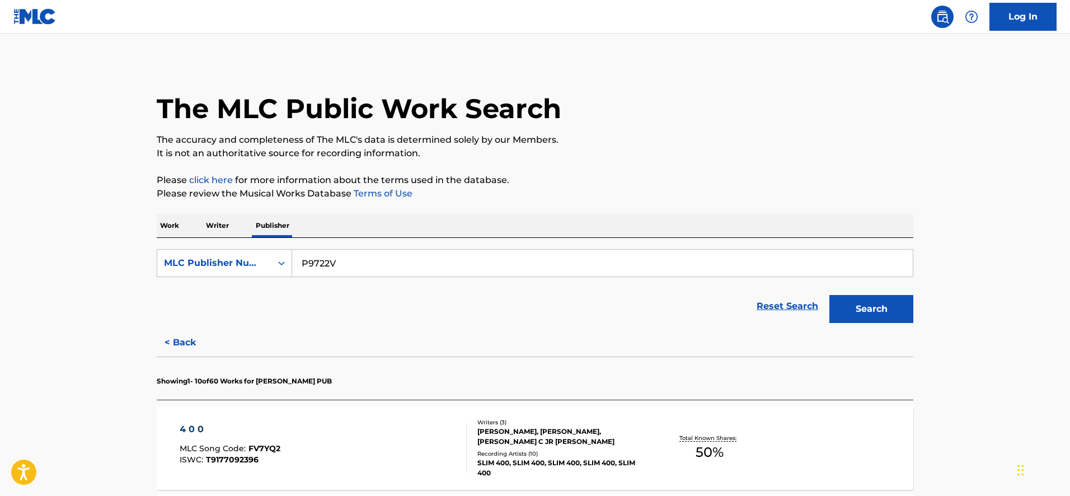
click at [321, 264] on input "P9722V" at bounding box center [602, 263] width 621 height 27
paste input "M68SI"
type input "PM68SI"
click at [829, 295] on button "Search" at bounding box center [871, 309] width 84 height 28
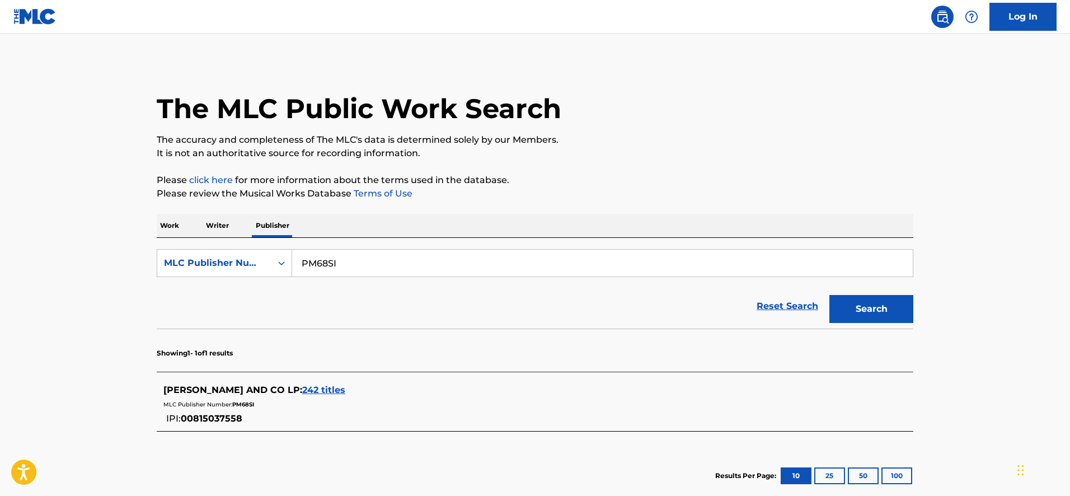
click at [302, 393] on span "242 titles" at bounding box center [323, 389] width 43 height 11
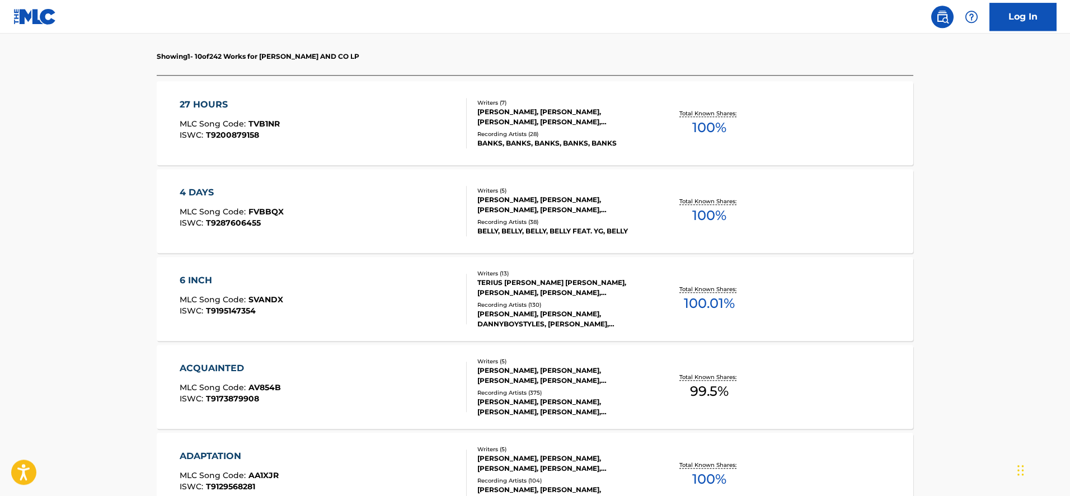
scroll to position [400, 0]
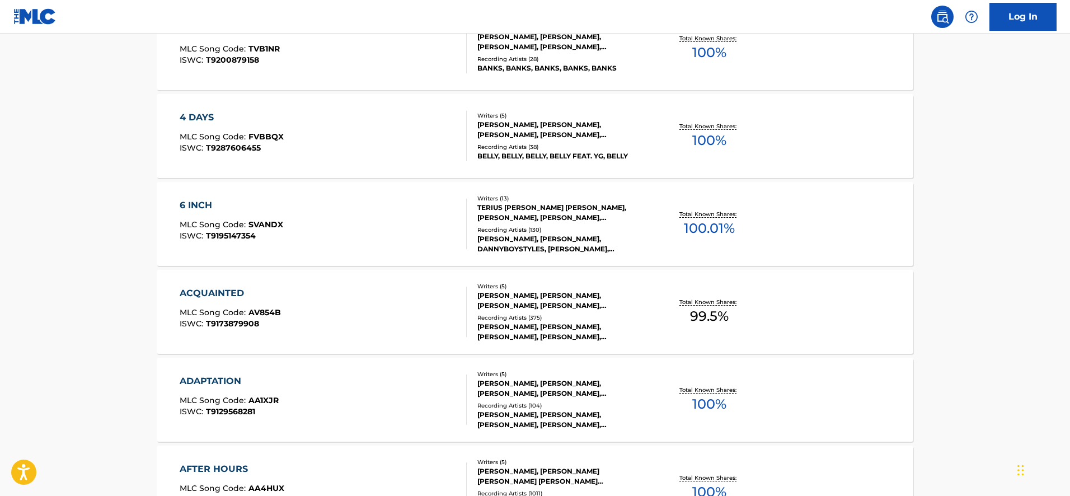
click at [226, 284] on div "ACQUAINTED MLC Song Code : AV854B ISWC : T9173879908 Writers ( 5 ) [PERSON_NAME…" at bounding box center [535, 312] width 757 height 84
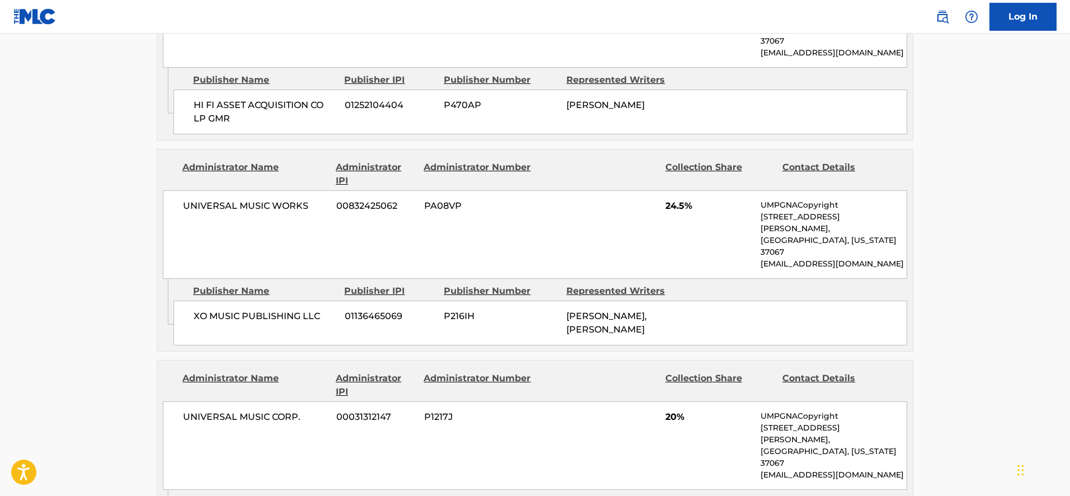
scroll to position [913, 0]
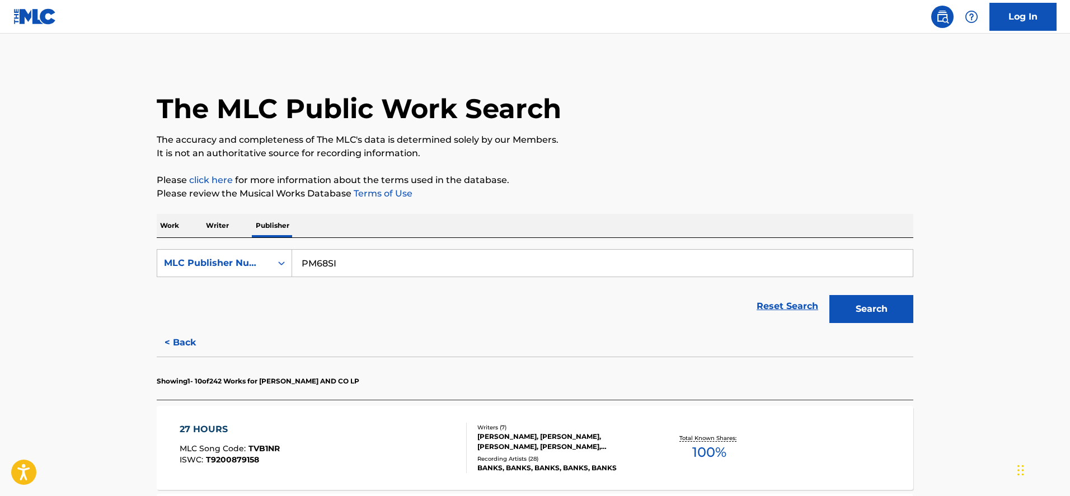
click at [343, 257] on input "PM68SI" at bounding box center [602, 263] width 621 height 27
paste input "3329Q"
type input "P3329Q"
click at [829, 295] on button "Search" at bounding box center [871, 309] width 84 height 28
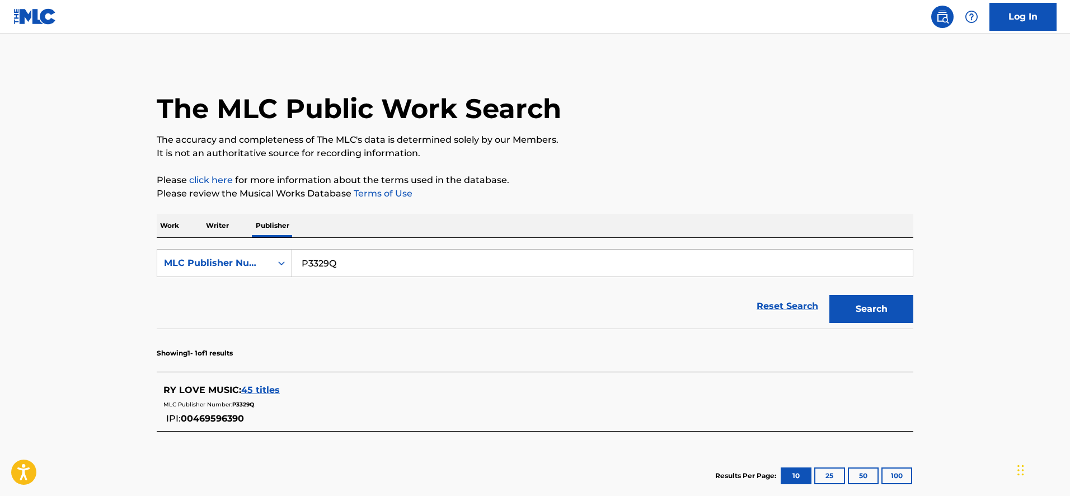
click at [265, 390] on span "45 titles" at bounding box center [260, 389] width 39 height 11
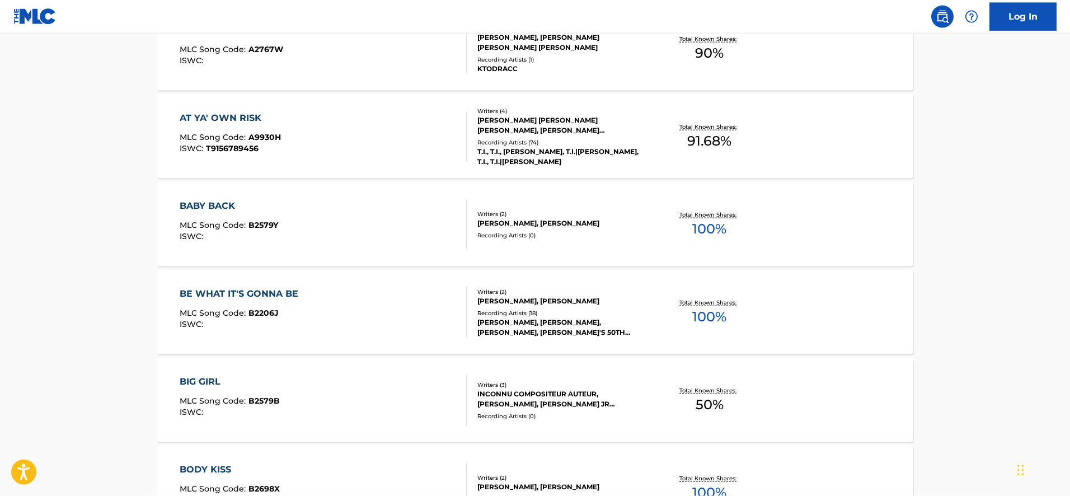
scroll to position [400, 0]
click at [284, 293] on div "BE WHAT IT'S GONNA BE" at bounding box center [242, 293] width 124 height 13
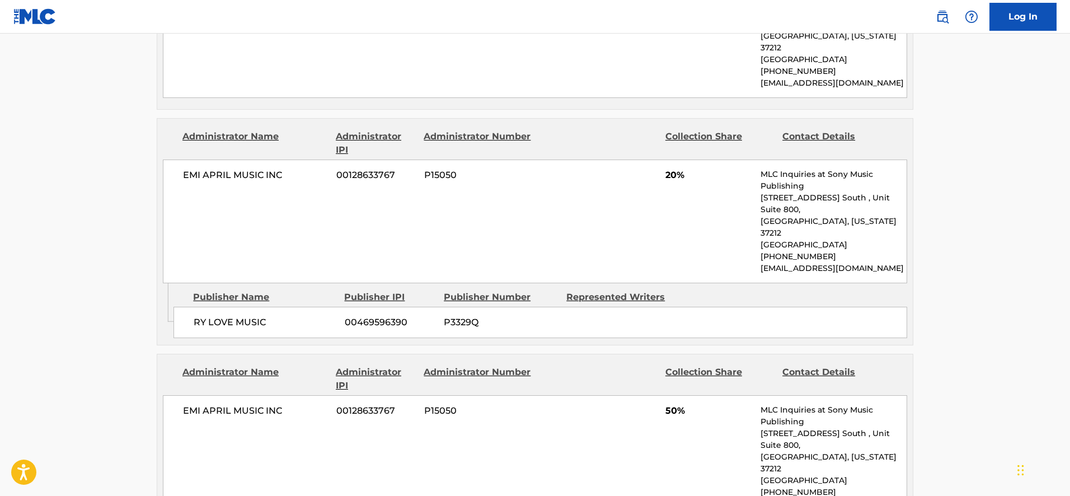
scroll to position [685, 0]
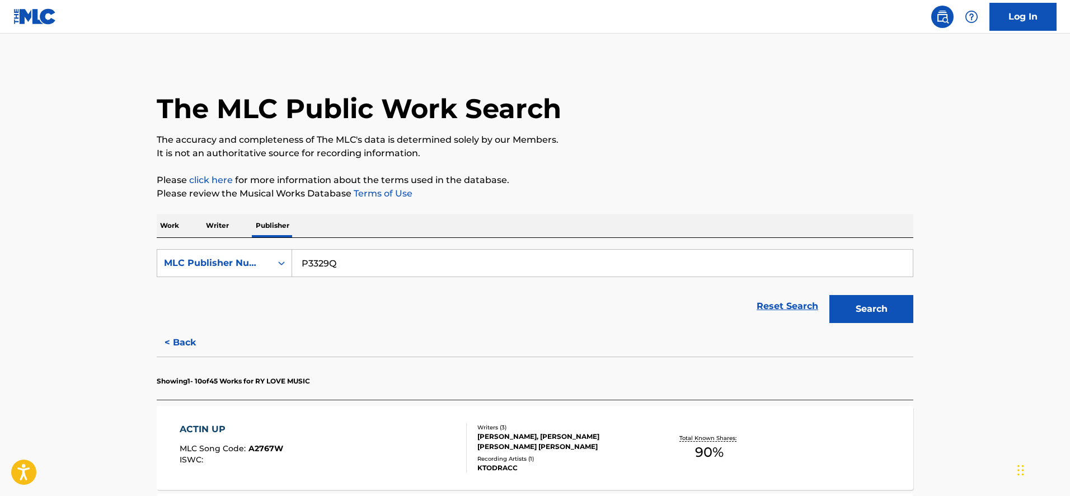
click at [352, 268] on input "P3329Q" at bounding box center [602, 263] width 621 height 27
paste input "ACID CASTLE MUSIC"
type input "ACID CASTLE MUSIC"
click at [262, 262] on div "MLC Publisher Number" at bounding box center [214, 262] width 101 height 13
click at [246, 302] on div "Publisher Name" at bounding box center [224, 291] width 134 height 28
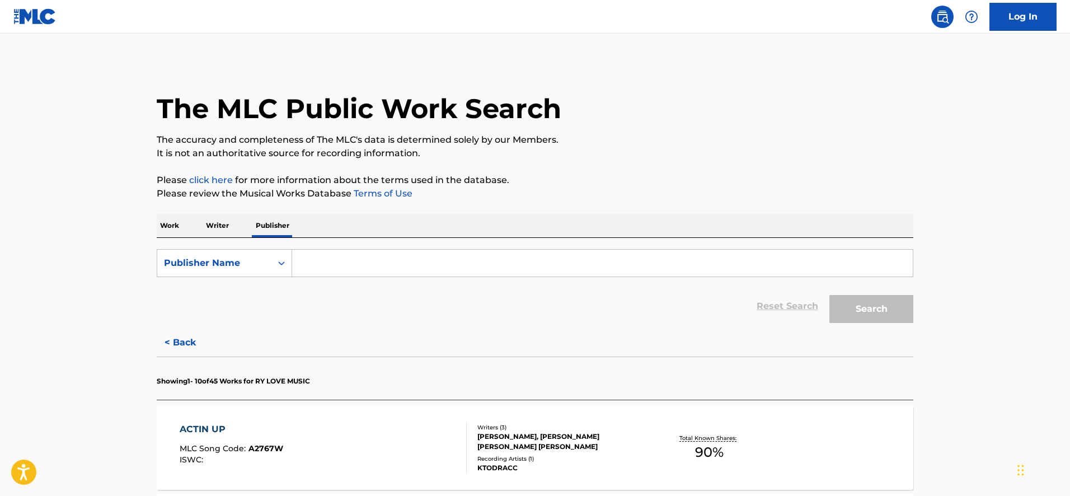
click at [308, 266] on input "Search Form" at bounding box center [602, 263] width 621 height 27
paste input "ACID CASTLE MUSIC"
type input "ACID CASTLE MUSIC"
click at [829, 295] on button "Search" at bounding box center [871, 309] width 84 height 28
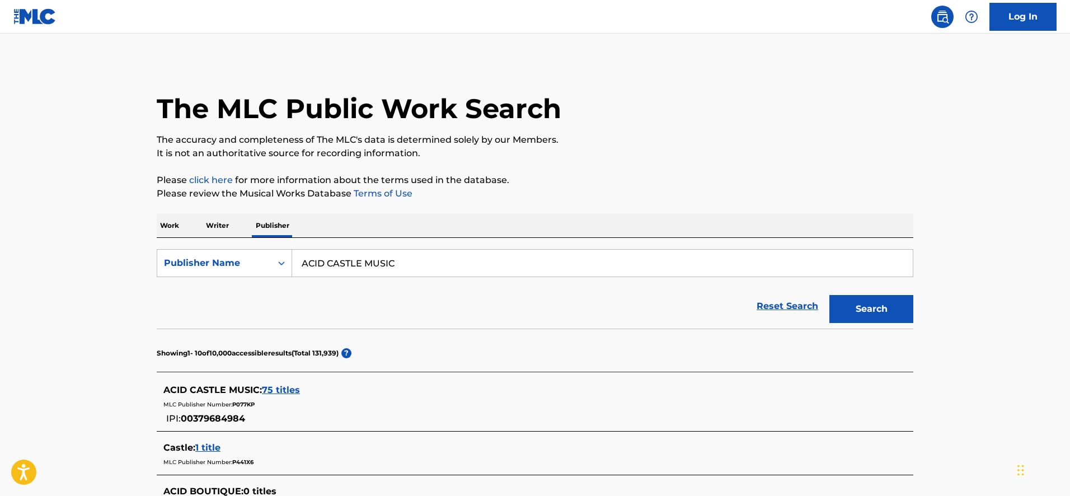
click at [294, 392] on span "75 titles" at bounding box center [281, 389] width 38 height 11
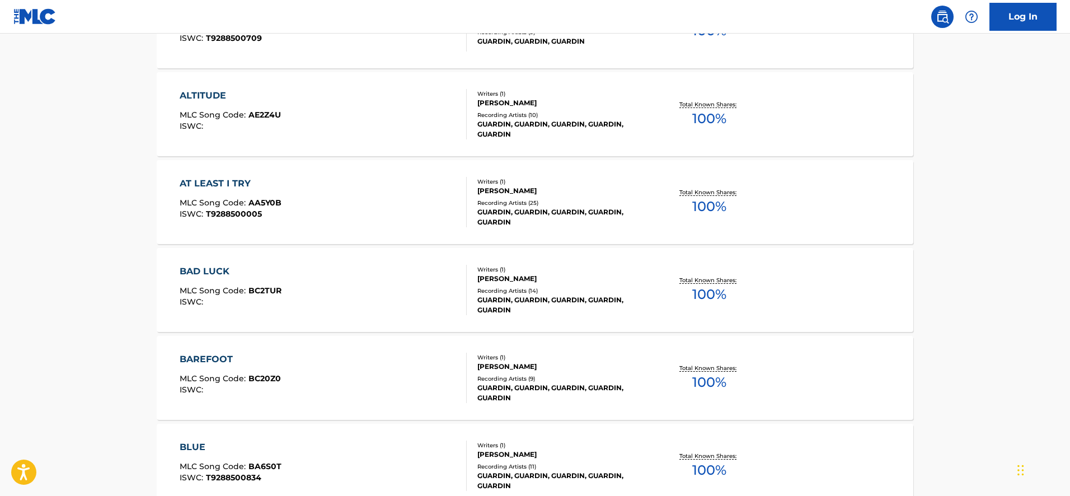
scroll to position [919, 0]
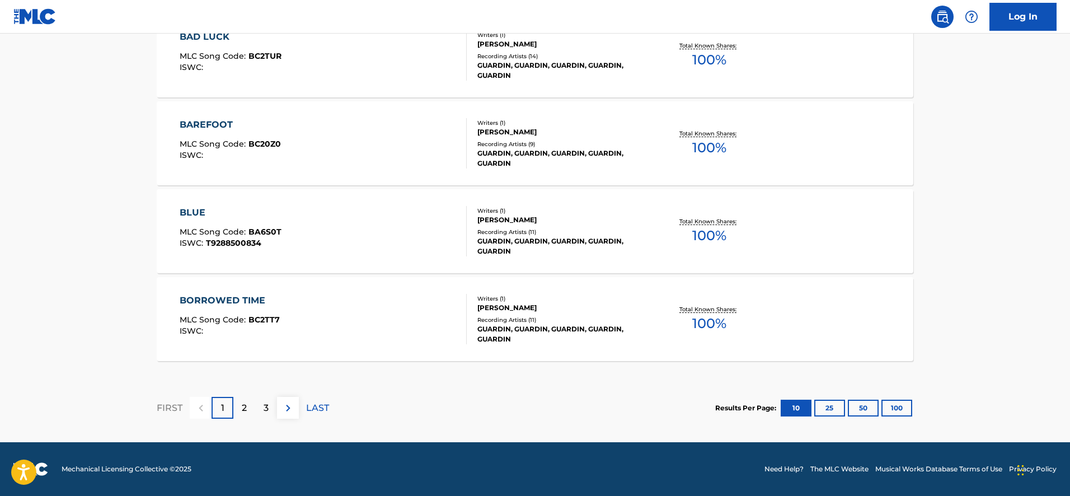
click at [246, 299] on div "BORROWED TIME" at bounding box center [230, 300] width 100 height 13
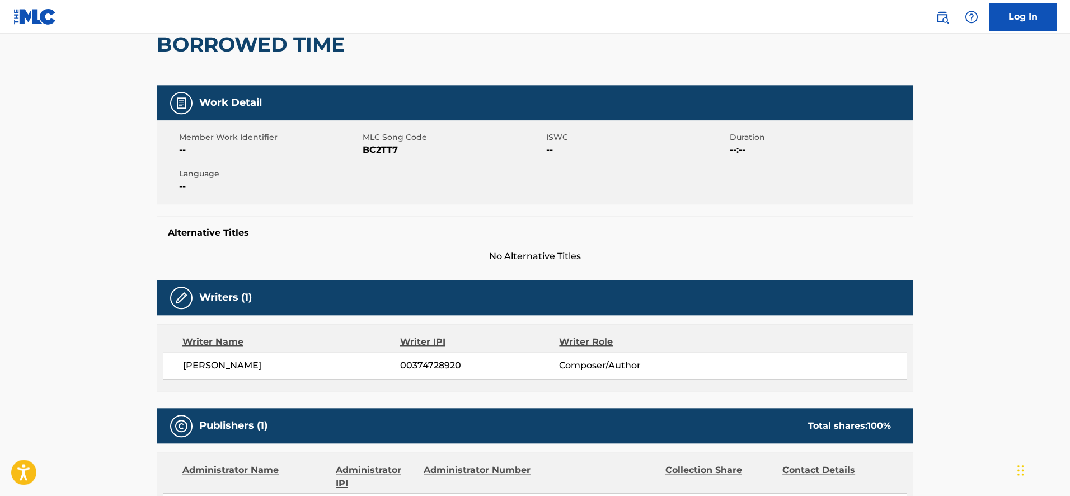
scroll to position [342, 0]
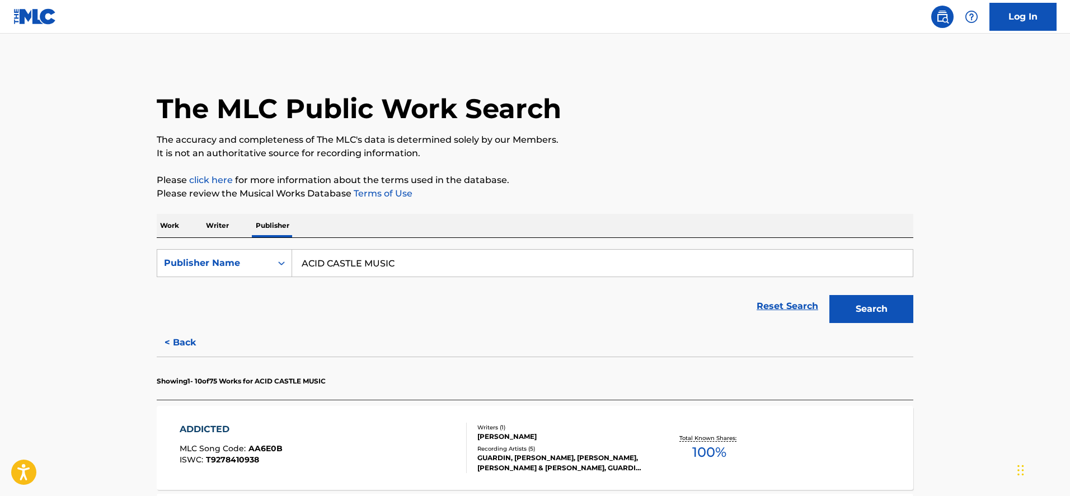
click at [332, 275] on input "ACID CASTLE MUSIC" at bounding box center [602, 263] width 621 height 27
paste input "P6711R"
type input "P6711R"
click at [829, 295] on button "Search" at bounding box center [871, 309] width 84 height 28
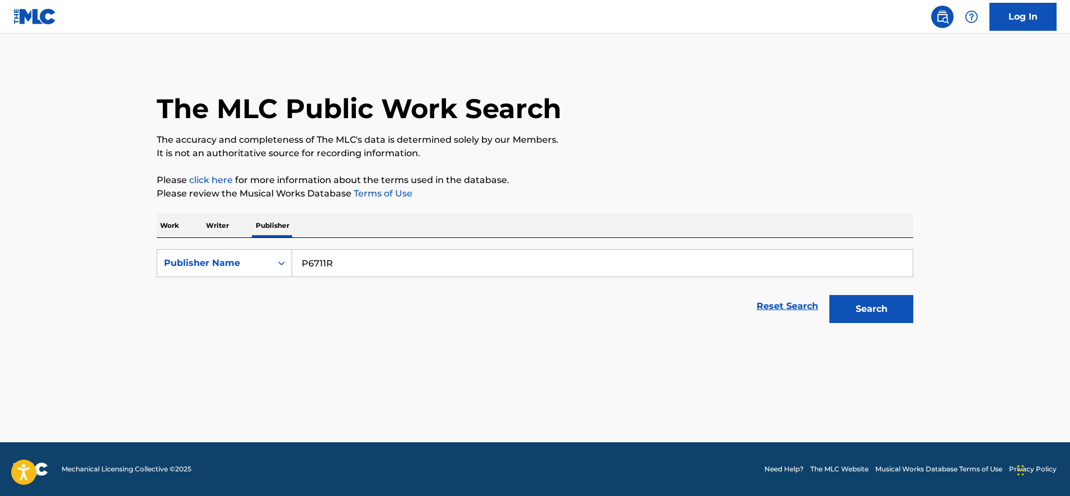
click at [301, 269] on input "P6711R" at bounding box center [602, 263] width 621 height 27
click at [285, 266] on icon "Search Form" at bounding box center [281, 262] width 11 height 11
click at [279, 315] on div "MLC Publisher Number" at bounding box center [224, 319] width 134 height 28
click at [275, 269] on div "Search Form" at bounding box center [281, 263] width 20 height 20
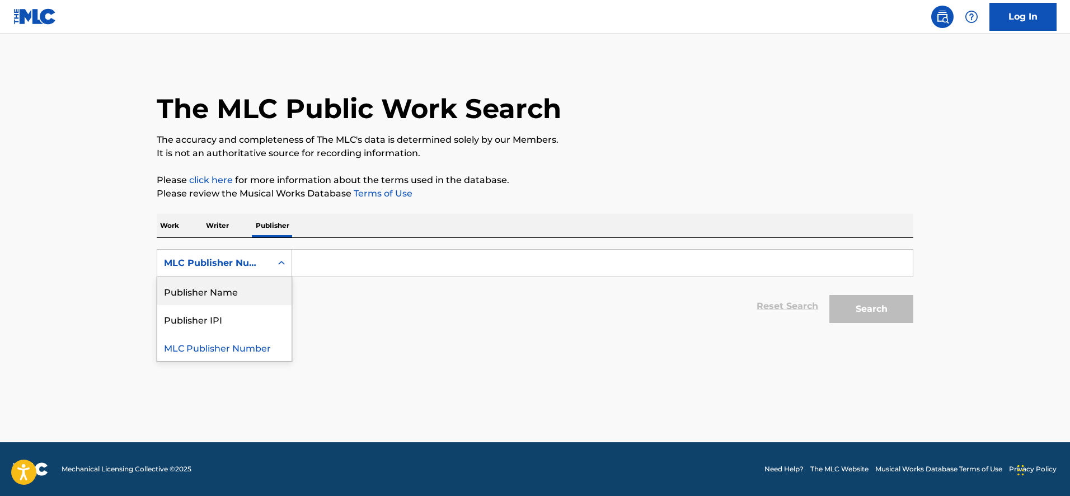
click at [261, 299] on div "Publisher Name" at bounding box center [224, 291] width 134 height 28
click at [315, 273] on input "Search Form" at bounding box center [602, 263] width 621 height 27
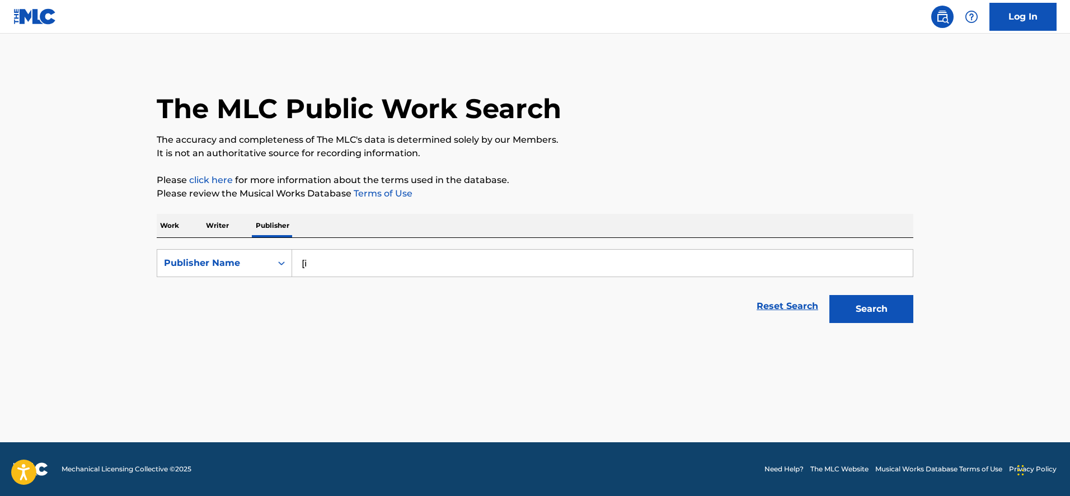
type input "["
type input "pixar talking"
click at [829, 295] on button "Search" at bounding box center [871, 309] width 84 height 28
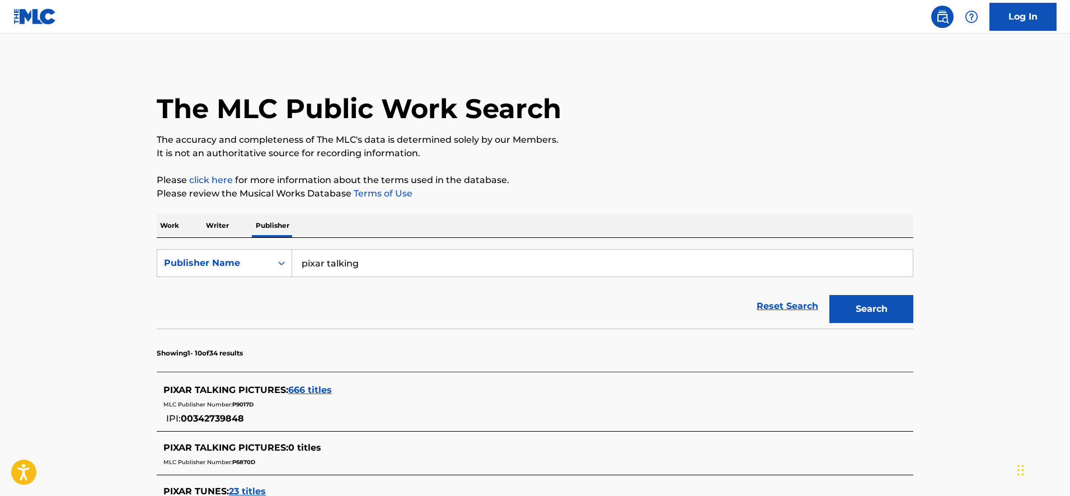
click at [315, 393] on span "666 titles" at bounding box center [310, 389] width 44 height 11
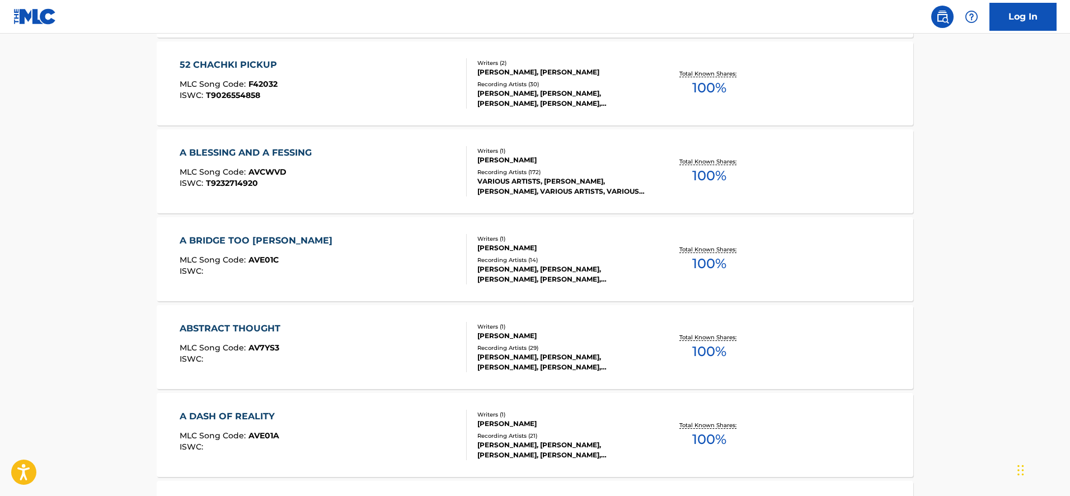
scroll to position [919, 0]
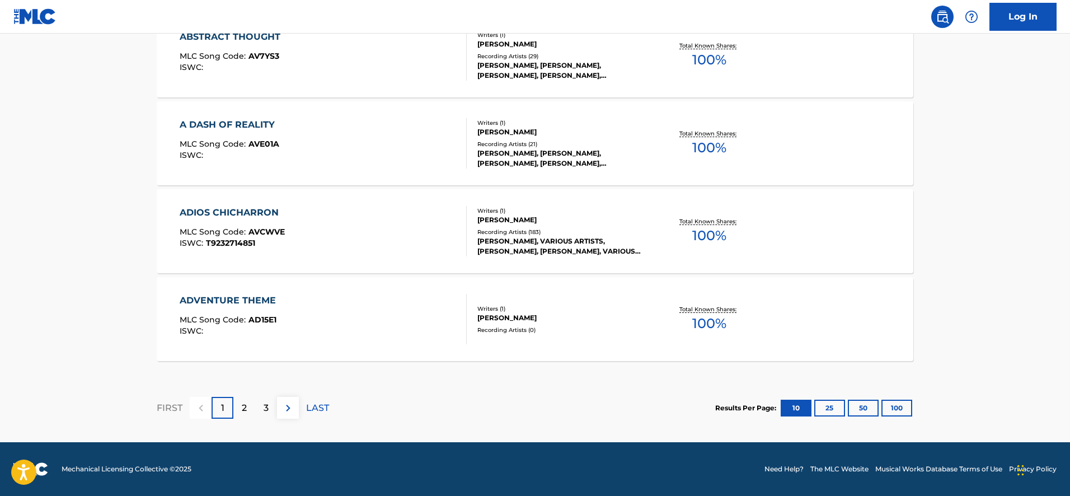
click at [866, 407] on button "50" at bounding box center [863, 408] width 31 height 17
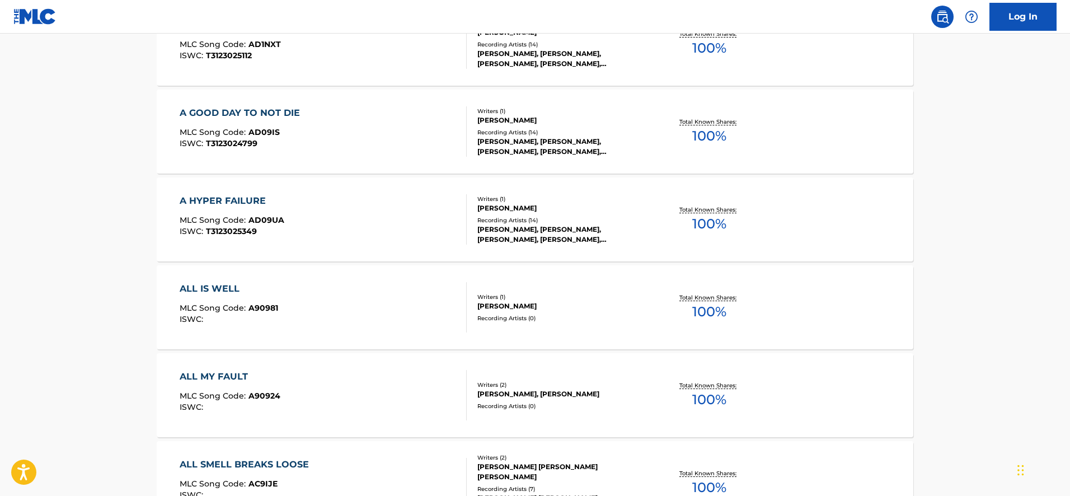
scroll to position [1827, 0]
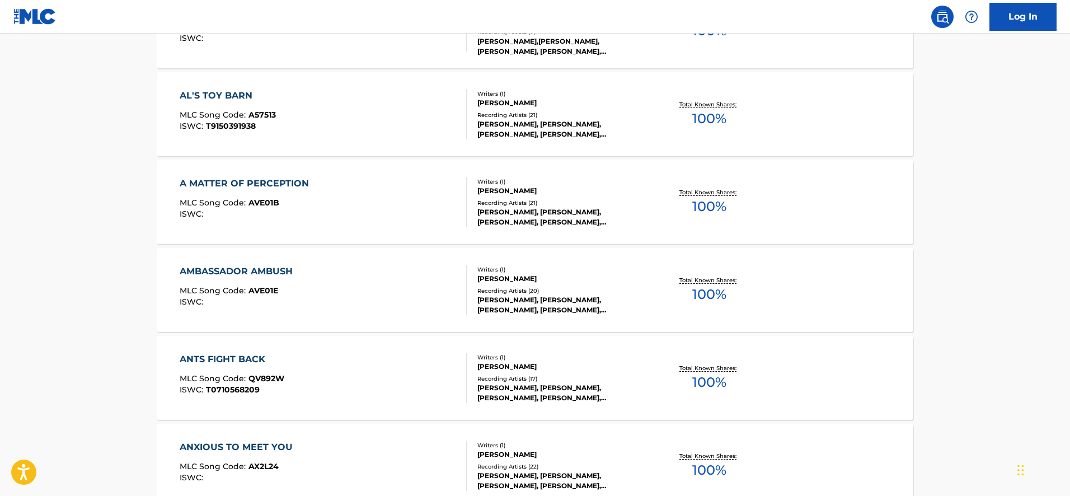
click at [227, 360] on div "ANTS FIGHT BACK" at bounding box center [232, 359] width 105 height 13
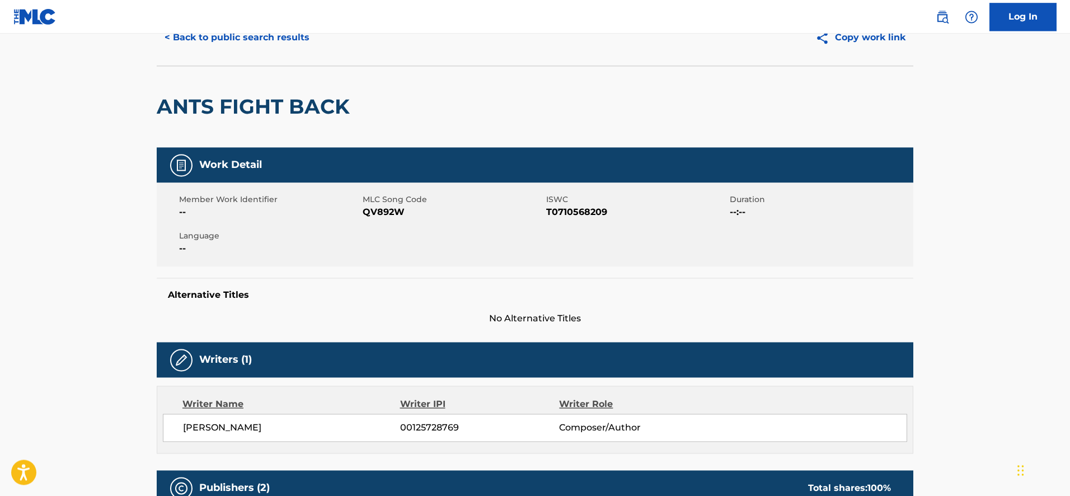
scroll to position [400, 0]
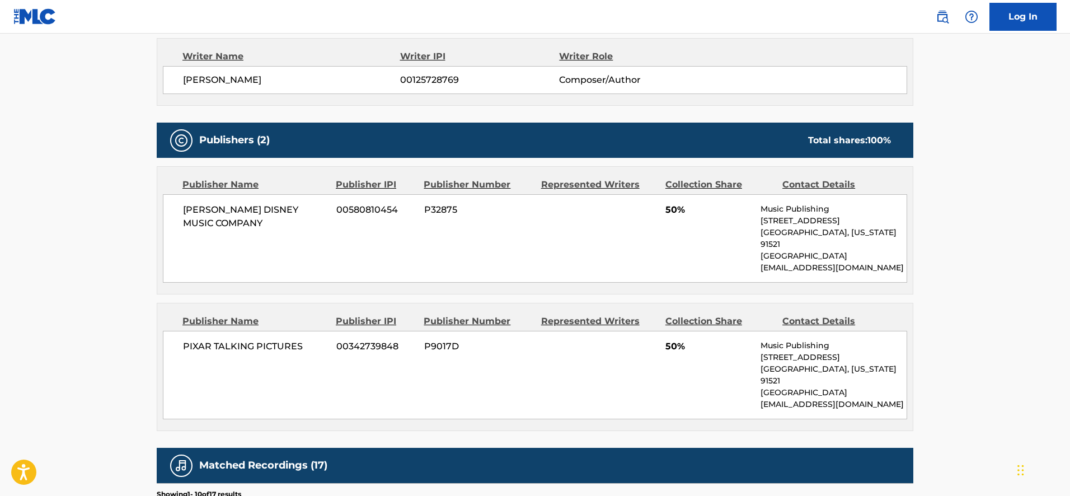
click at [452, 340] on span "P9017D" at bounding box center [478, 346] width 109 height 13
copy span "P9017D"
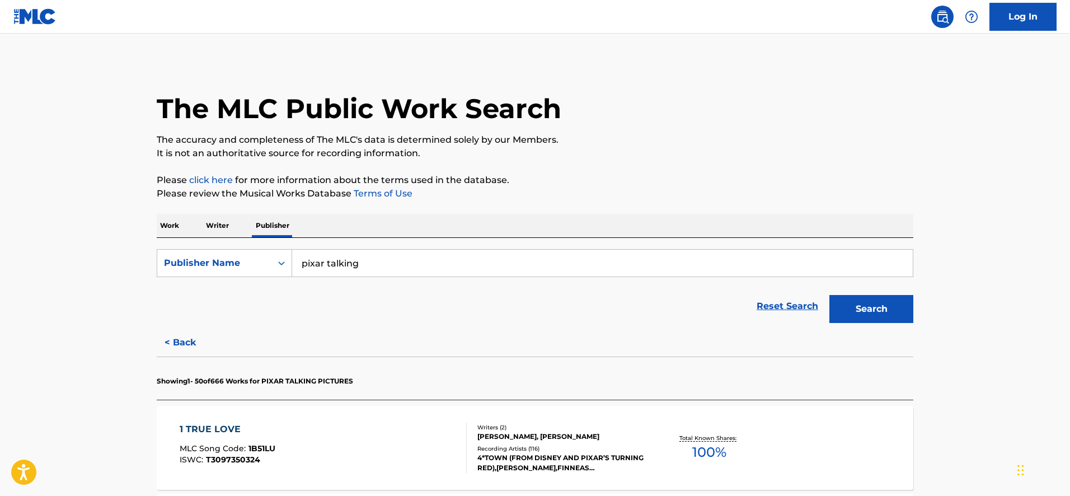
click at [332, 266] on input "pixar talking" at bounding box center [602, 263] width 621 height 27
paste input "P0945P"
type input "P0945P"
click at [829, 295] on button "Search" at bounding box center [871, 309] width 84 height 28
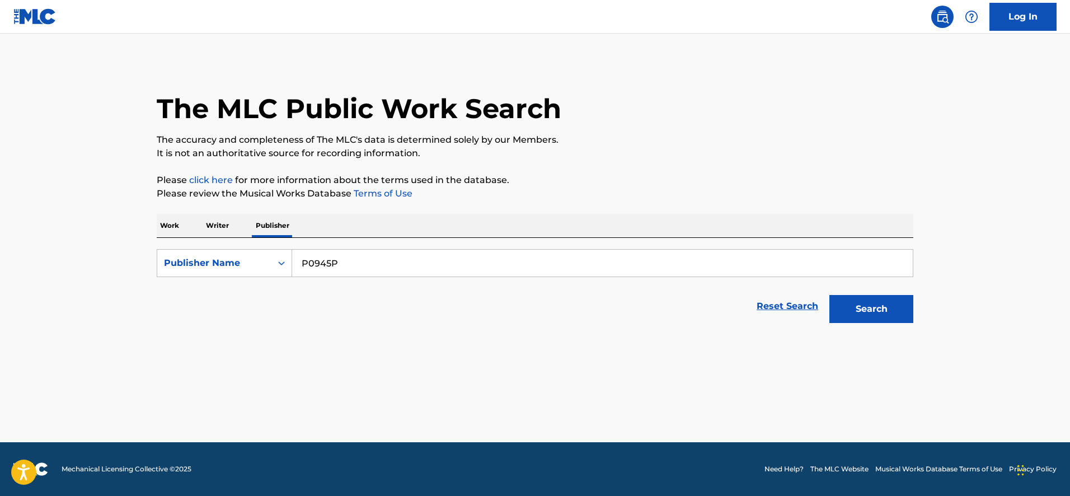
click at [329, 258] on input "P0945P" at bounding box center [602, 263] width 621 height 27
click at [829, 295] on button "Search" at bounding box center [871, 309] width 84 height 28
click at [261, 270] on div "Publisher Name" at bounding box center [214, 262] width 114 height 21
click at [256, 318] on div "MLC Publisher Number" at bounding box center [224, 319] width 134 height 28
click at [315, 274] on input "Search Form" at bounding box center [602, 263] width 621 height 27
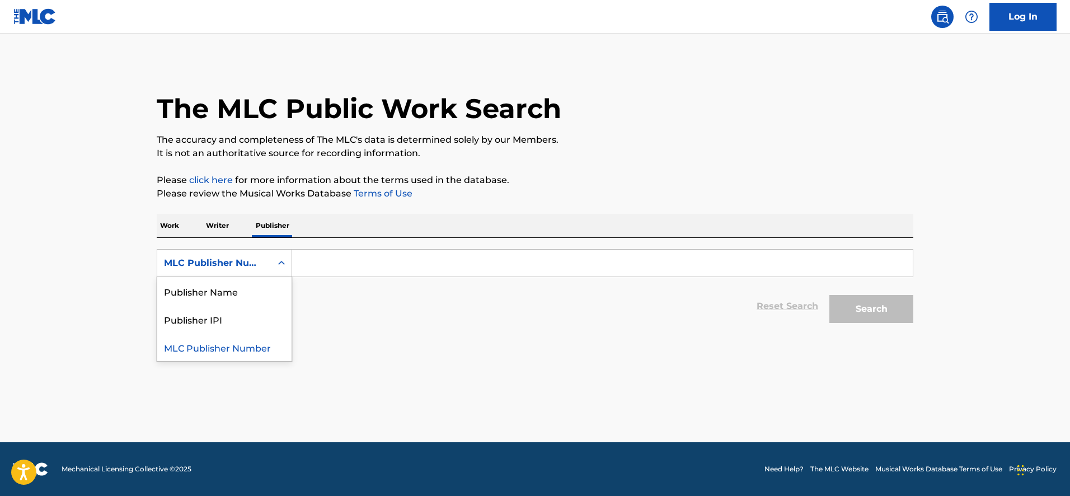
click at [283, 270] on div "Search Form" at bounding box center [281, 263] width 20 height 20
click at [273, 289] on div "Publisher Name" at bounding box center [224, 291] width 134 height 28
click at [300, 273] on input "Search Form" at bounding box center [602, 263] width 621 height 27
paste input "P0945P"
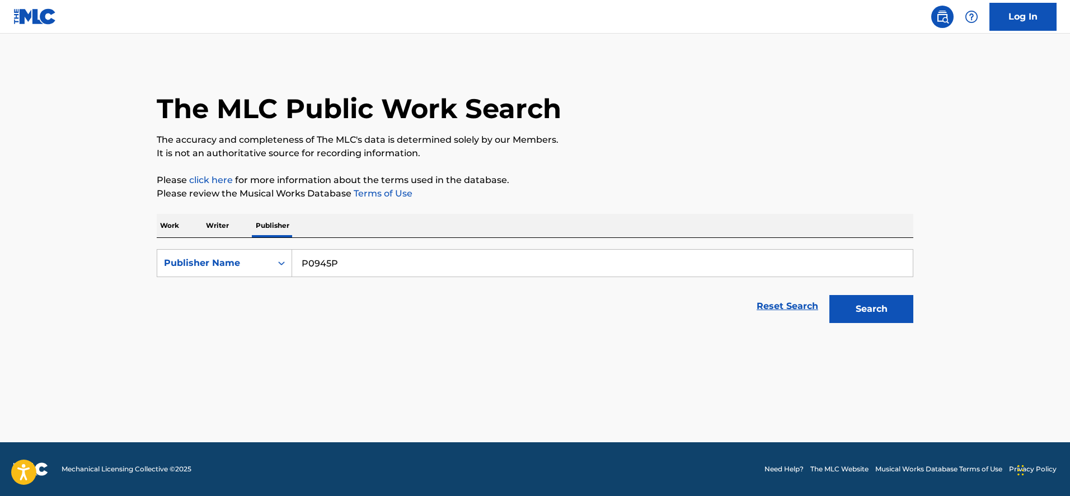
type input "P0945P"
click at [829, 295] on button "Search" at bounding box center [871, 309] width 84 height 28
